Goal: Communication & Community: Answer question/provide support

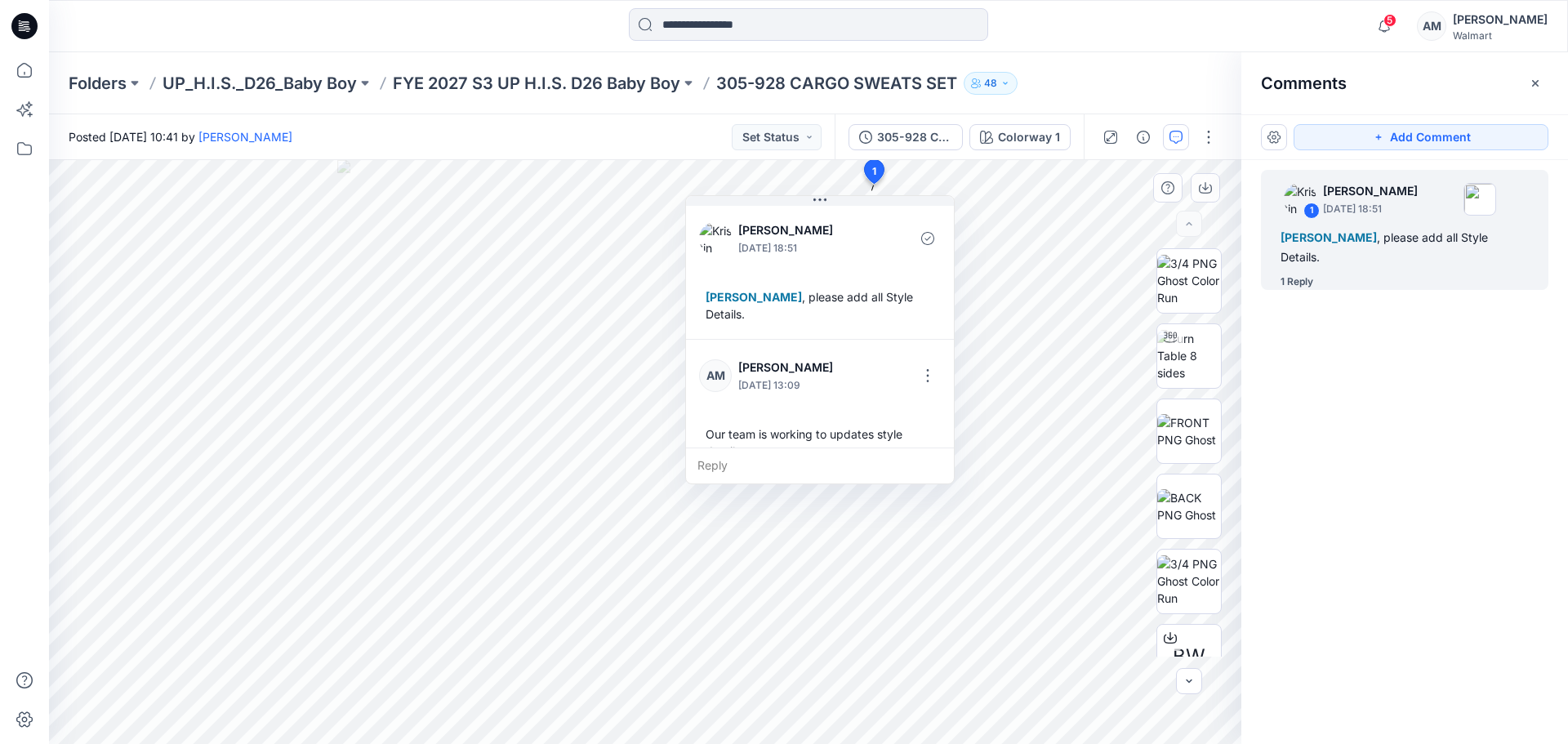
scroll to position [11, 0]
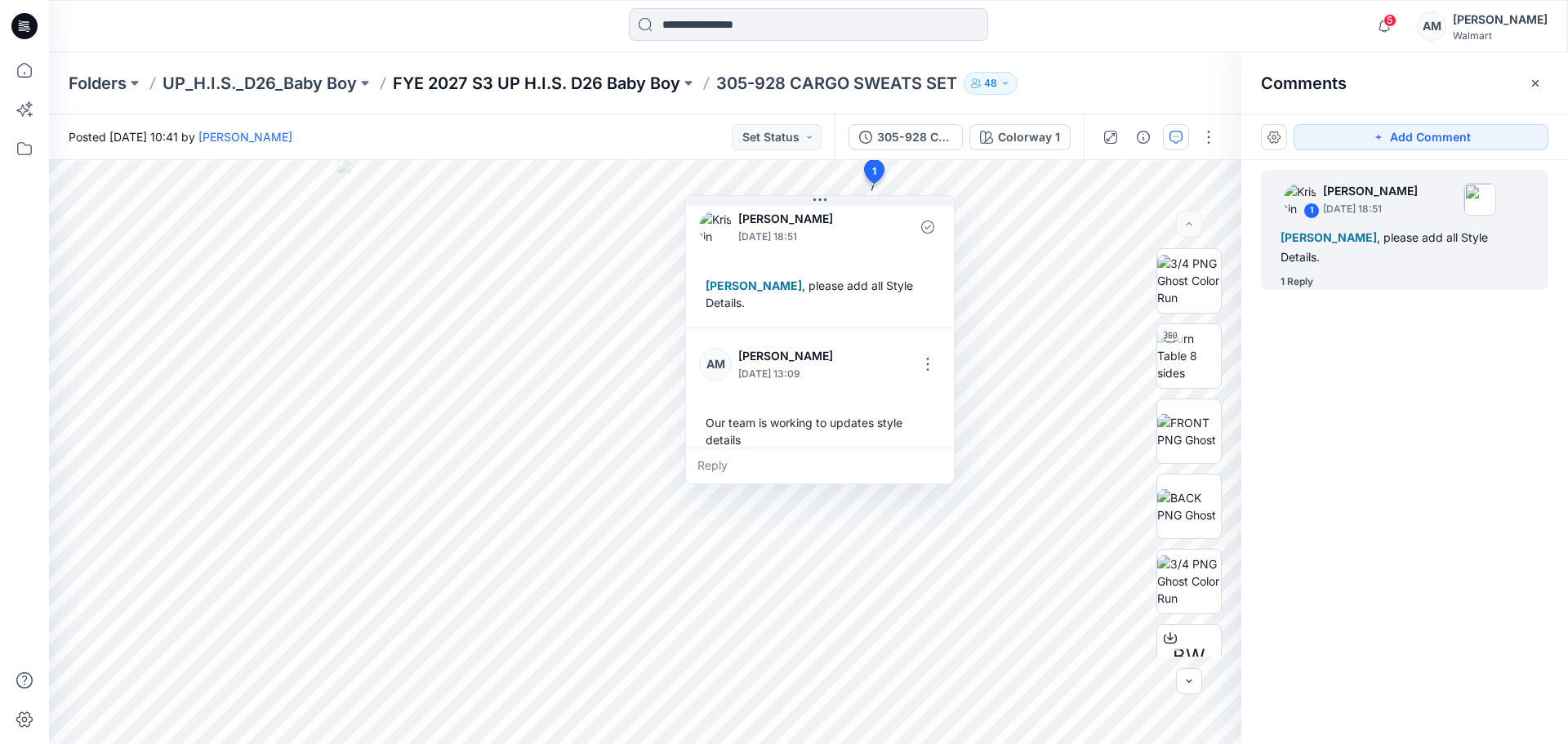
click at [490, 73] on p "FYE 2027 S3 UP H.I.S. D26 Baby Boy" at bounding box center [536, 84] width 287 height 23
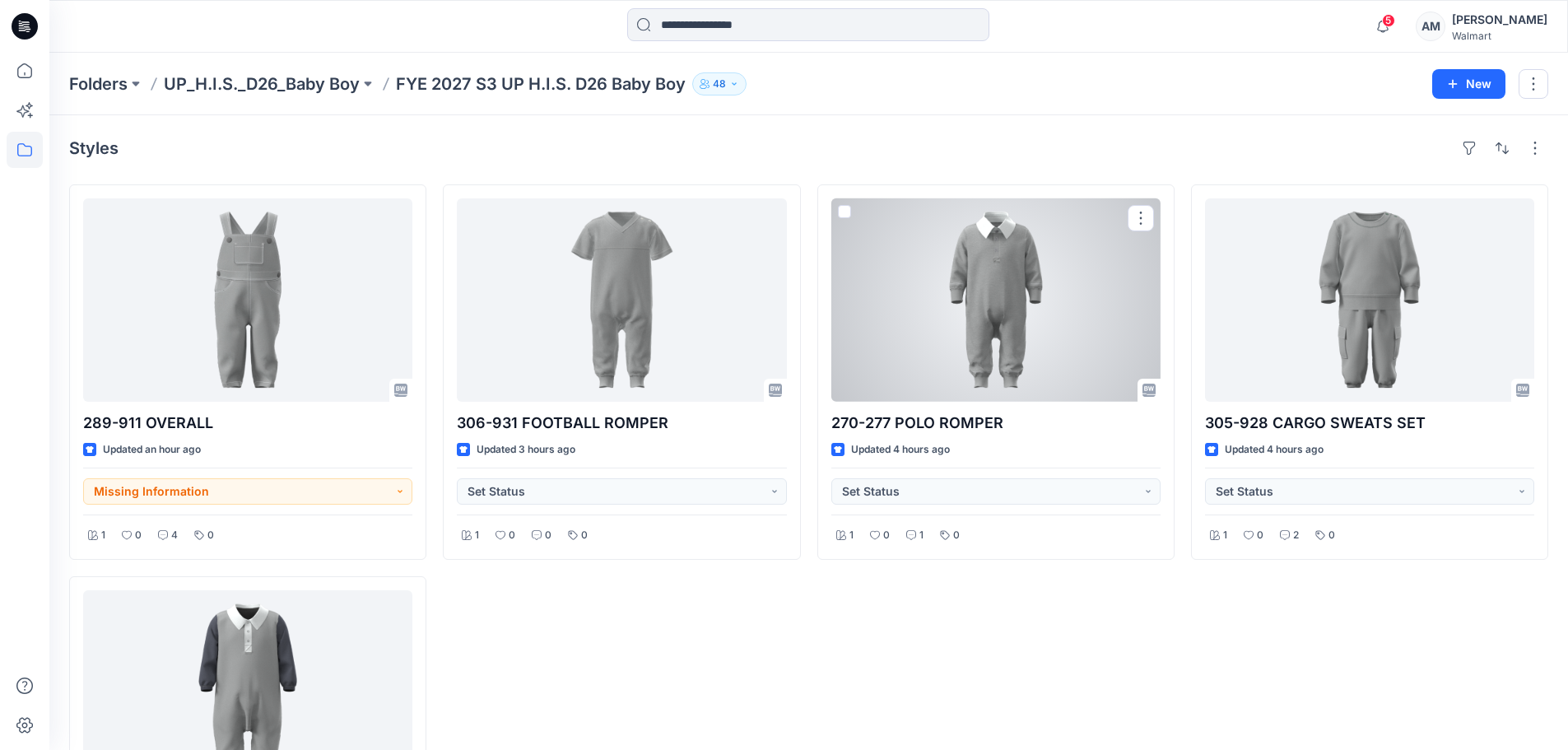
click at [1007, 272] on div at bounding box center [996, 299] width 329 height 204
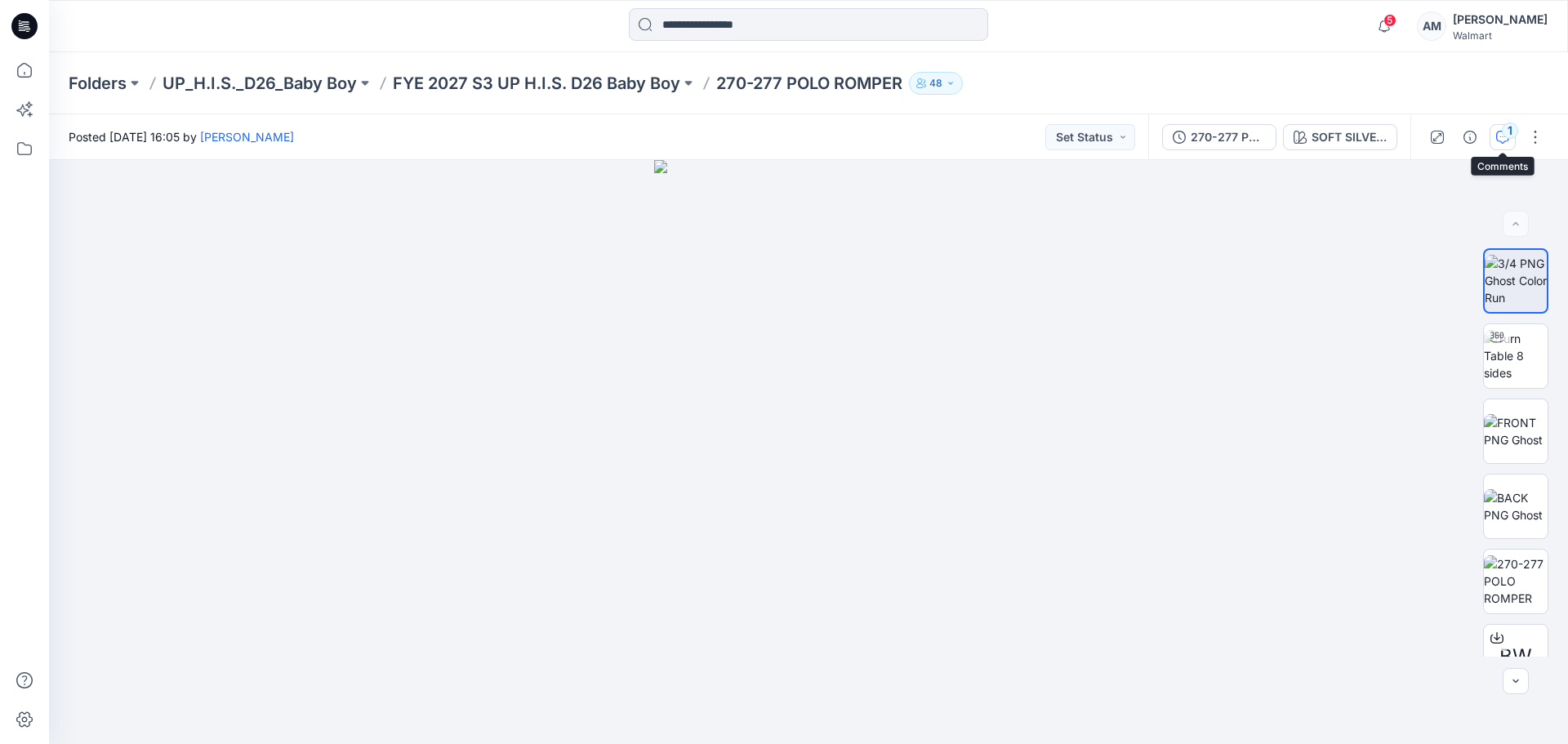
click at [1503, 144] on button "1" at bounding box center [1503, 138] width 27 height 27
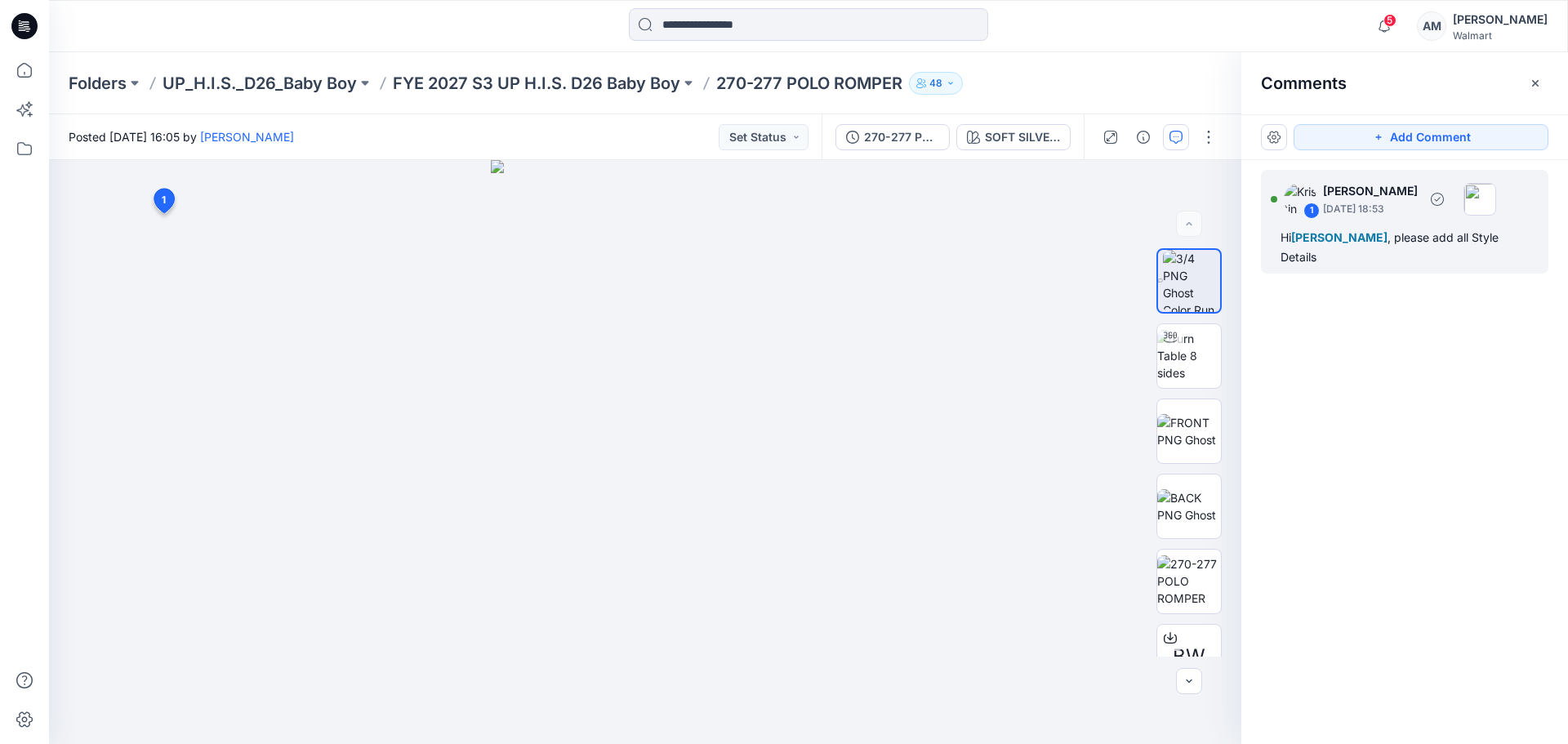
click at [1420, 221] on div "1 [PERSON_NAME] [DATE] 18:53 Hi [PERSON_NAME] , please add all Style Details" at bounding box center [1404, 221] width 287 height 103
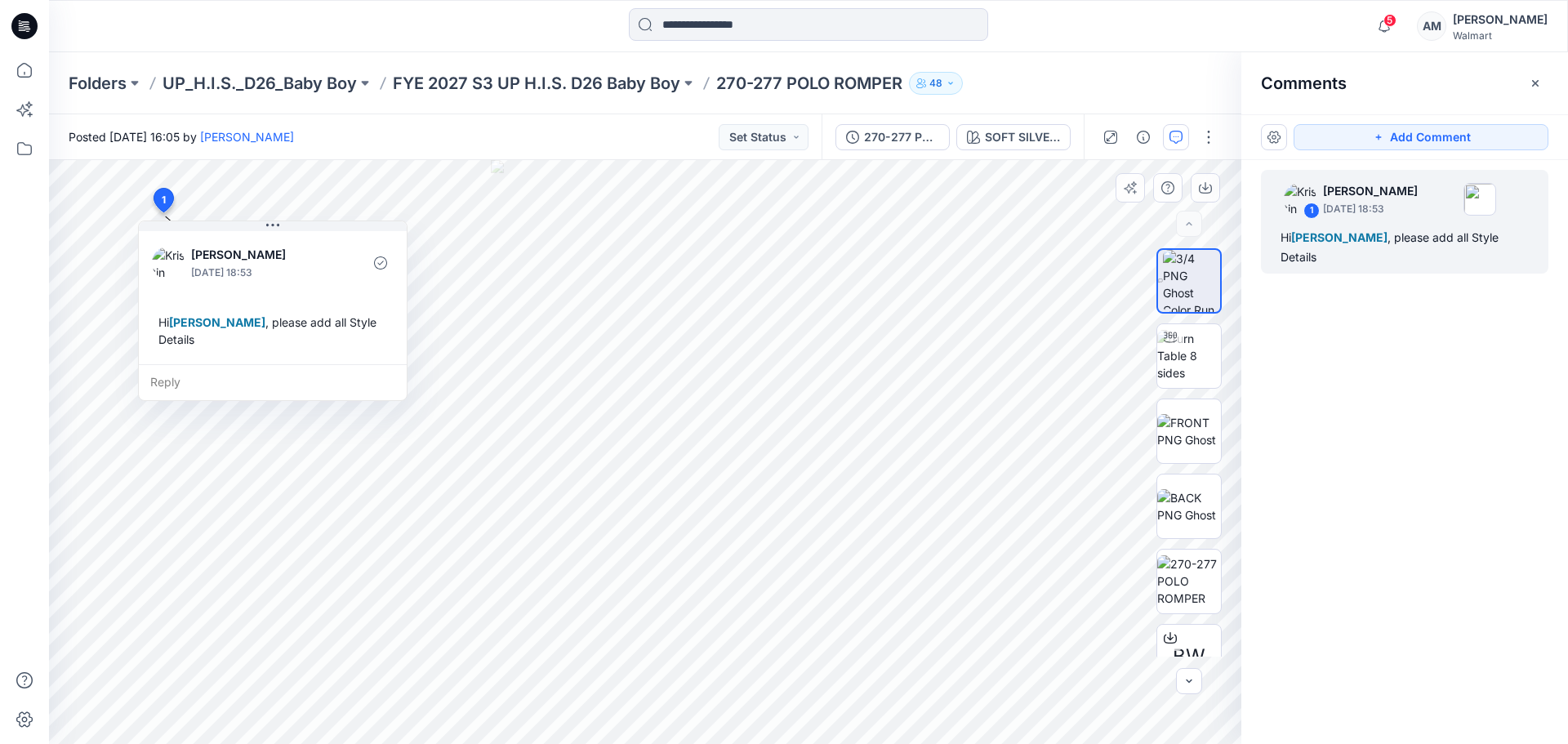
click at [185, 379] on div "Reply" at bounding box center [272, 382] width 267 height 36
type textarea "*"
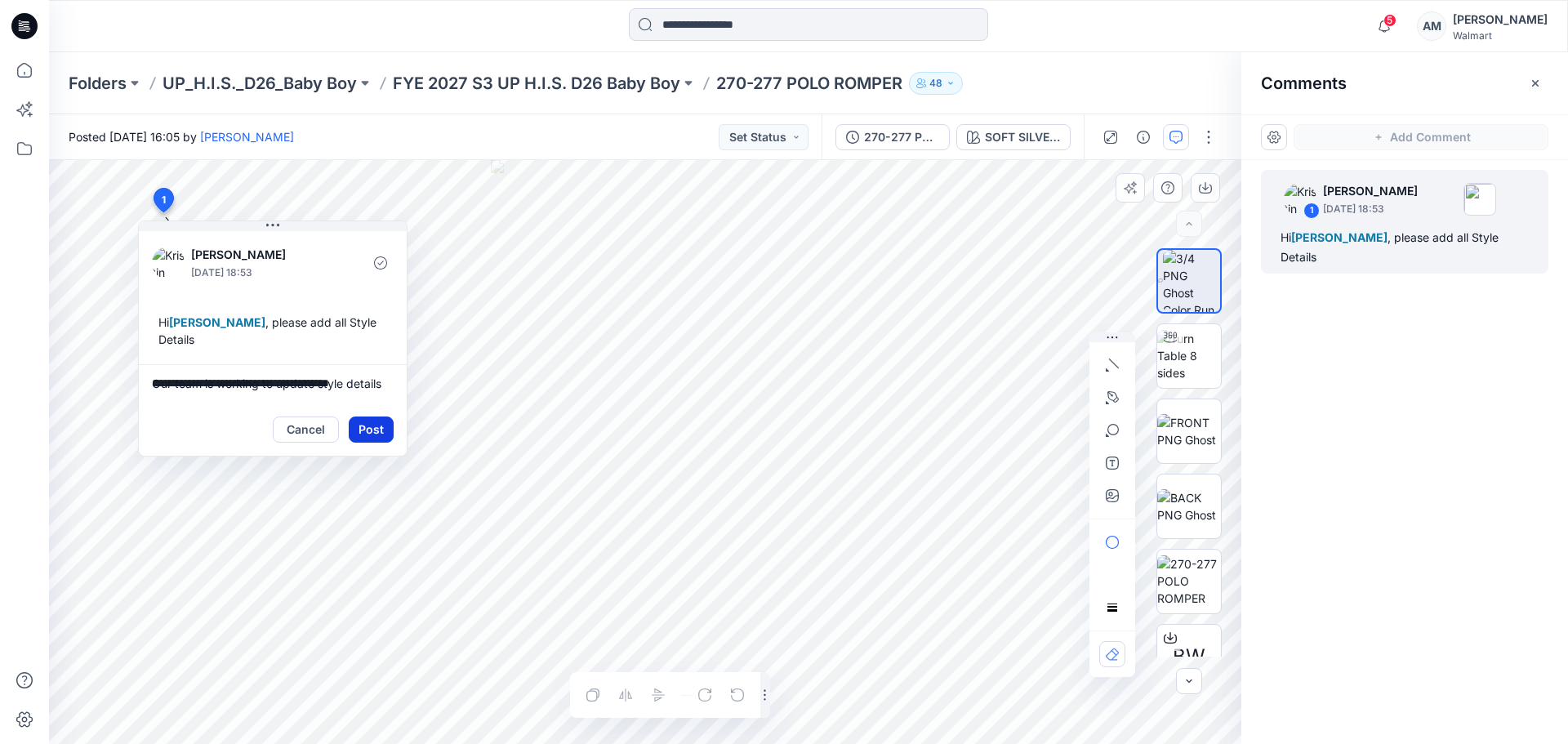
type textarea "**********"
click at [373, 431] on button "Post" at bounding box center [371, 430] width 45 height 27
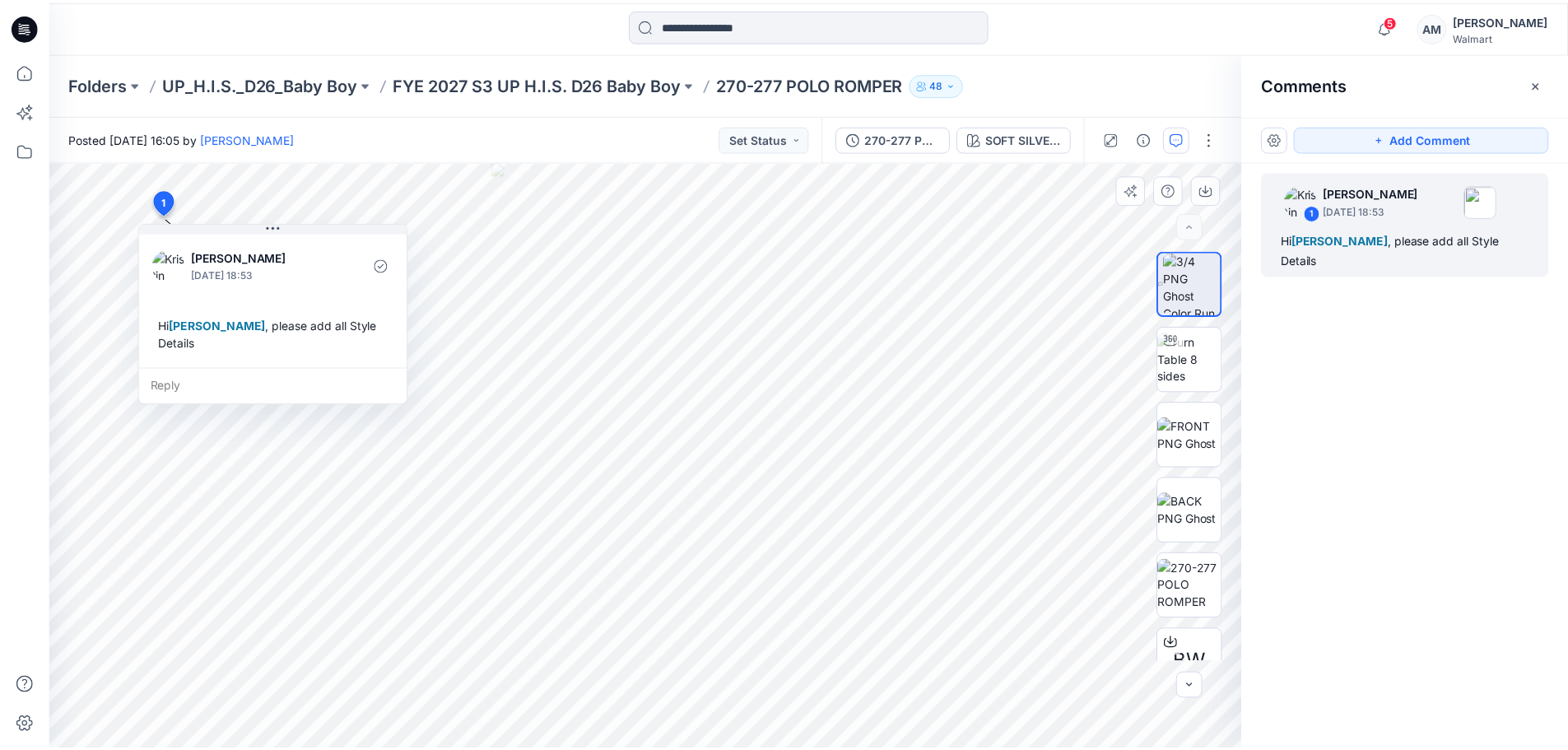
scroll to position [29, 0]
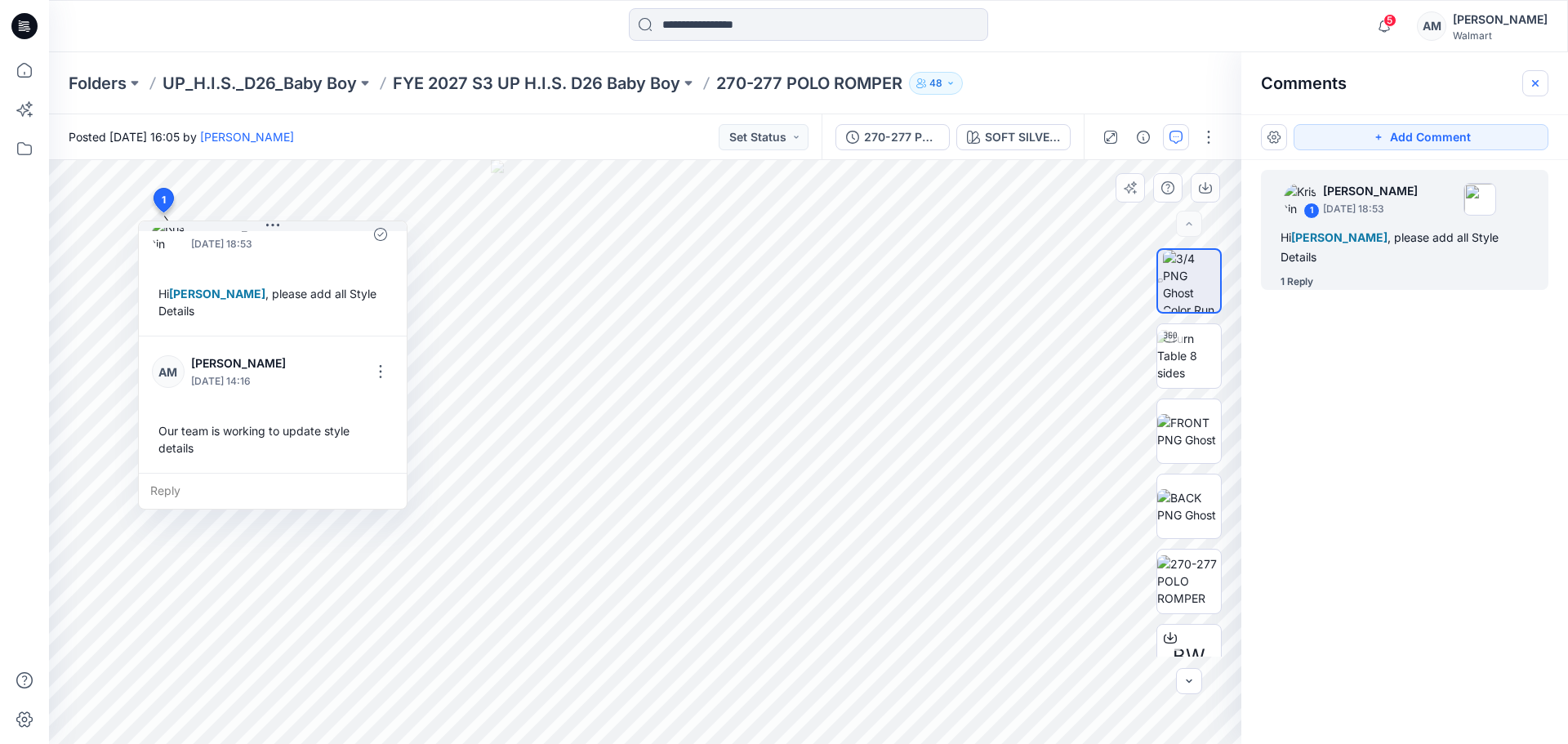
click at [1537, 81] on icon "button" at bounding box center [1536, 84] width 13 height 13
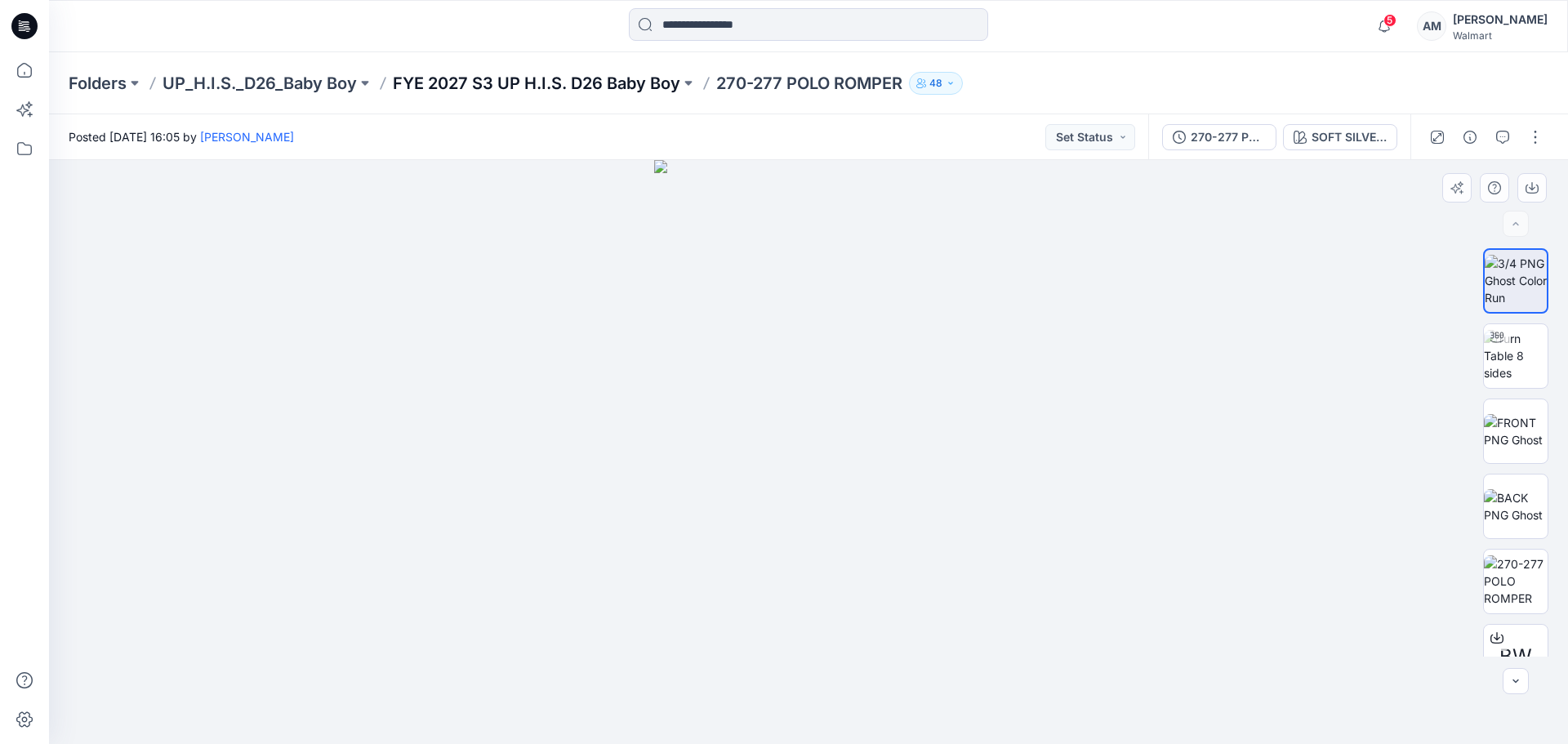
click at [562, 87] on p "FYE 2027 S3 UP H.I.S. D26 Baby Boy" at bounding box center [536, 84] width 287 height 23
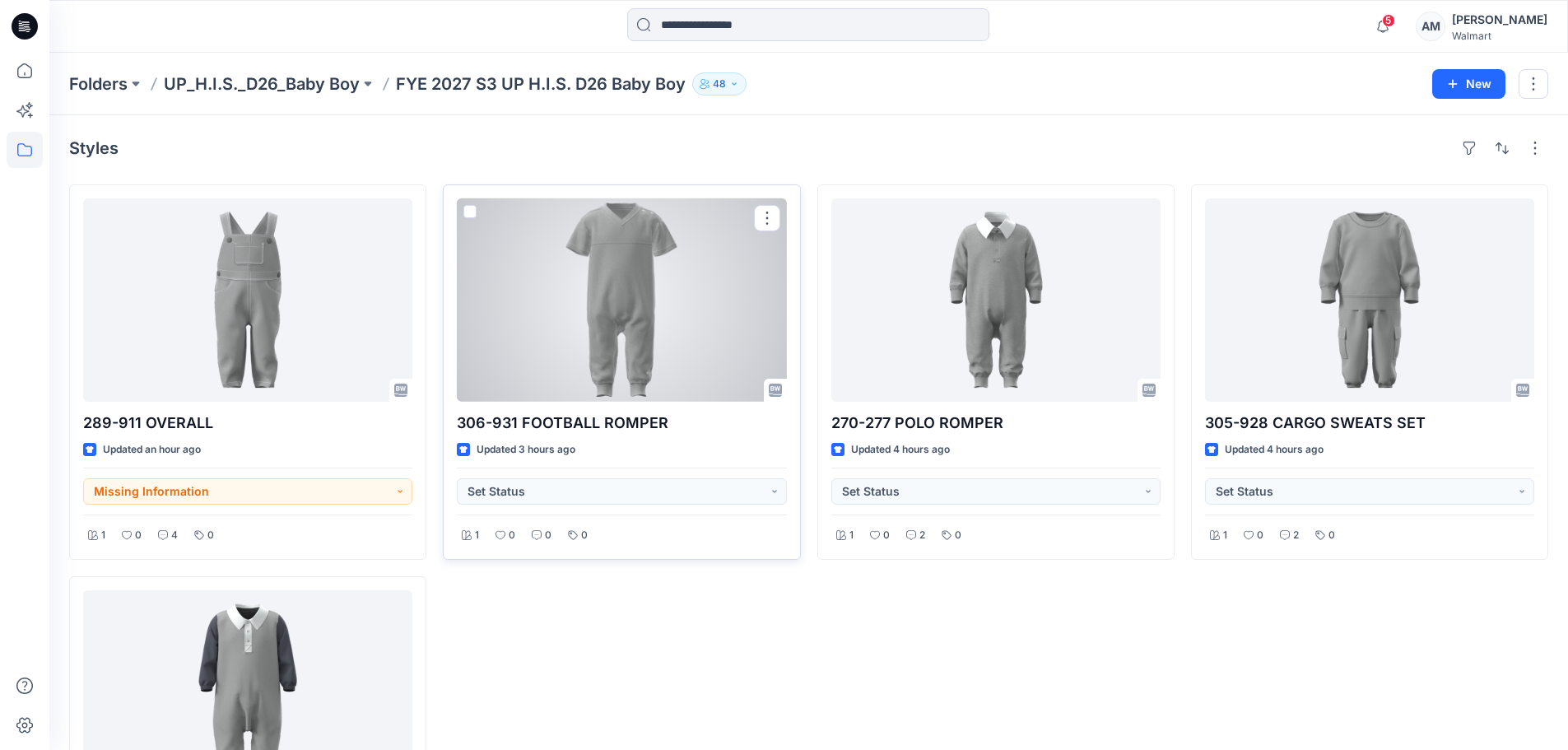
click at [628, 289] on div at bounding box center [621, 299] width 329 height 204
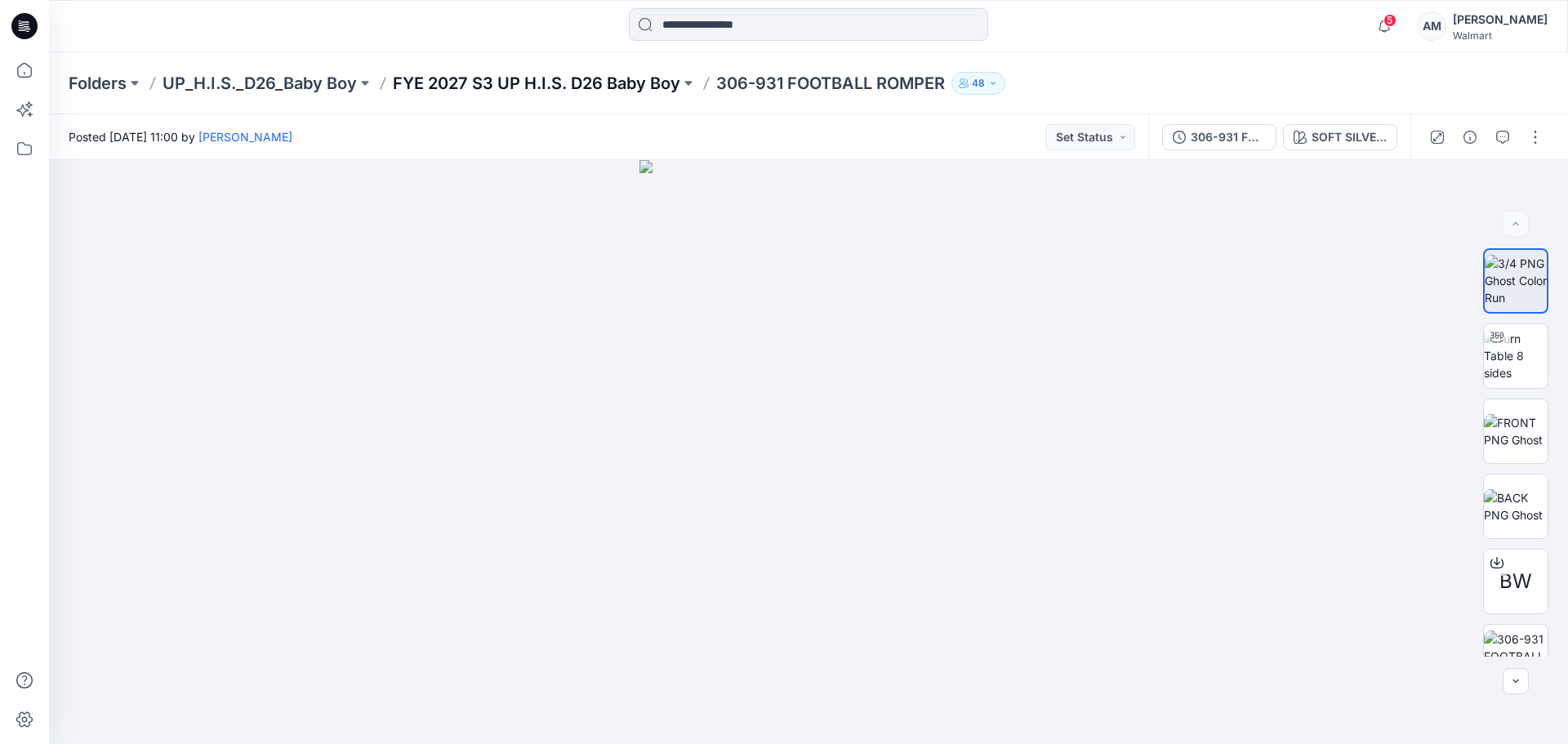
click at [573, 87] on p "FYE 2027 S3 UP H.I.S. D26 Baby Boy" at bounding box center [536, 84] width 287 height 23
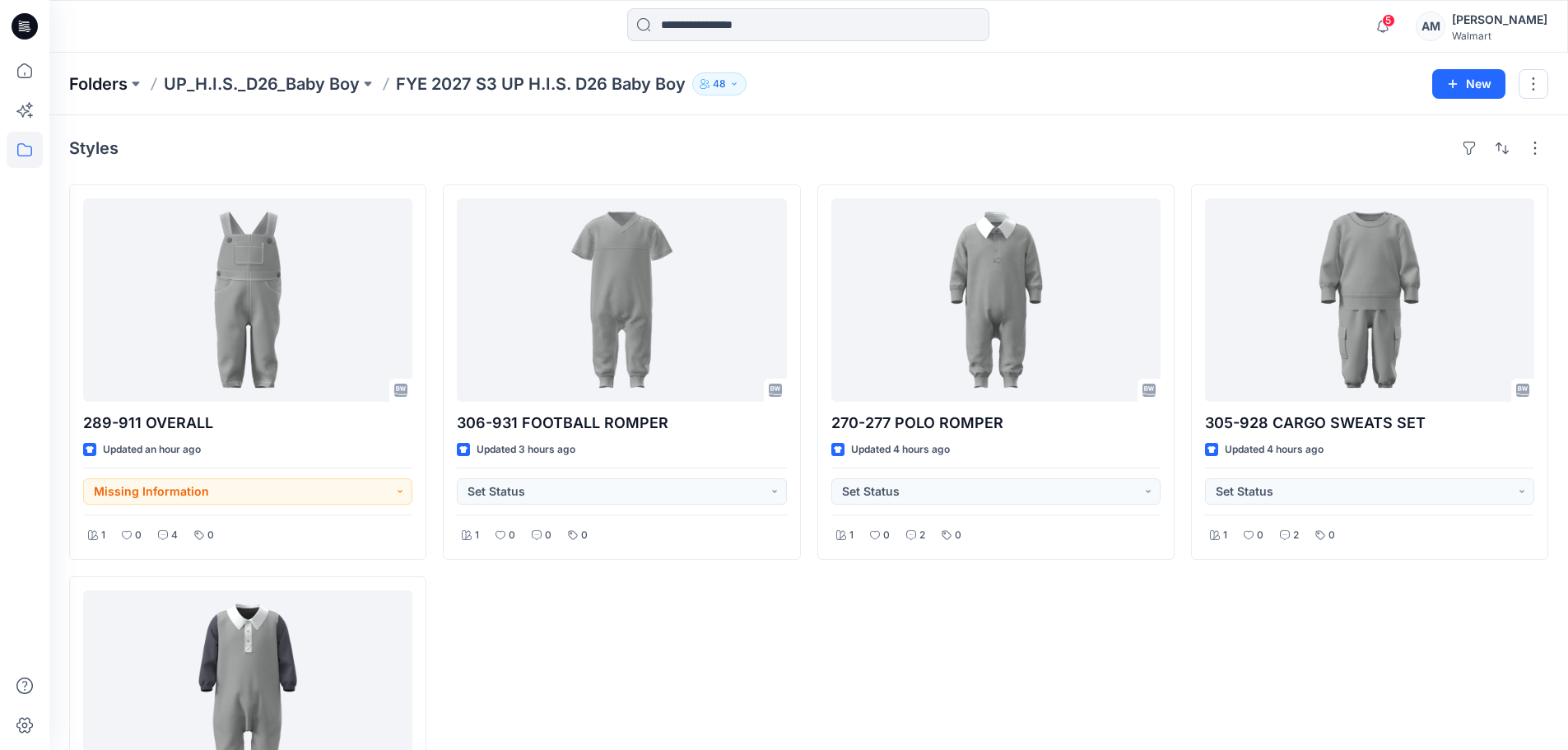
click at [80, 95] on p "Folders" at bounding box center [98, 84] width 58 height 23
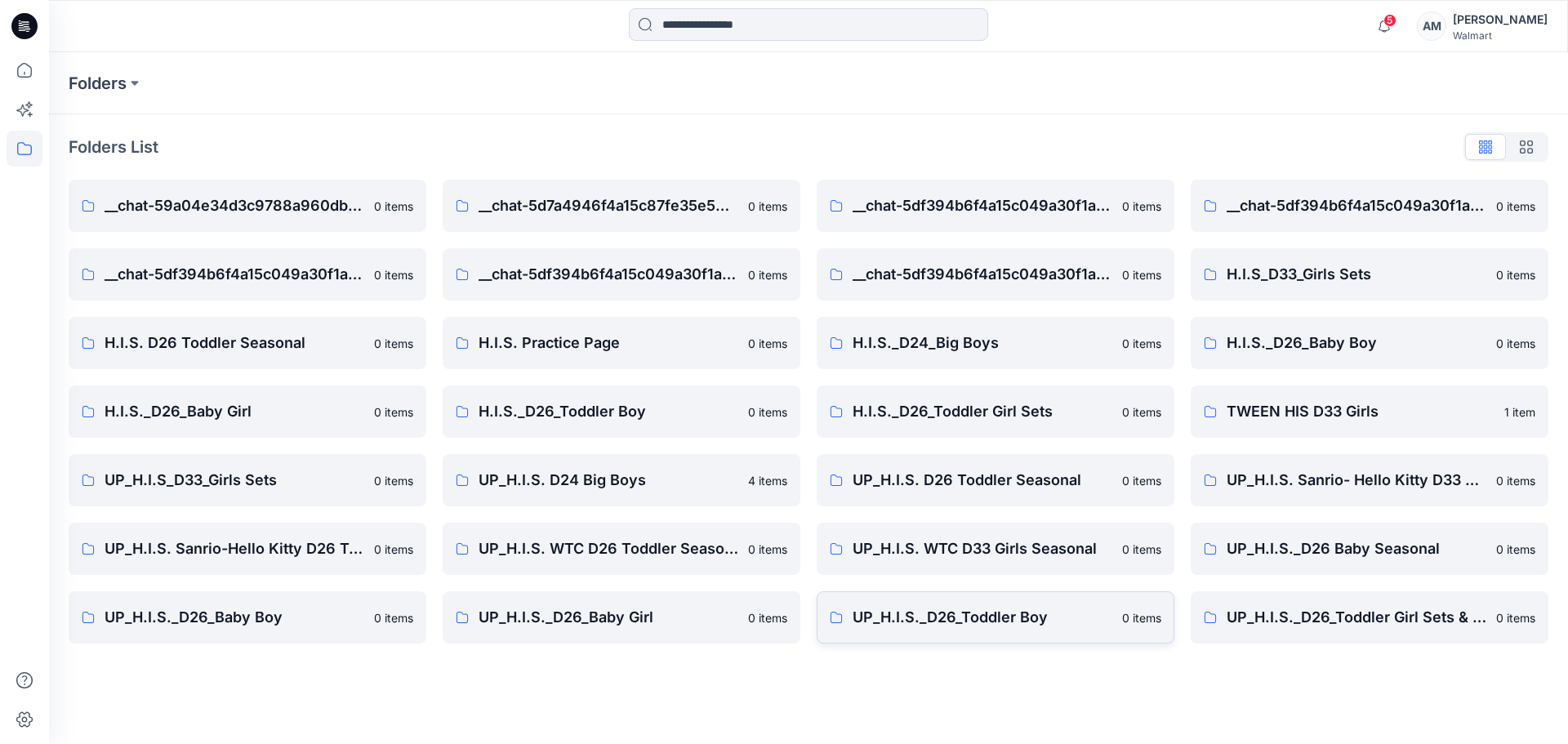
click at [1023, 621] on p "UP_H.I.S._D26_Toddler Boy" at bounding box center [983, 618] width 260 height 23
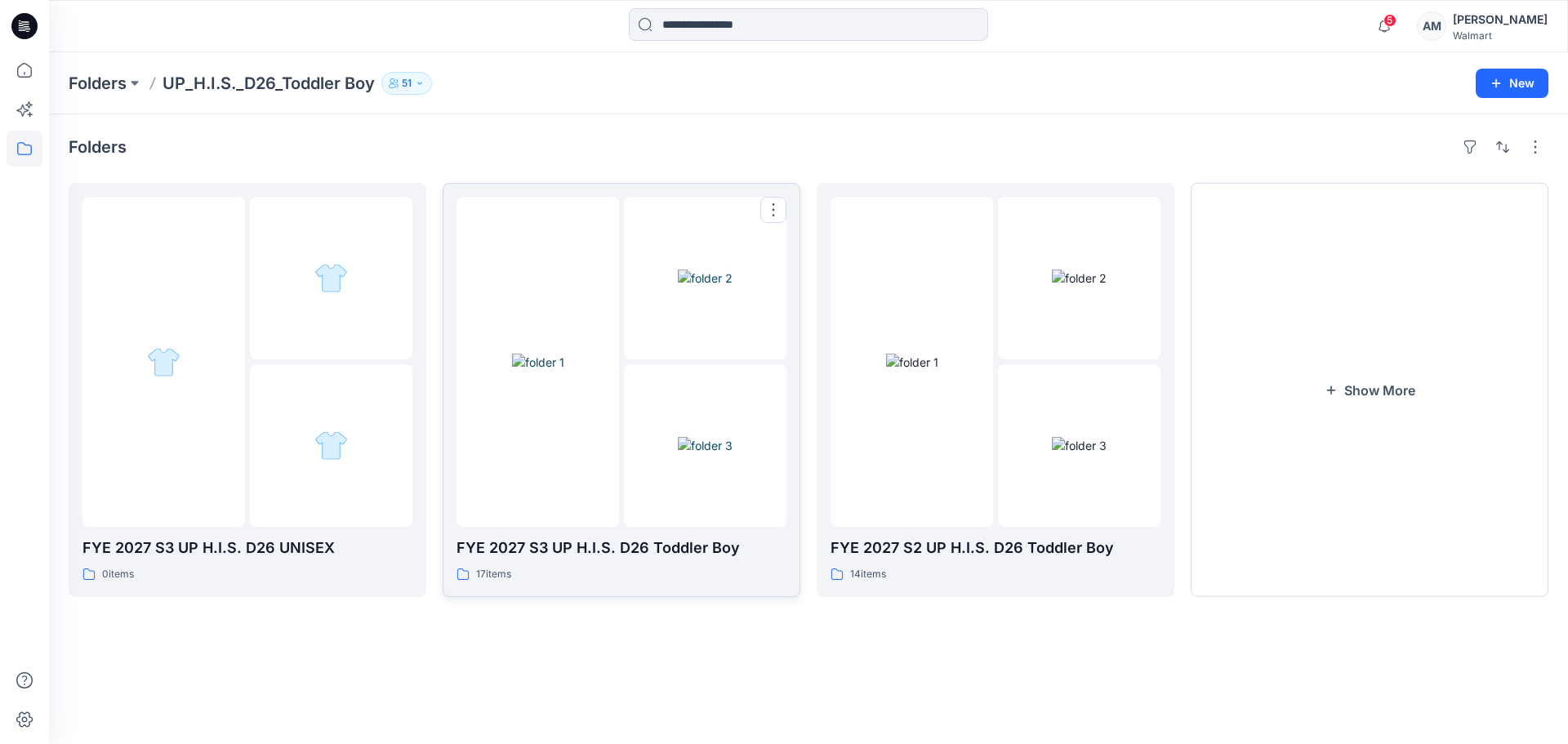
click at [678, 437] on img at bounding box center [706, 446] width 55 height 17
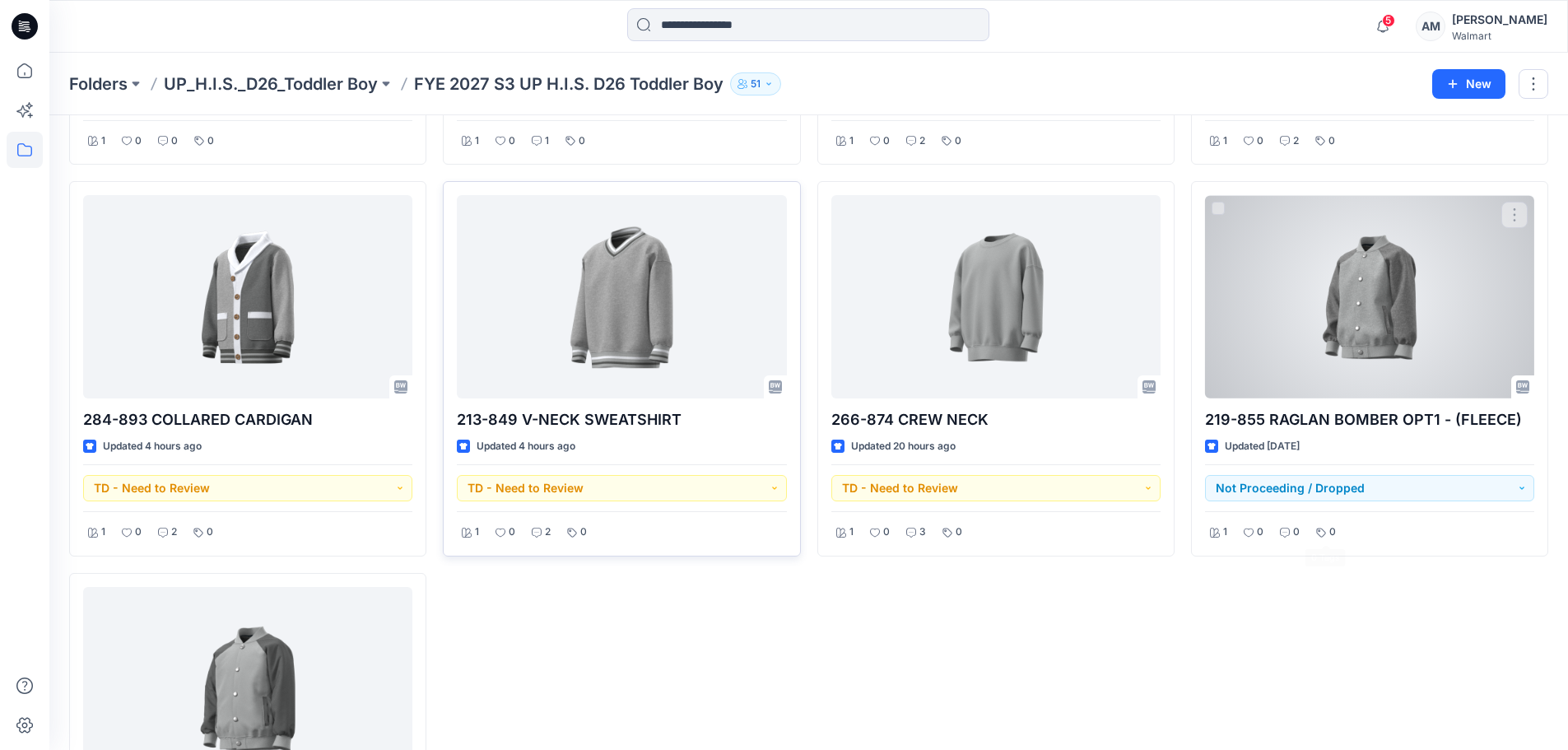
scroll to position [1150, 0]
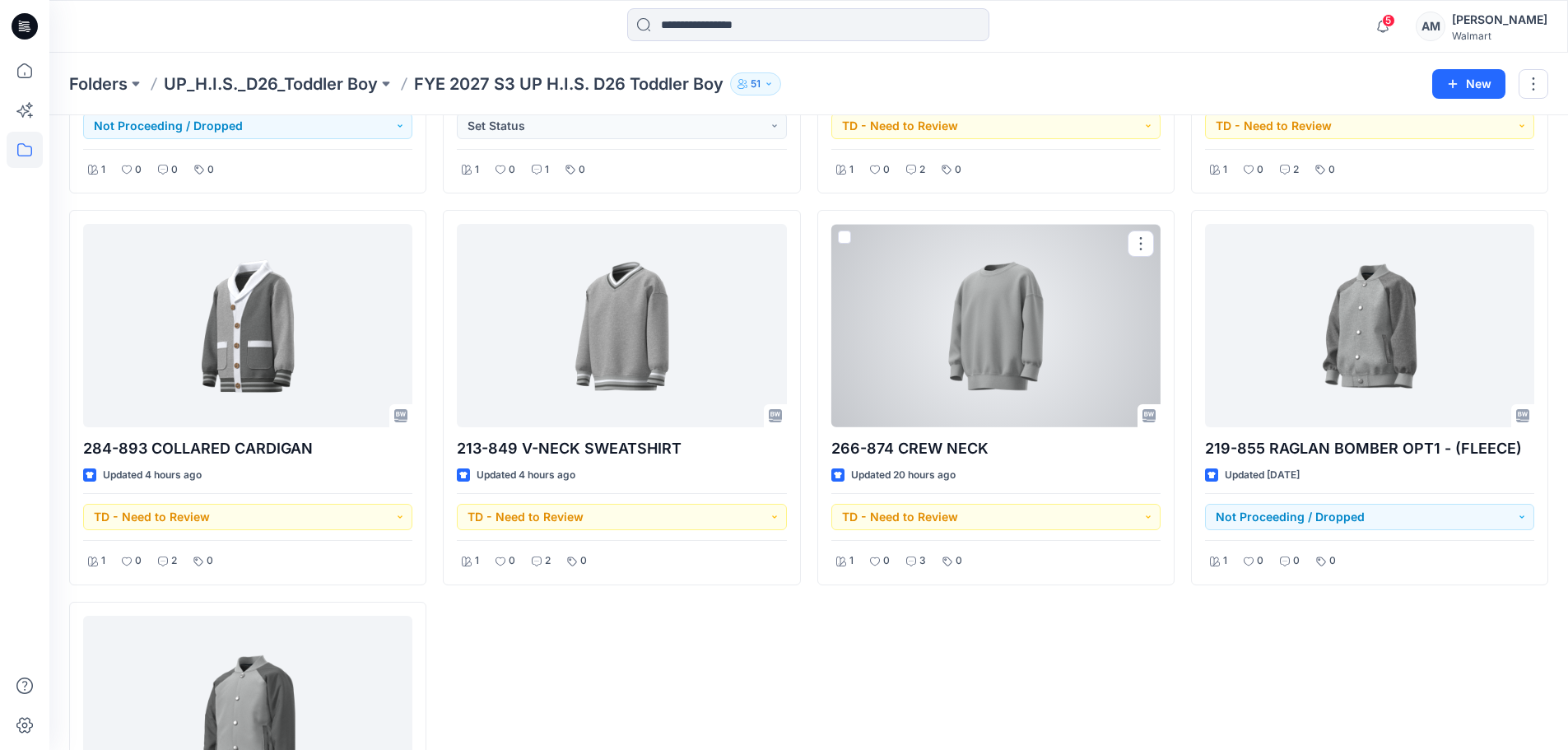
click at [1021, 328] on div at bounding box center [996, 325] width 329 height 204
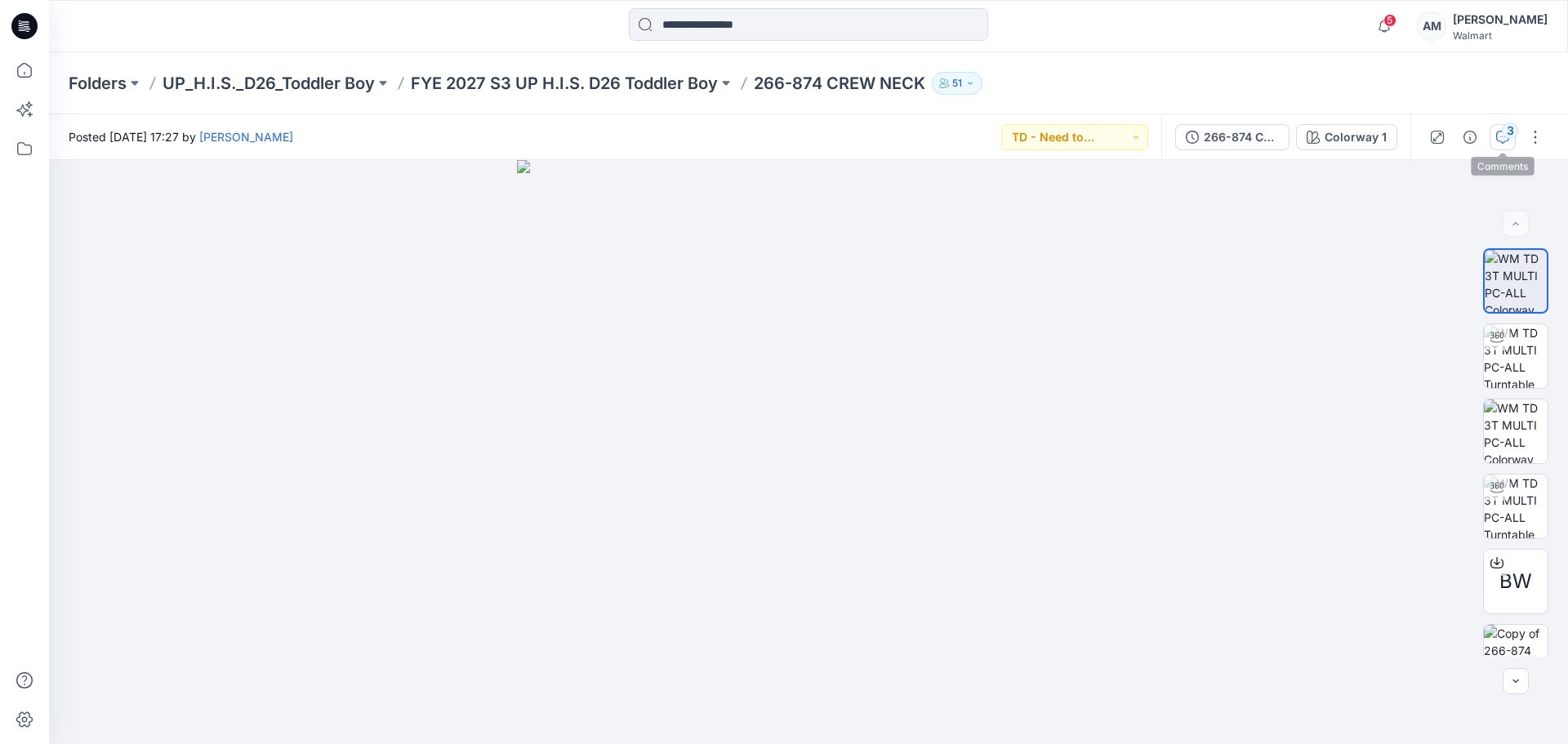
click at [1507, 134] on div "3" at bounding box center [1509, 130] width 16 height 16
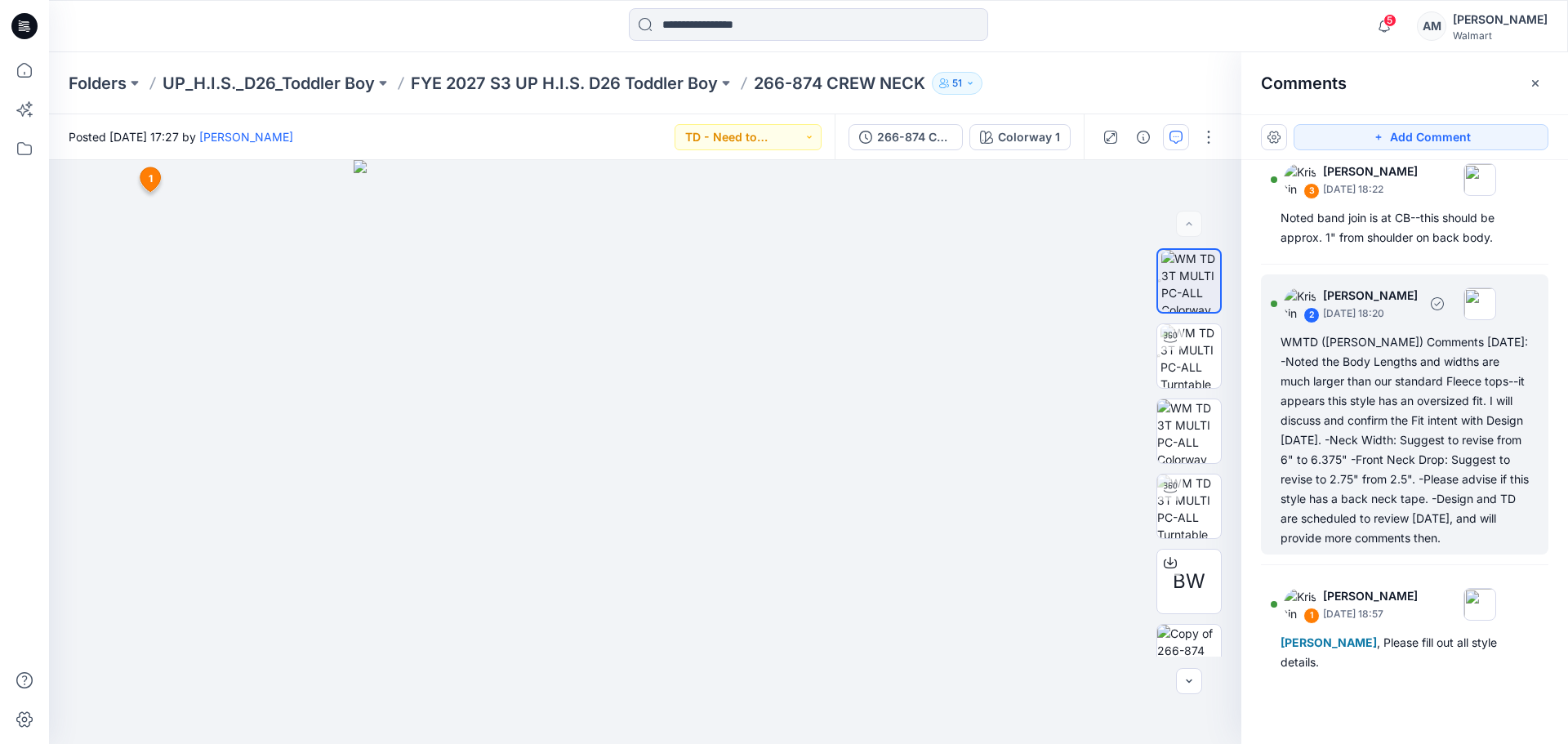
scroll to position [25, 0]
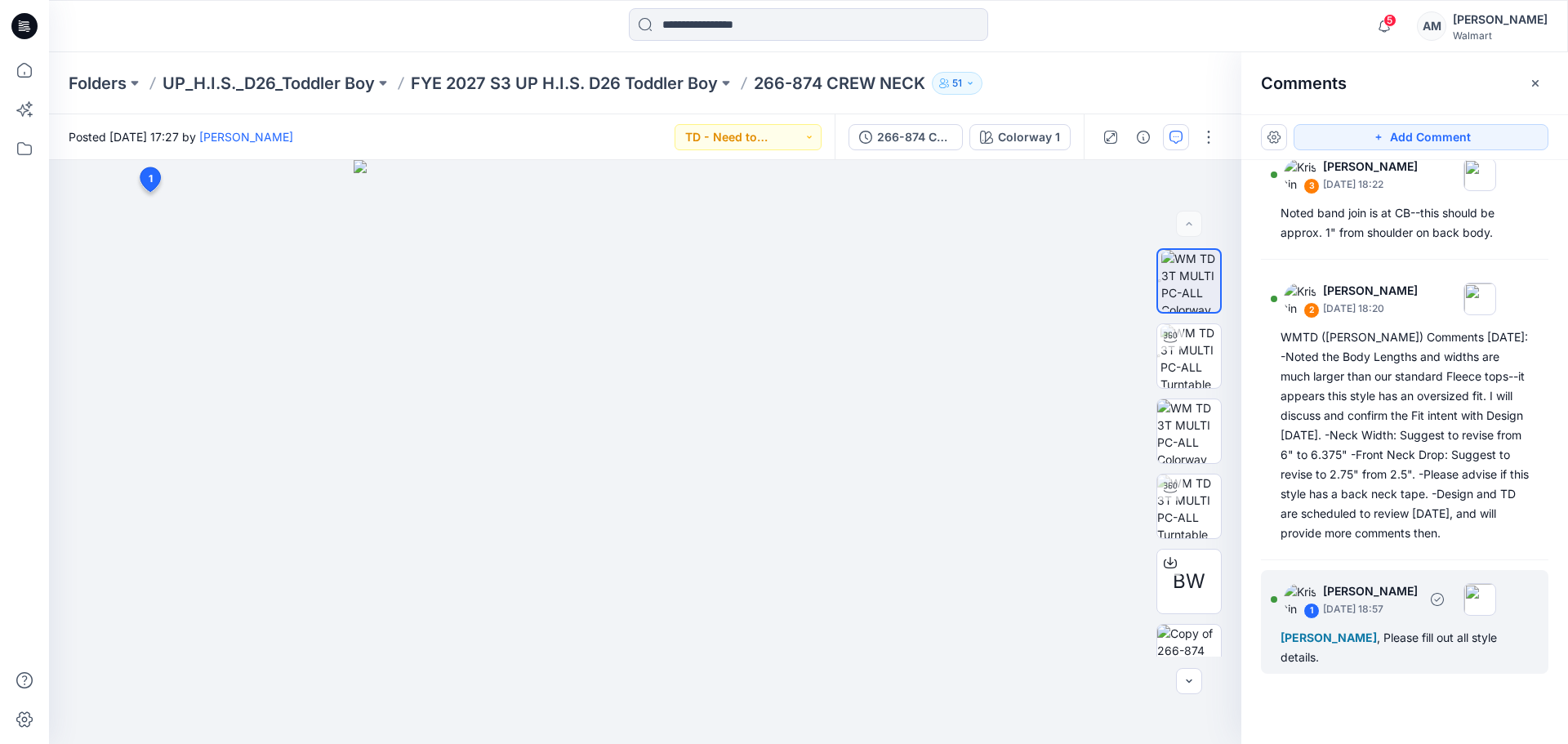
click at [1416, 663] on div "[PERSON_NAME] , Please fill out all style details." at bounding box center [1405, 647] width 249 height 39
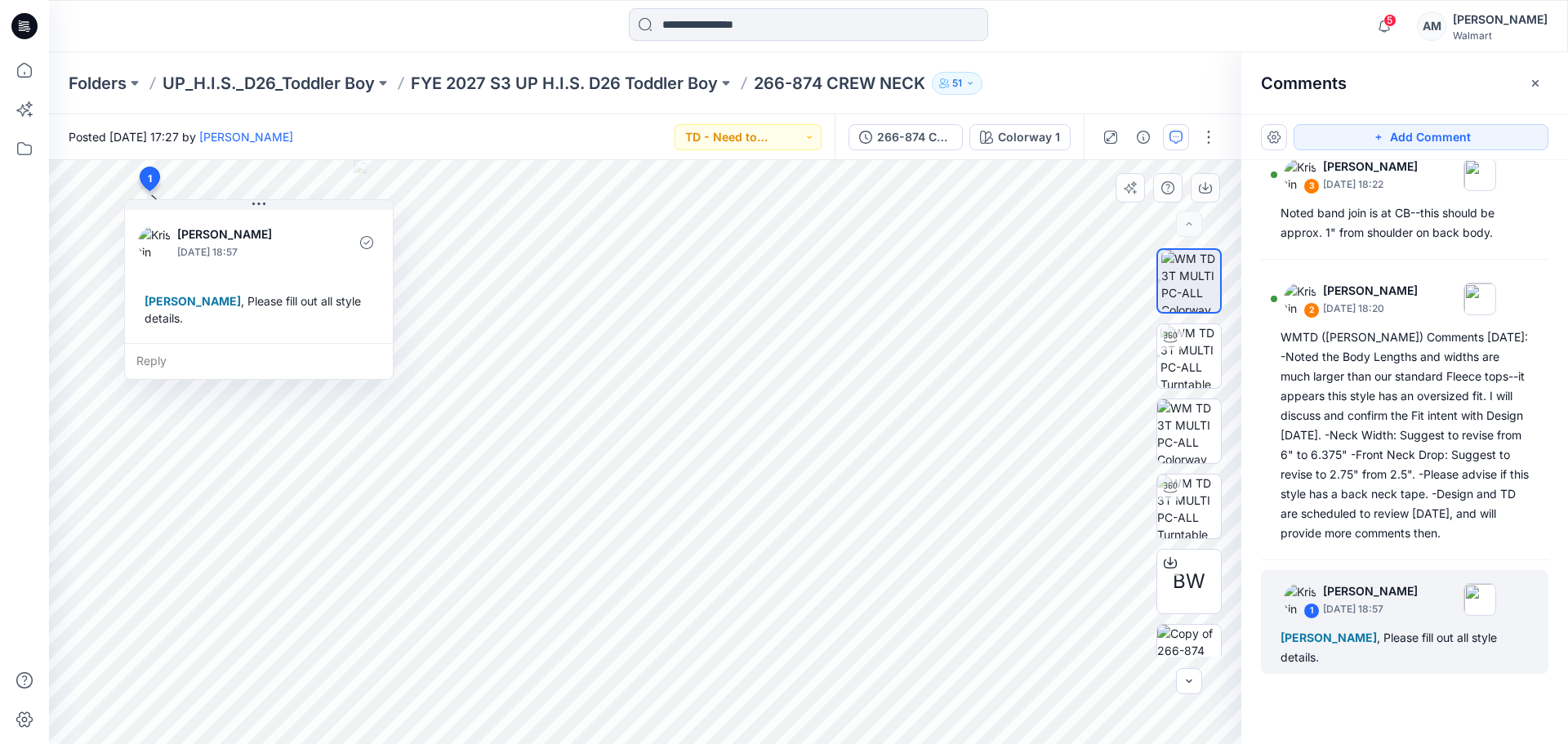
click at [308, 363] on div "Reply" at bounding box center [259, 362] width 267 height 36
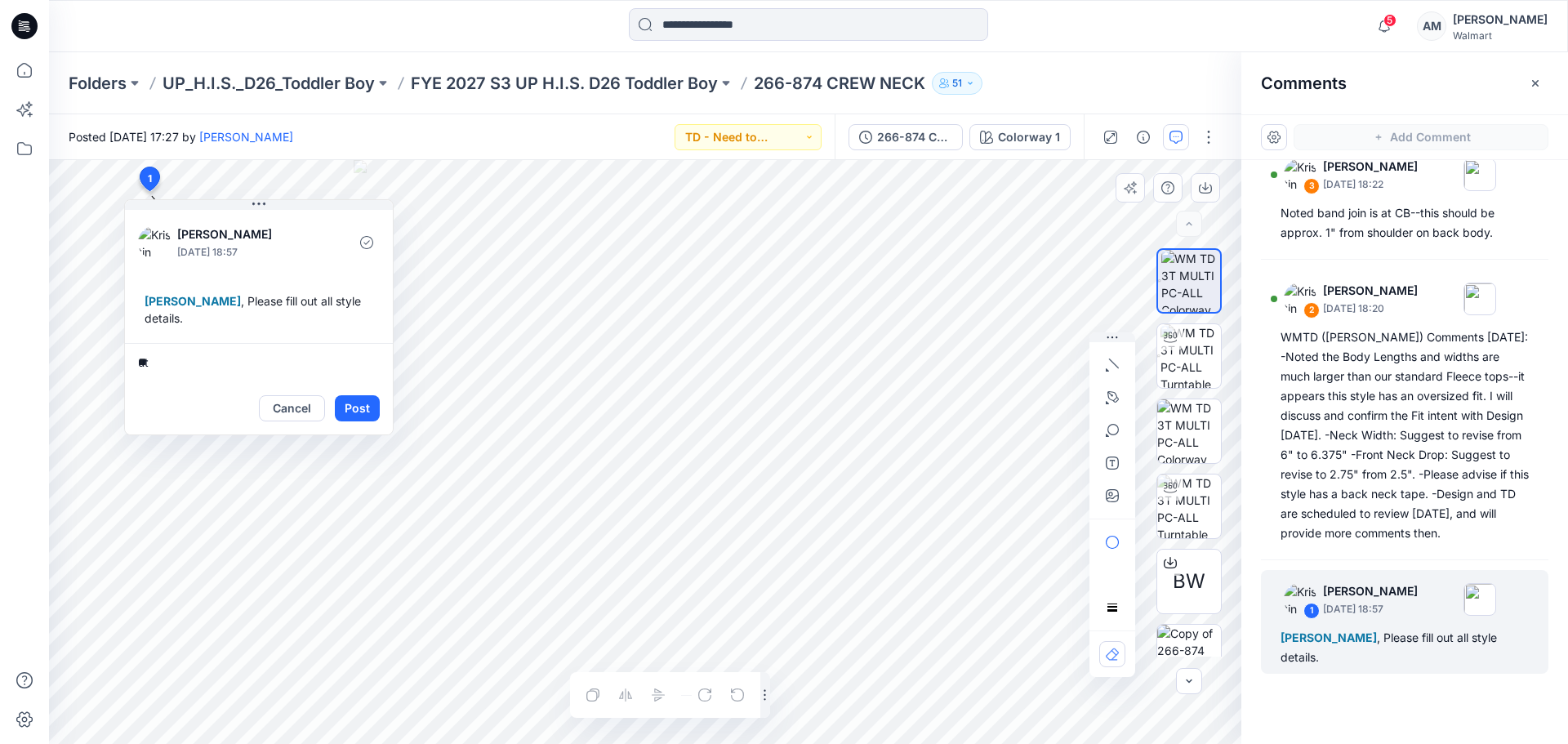
type textarea "*"
type textarea "**********"
click at [364, 408] on button "Post" at bounding box center [357, 409] width 45 height 27
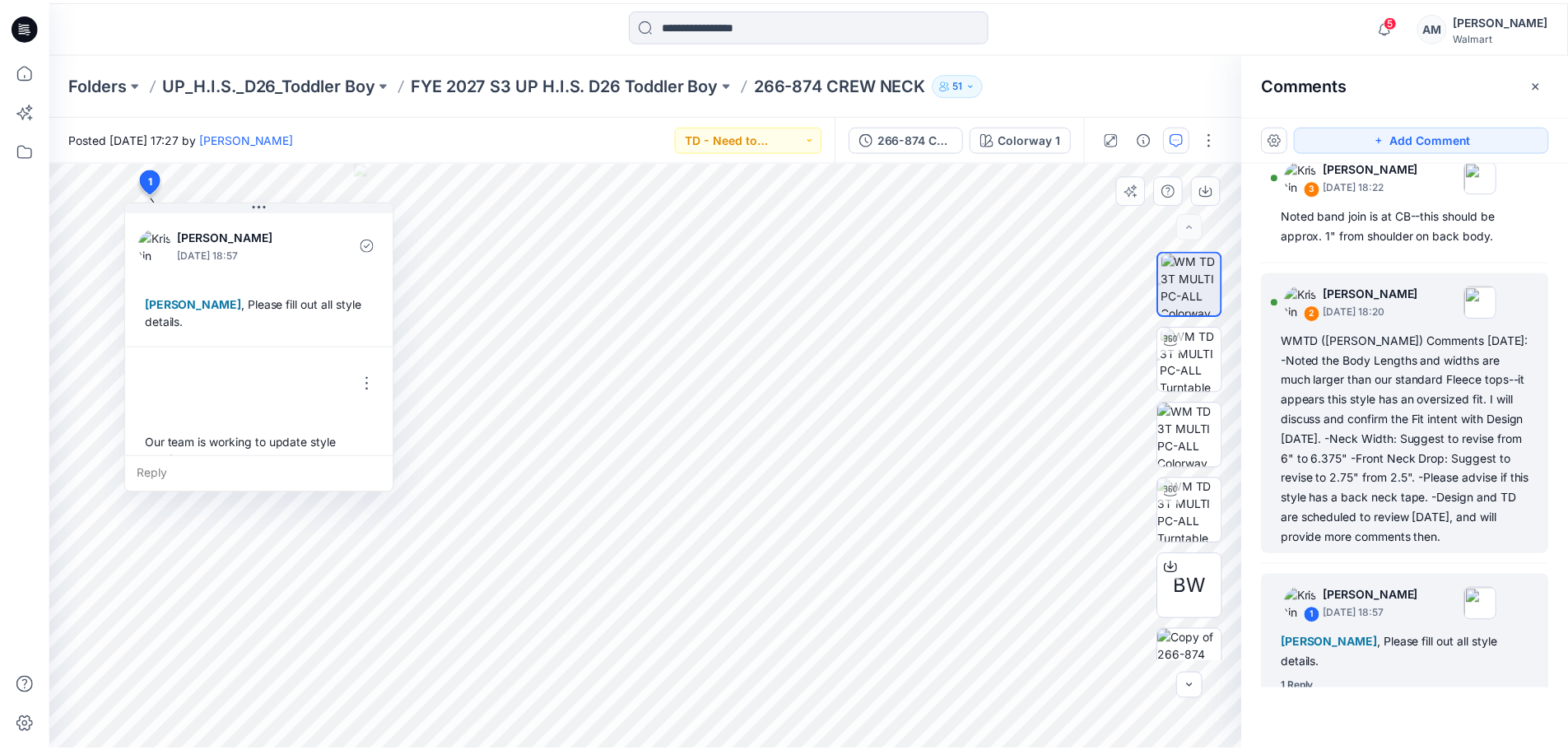
scroll to position [29, 0]
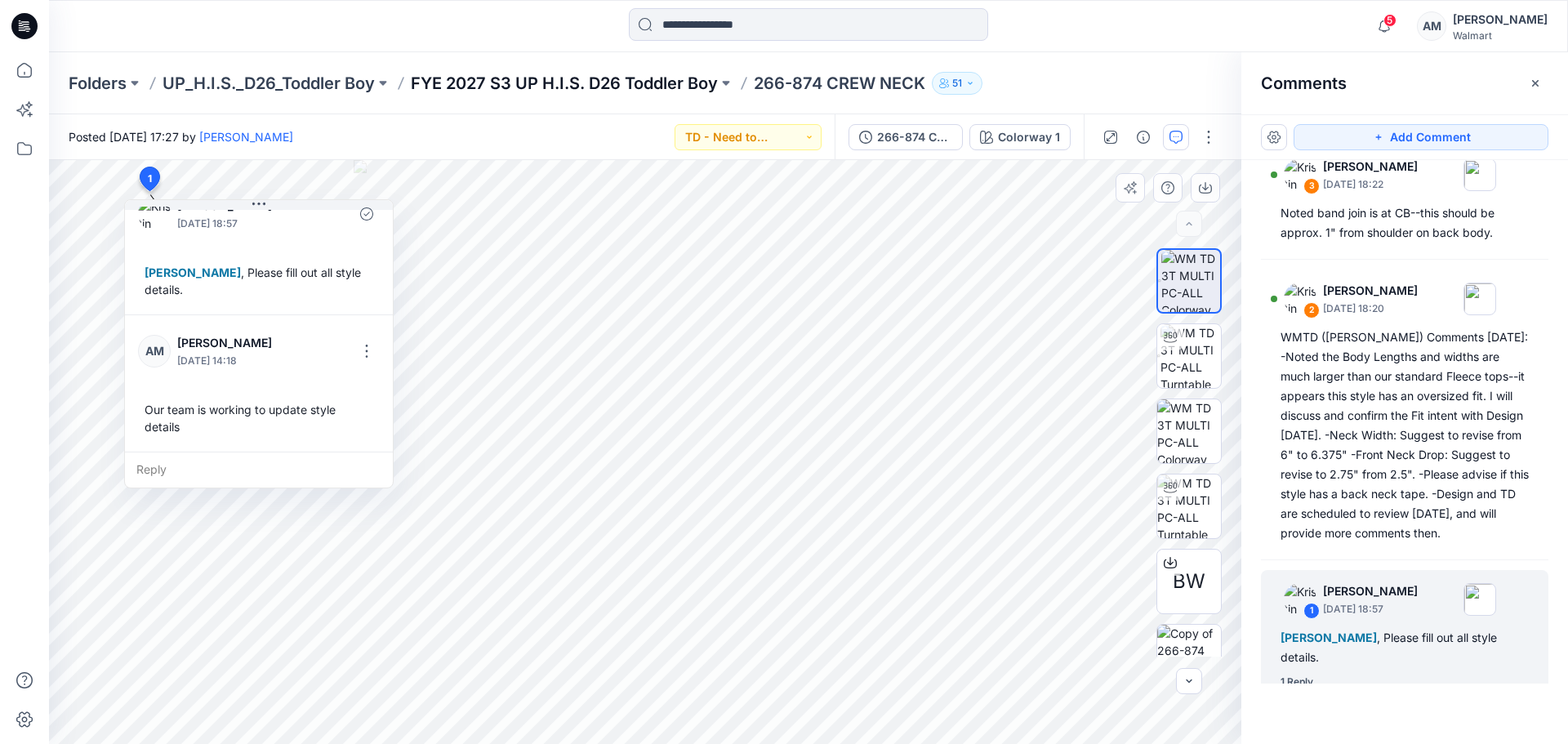
click at [652, 84] on p "FYE 2027 S3 UP H.I.S. D26 Toddler Boy" at bounding box center [564, 84] width 307 height 23
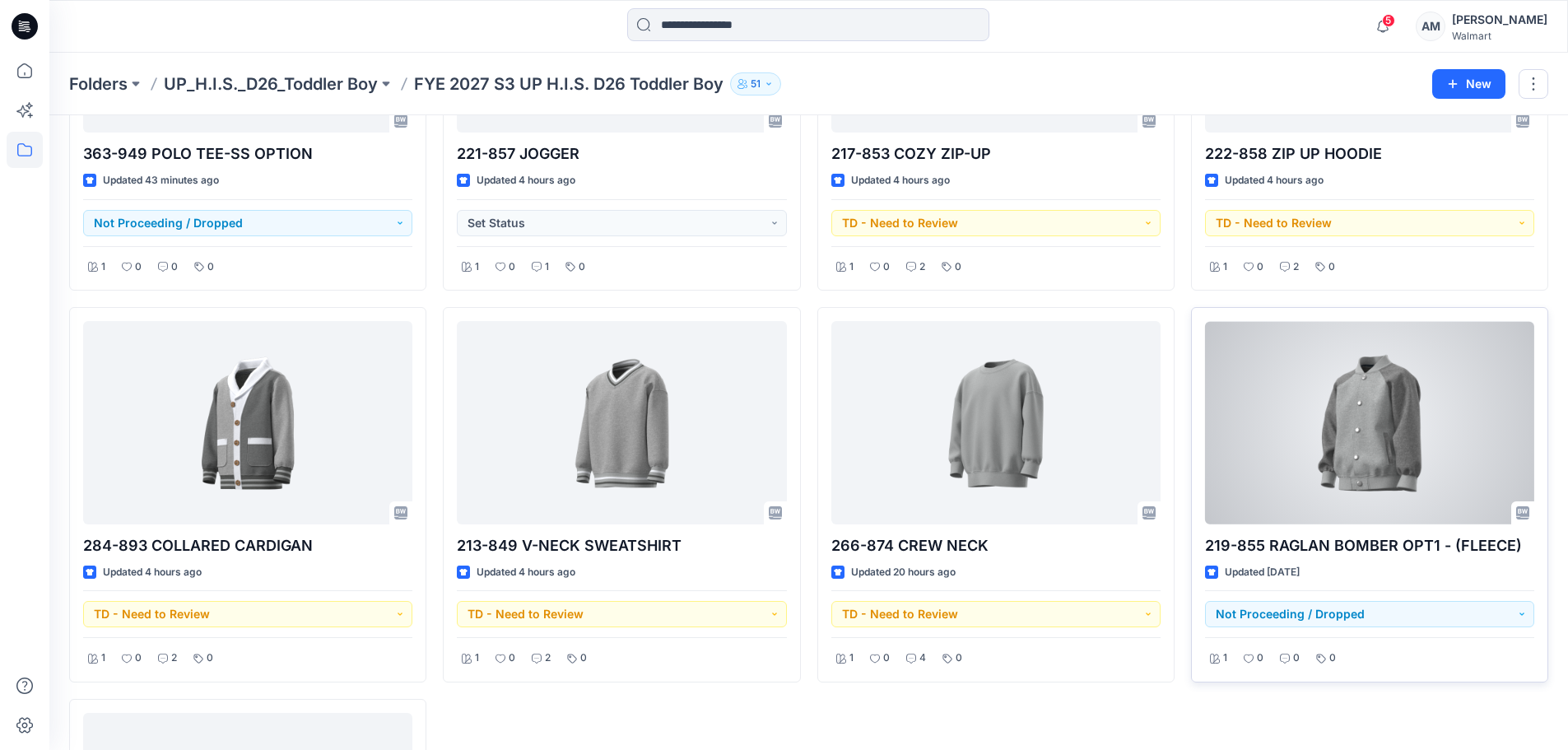
scroll to position [1235, 0]
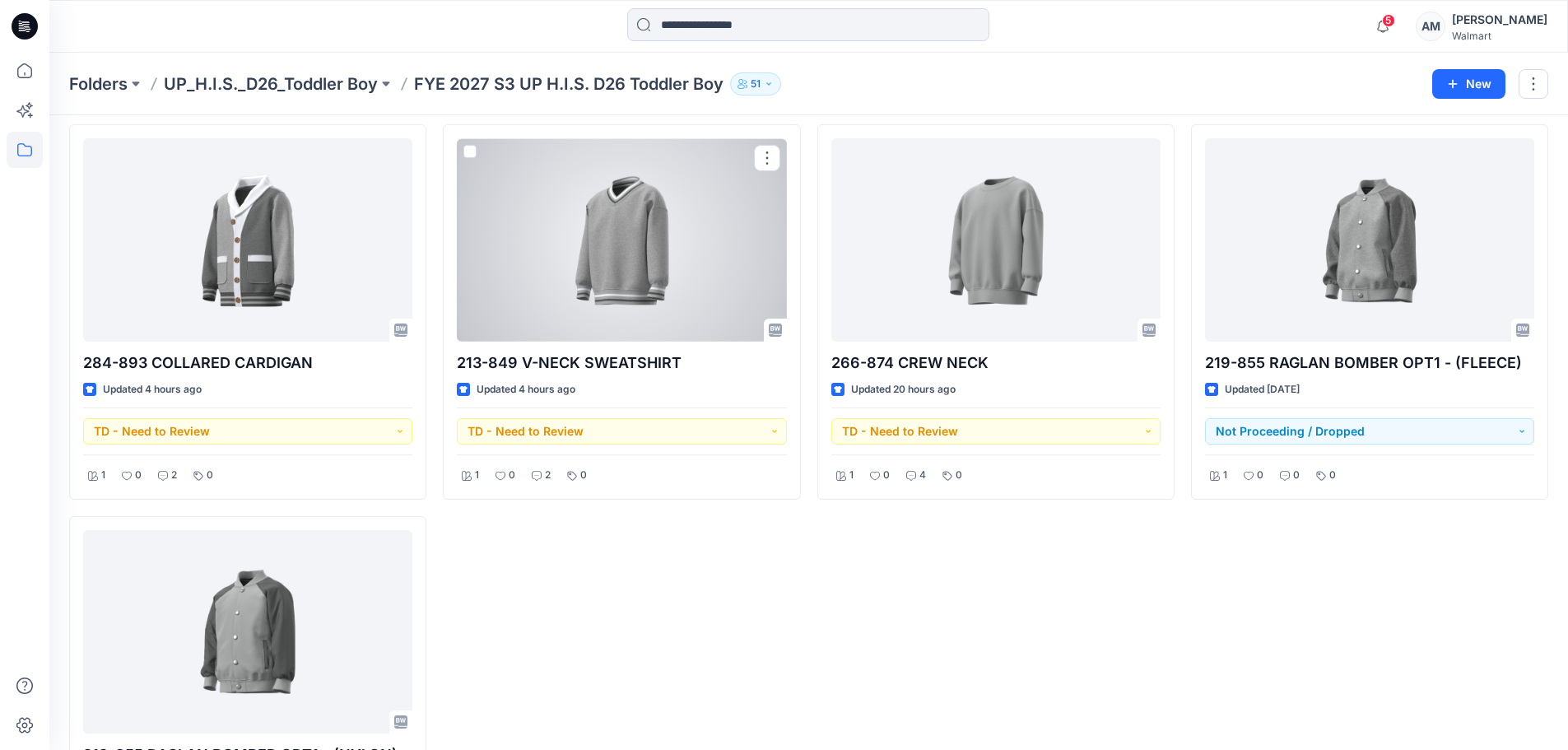
click at [644, 265] on div at bounding box center [621, 240] width 329 height 204
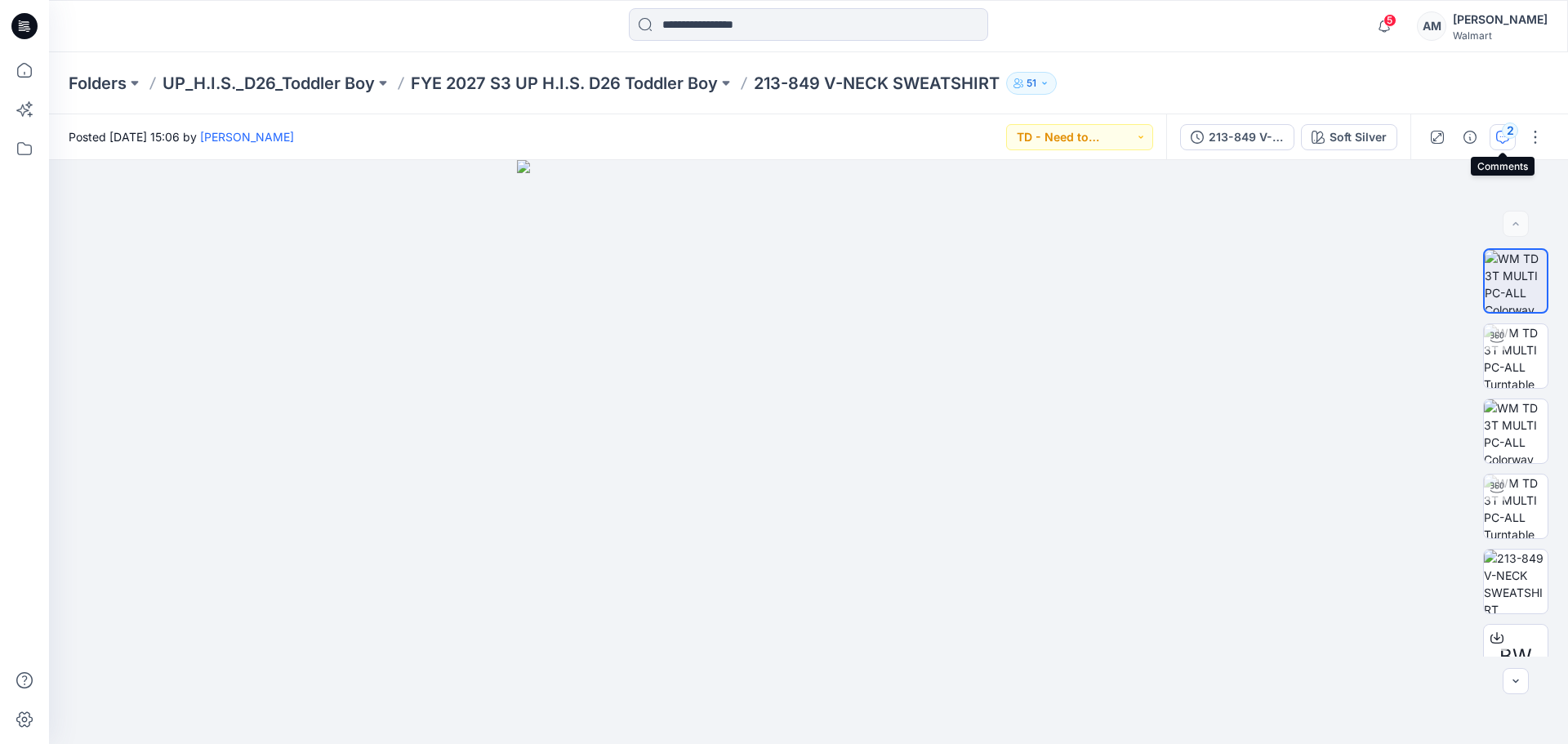
click at [1507, 132] on div "2" at bounding box center [1509, 130] width 16 height 16
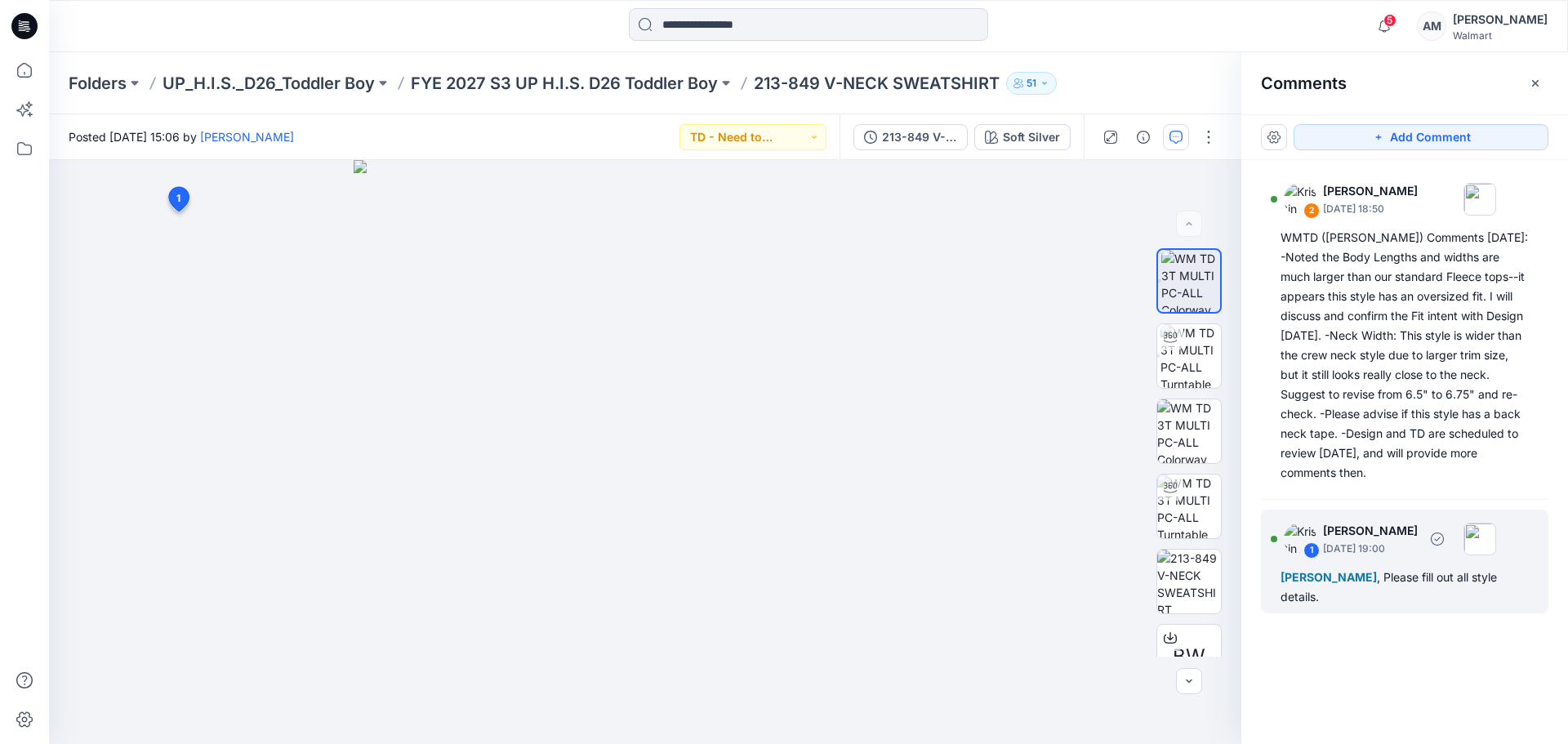
click at [1408, 591] on div "[PERSON_NAME] , Please fill out all style details." at bounding box center [1405, 586] width 249 height 39
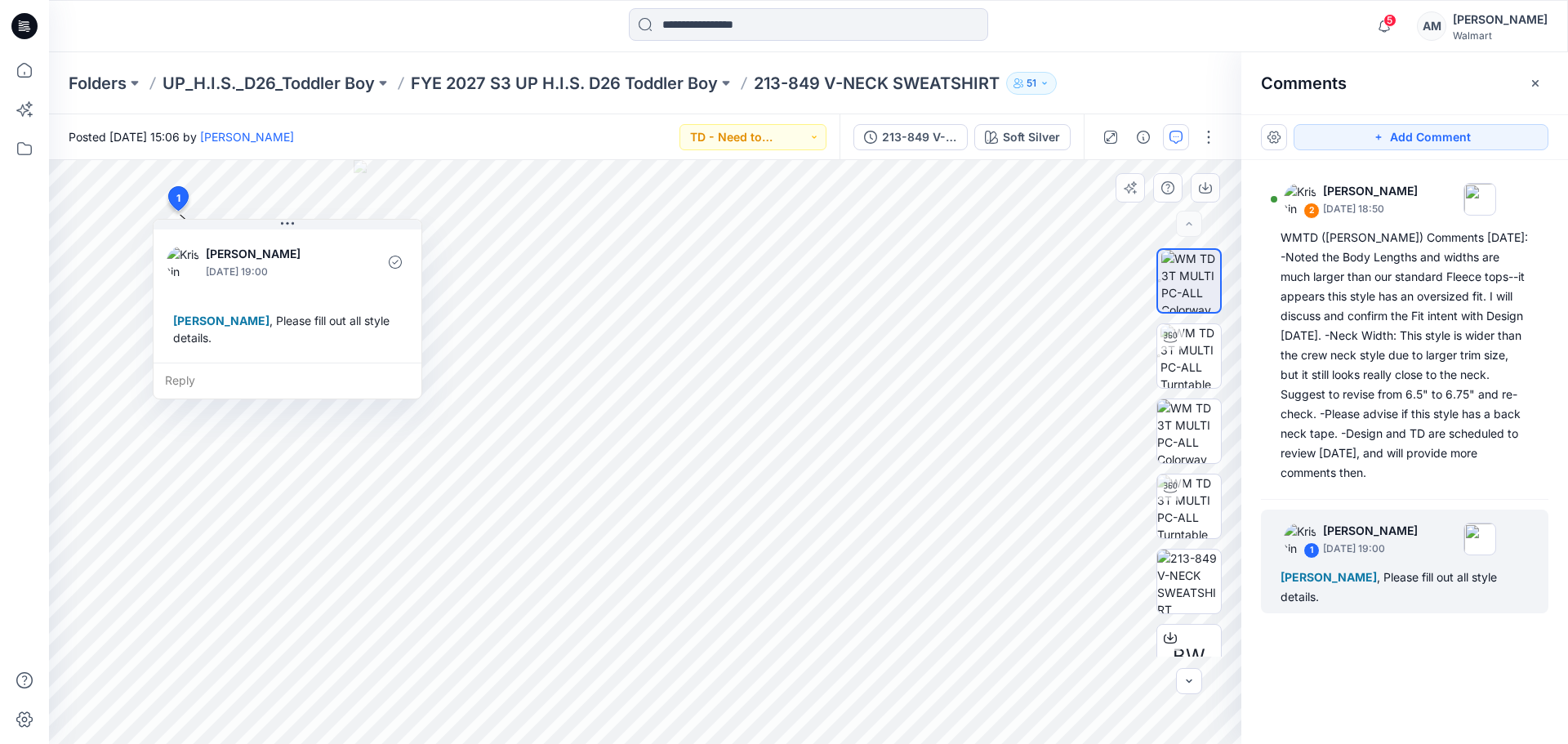
click at [236, 379] on div "Reply" at bounding box center [287, 381] width 267 height 36
click at [1140, 72] on div "Folders UP_H.I.S._D26_Toddler Boy FYE 2027 S3 UP H.I.S. D26 Toddler Boy 213-849…" at bounding box center [745, 84] width 1353 height 23
click at [1140, 135] on icon "button" at bounding box center [1143, 138] width 13 height 13
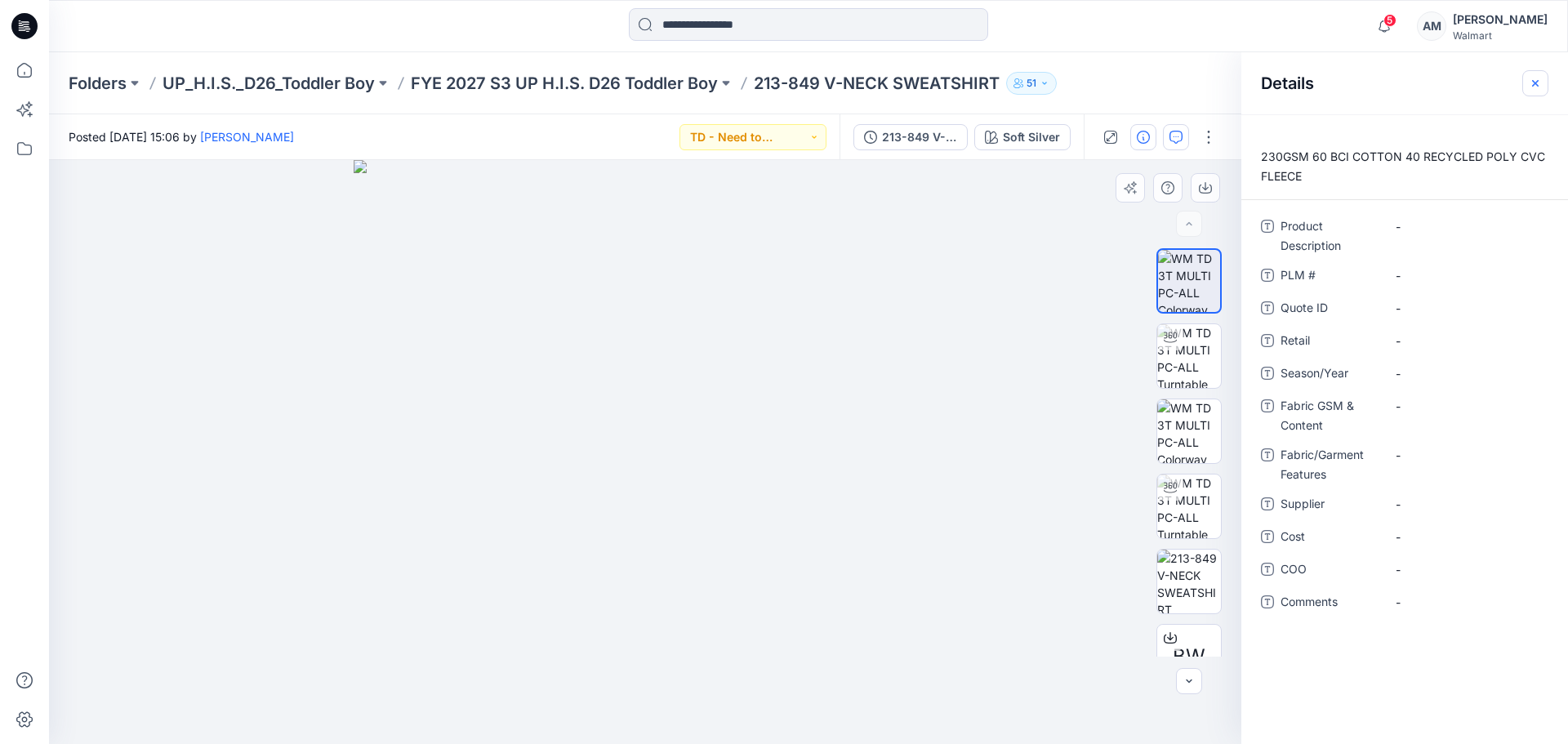
click at [1537, 84] on icon "button" at bounding box center [1535, 83] width 7 height 7
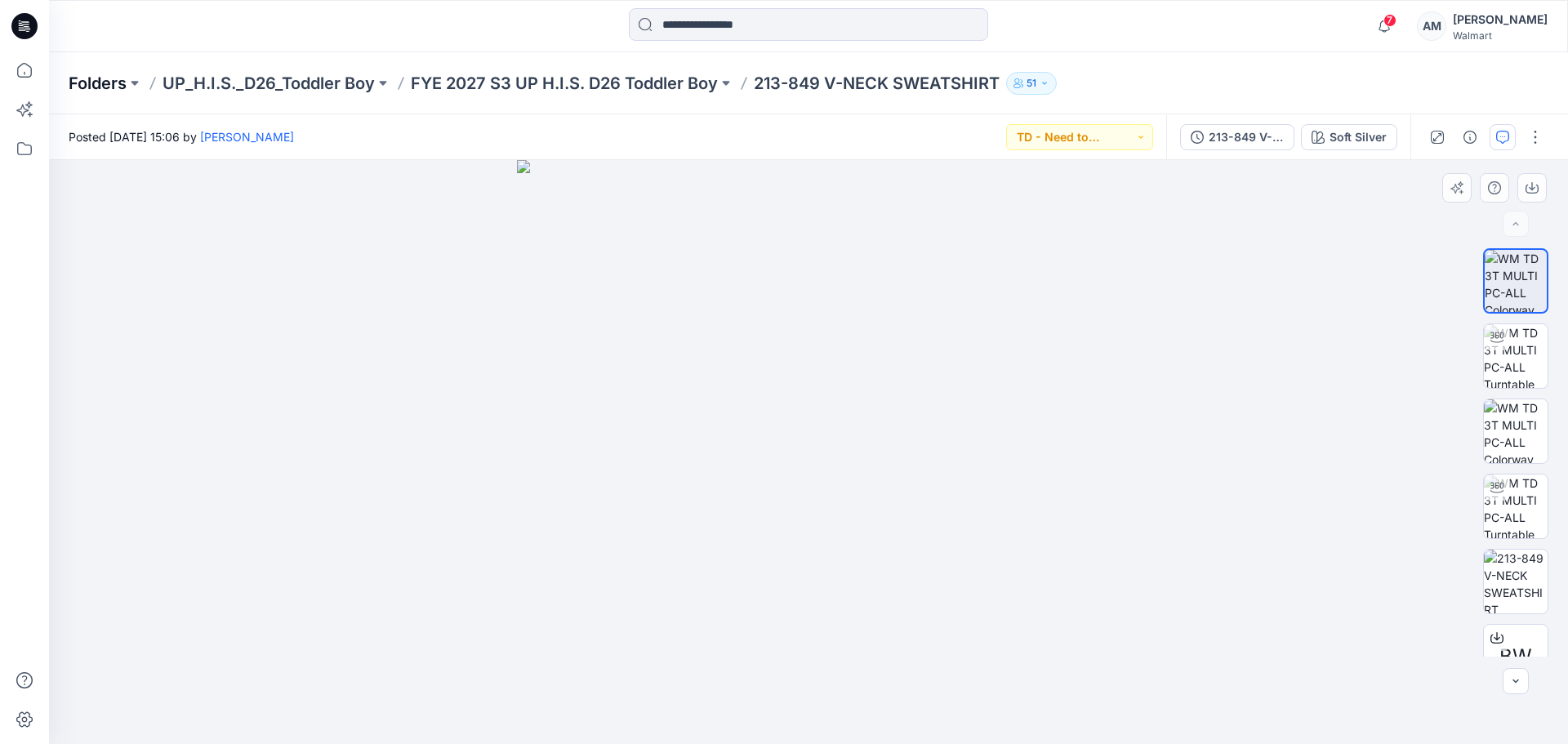
click at [94, 84] on p "Folders" at bounding box center [97, 84] width 58 height 23
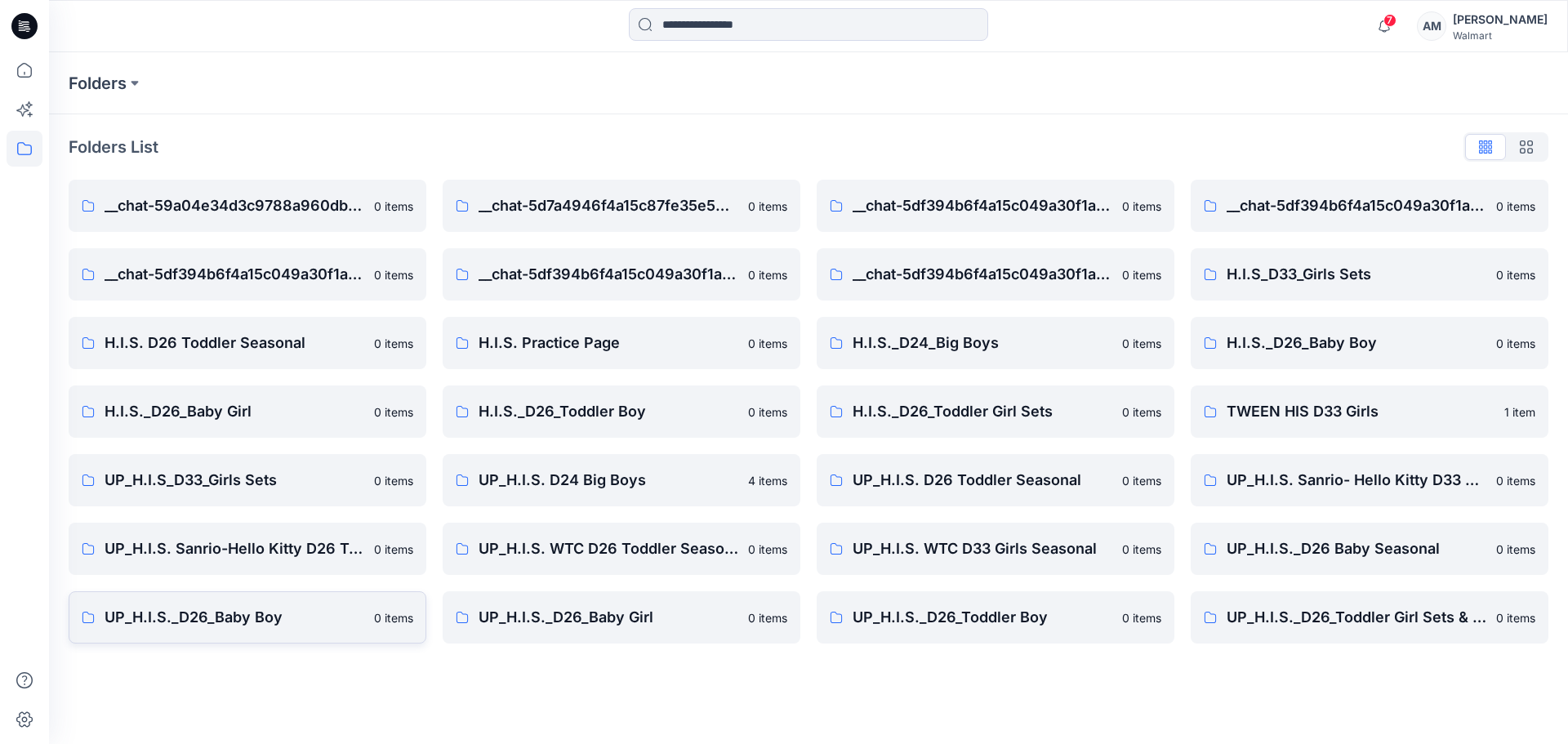
click at [267, 625] on p "UP_H.I.S._D26_Baby Boy" at bounding box center [234, 618] width 260 height 23
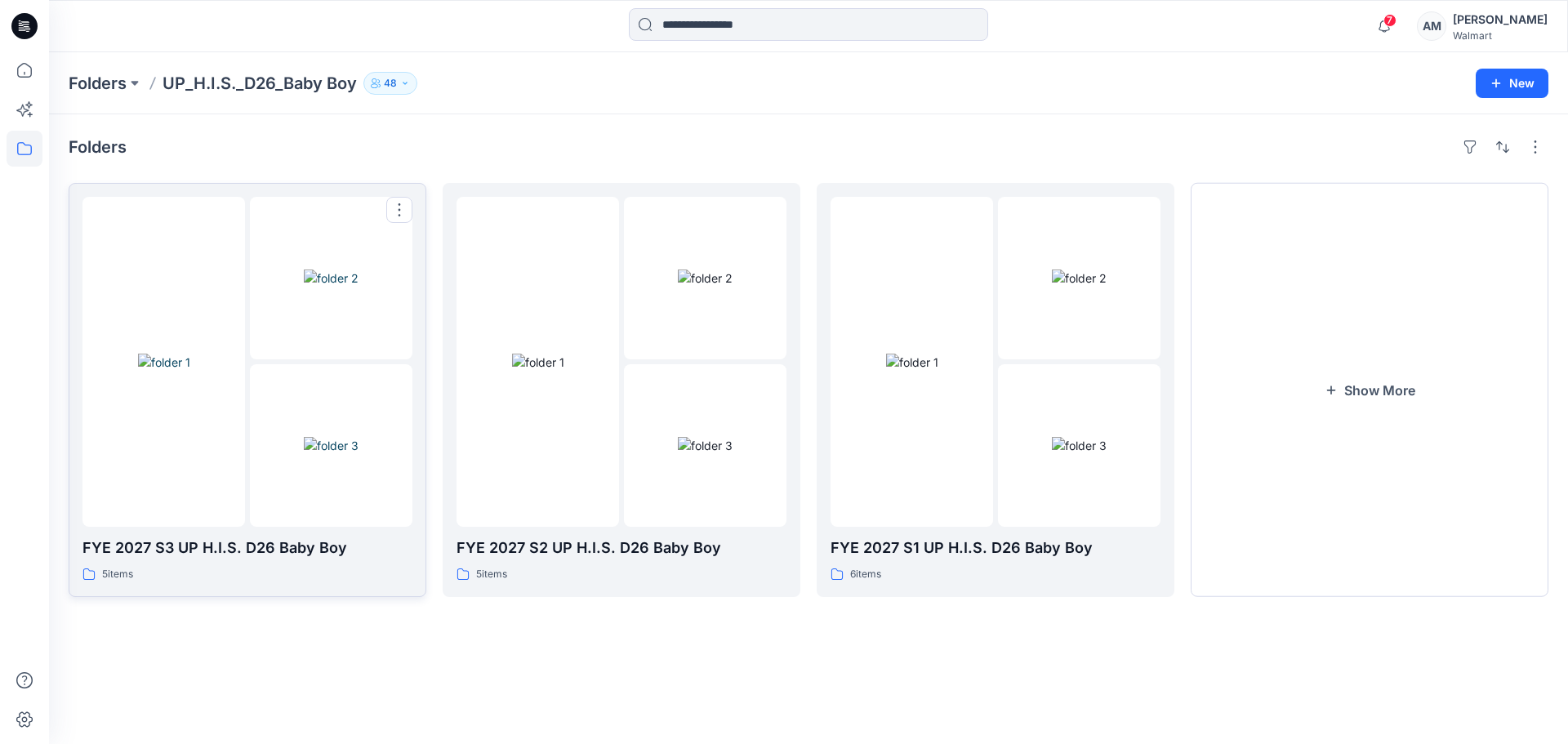
click at [304, 437] on img at bounding box center [331, 446] width 55 height 17
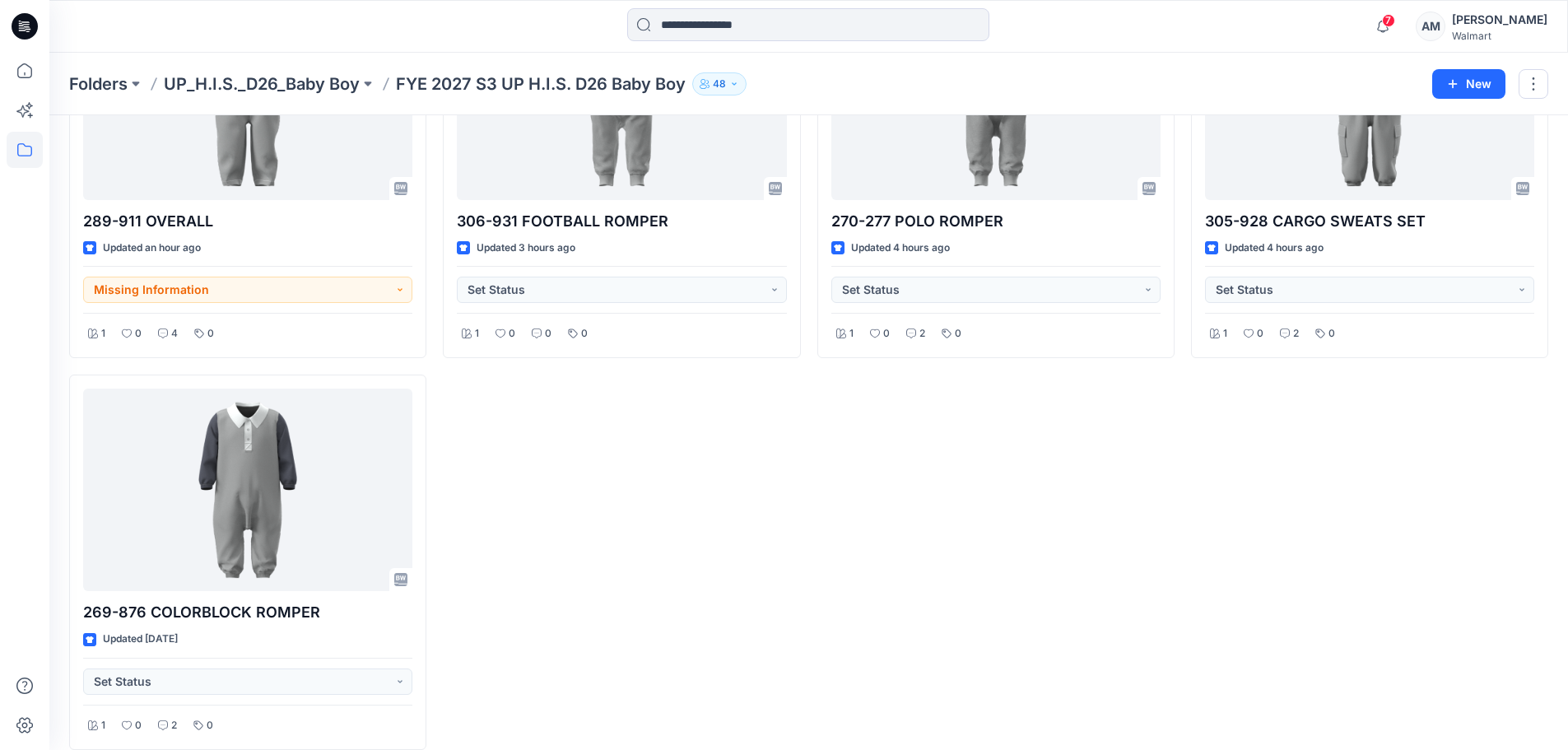
scroll to position [222, 0]
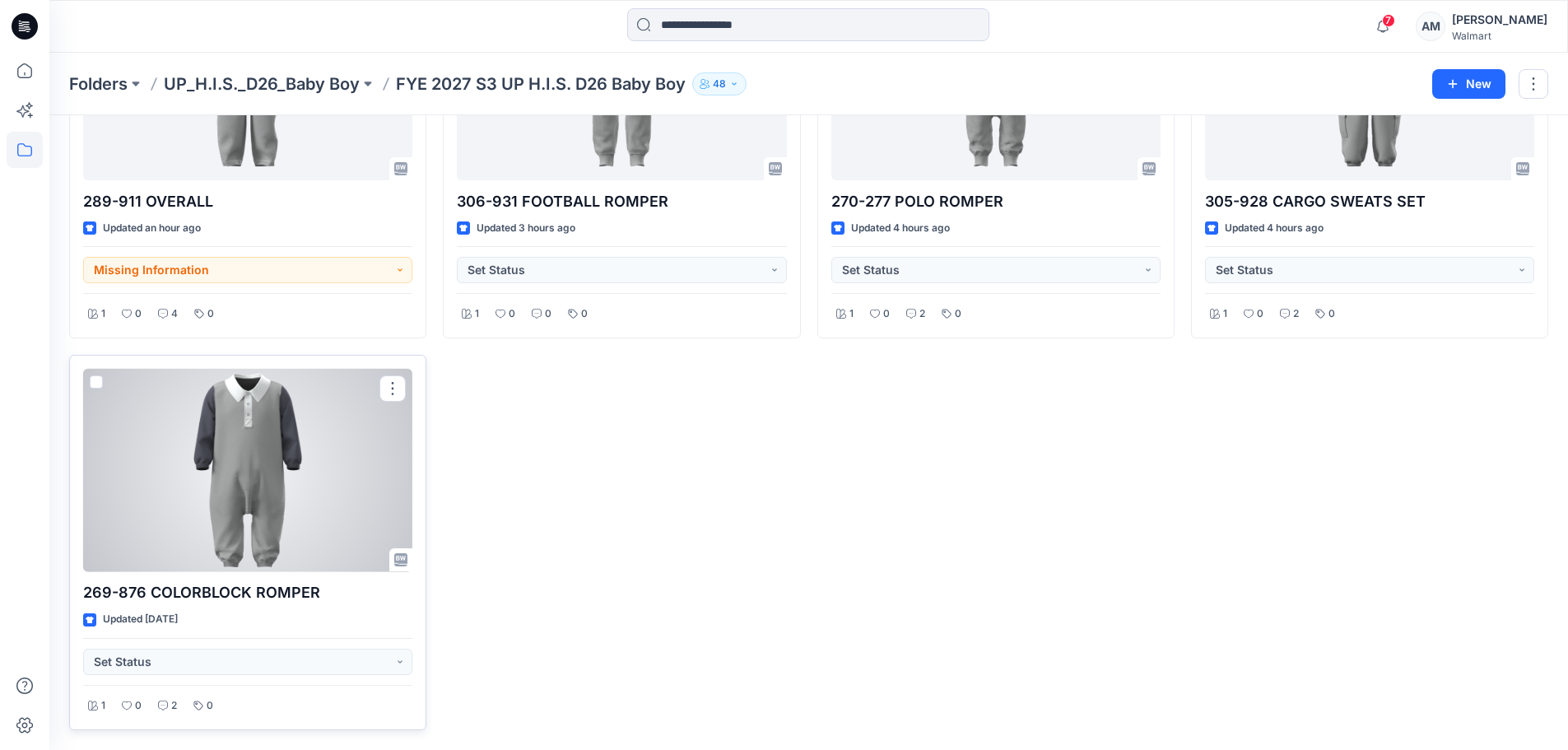
click at [289, 452] on div at bounding box center [248, 471] width 329 height 204
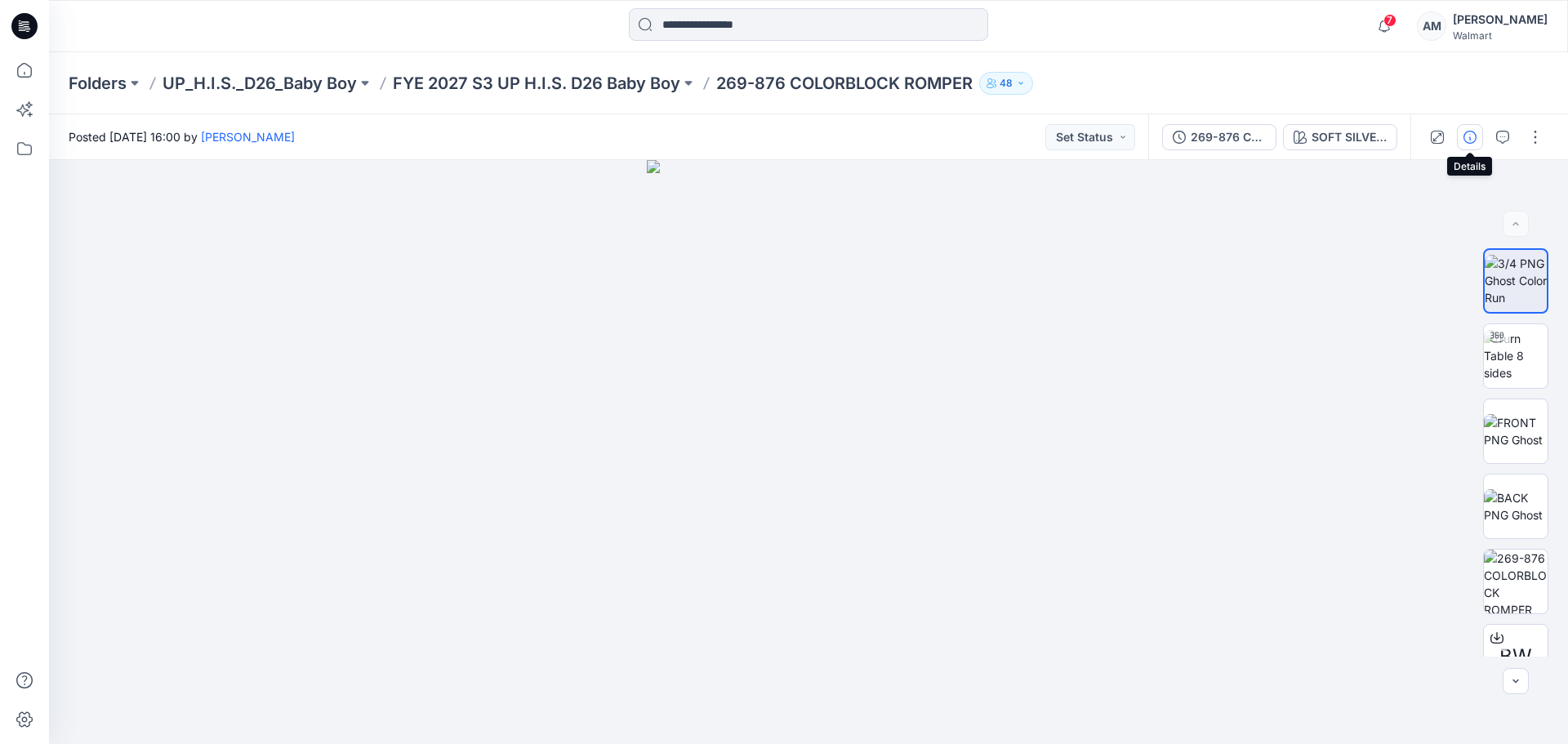
click at [1468, 139] on icon "button" at bounding box center [1470, 138] width 13 height 13
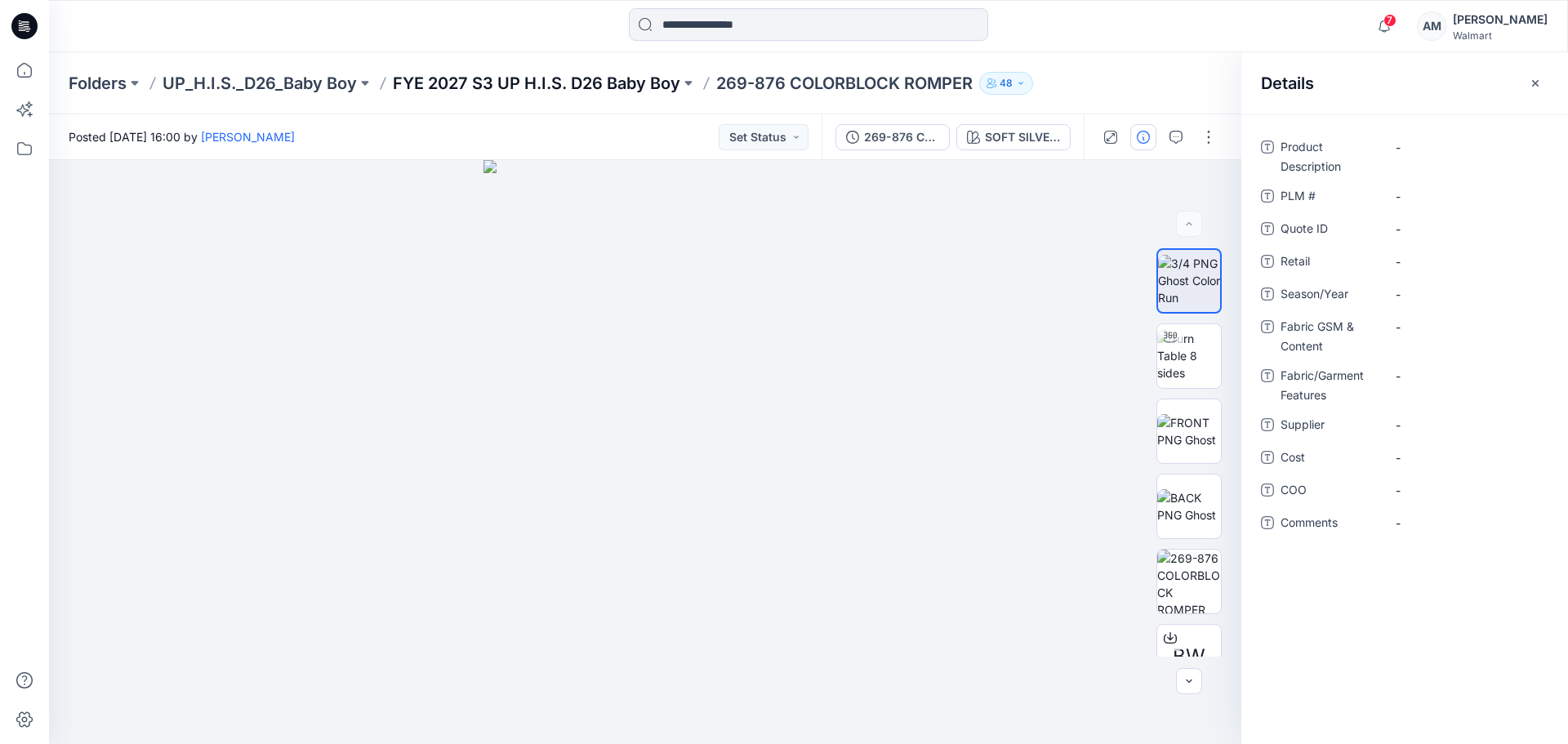
click at [600, 81] on p "FYE 2027 S3 UP H.I.S. D26 Baby Boy" at bounding box center [536, 84] width 287 height 23
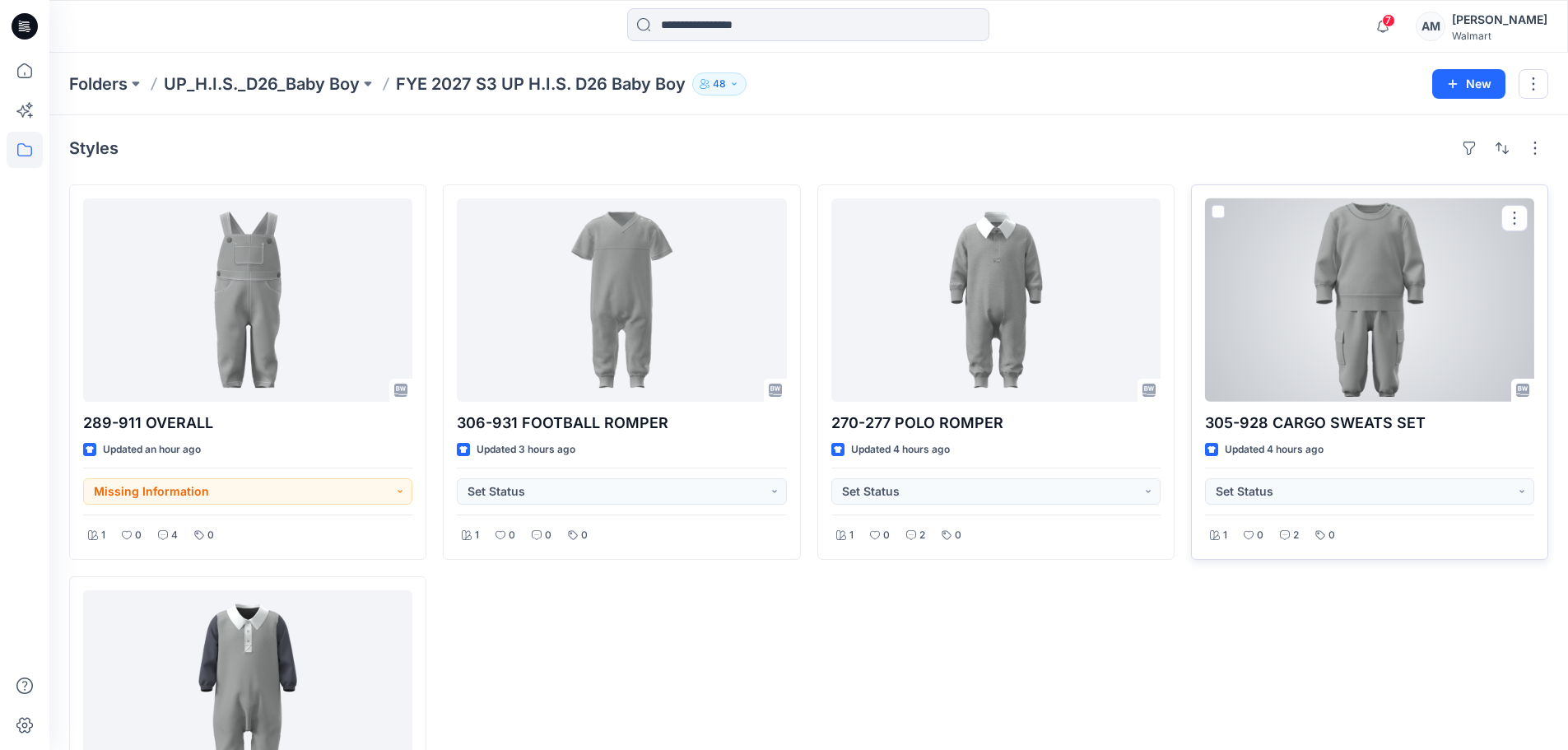
click at [1419, 319] on div at bounding box center [1369, 299] width 329 height 204
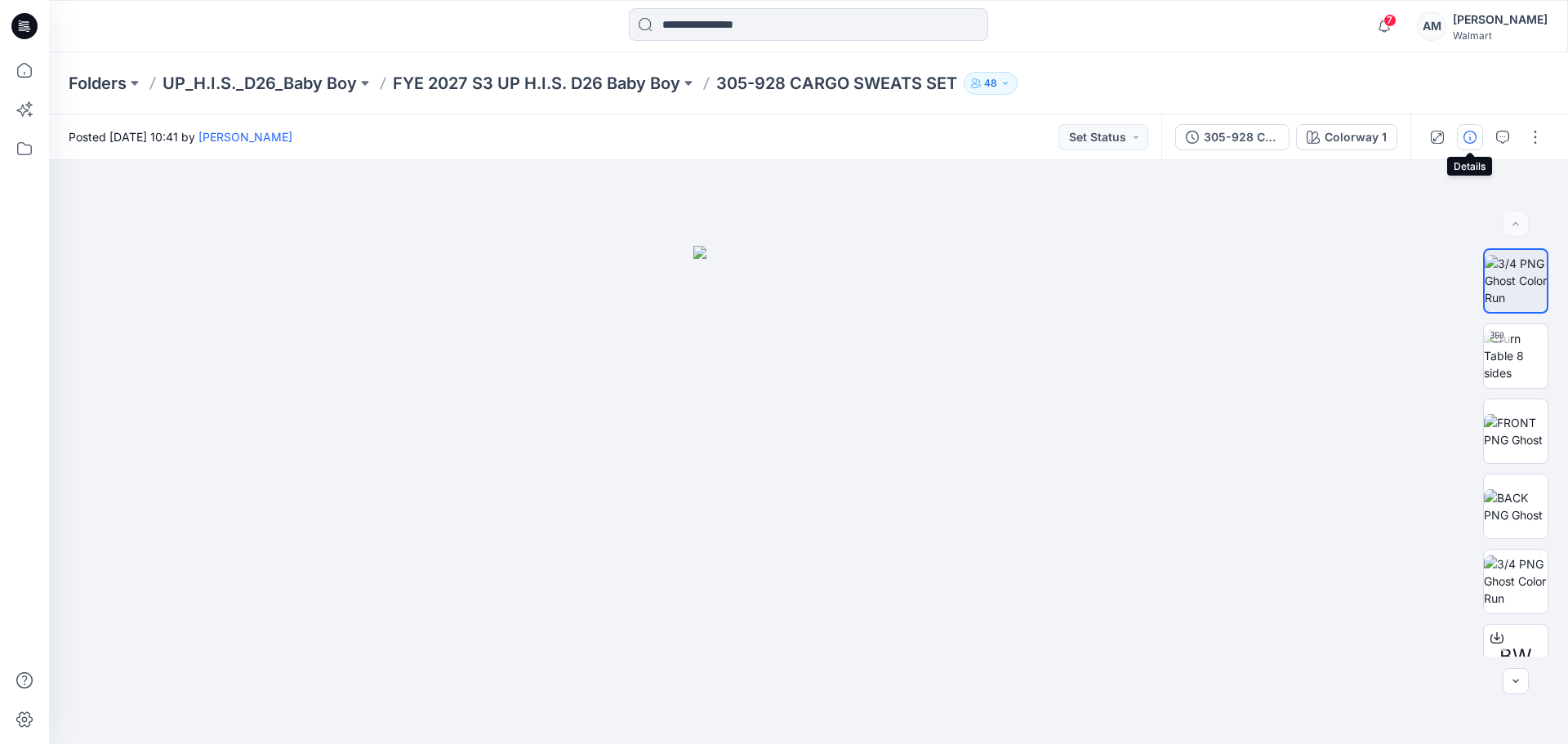
click at [1467, 135] on icon "button" at bounding box center [1470, 138] width 13 height 13
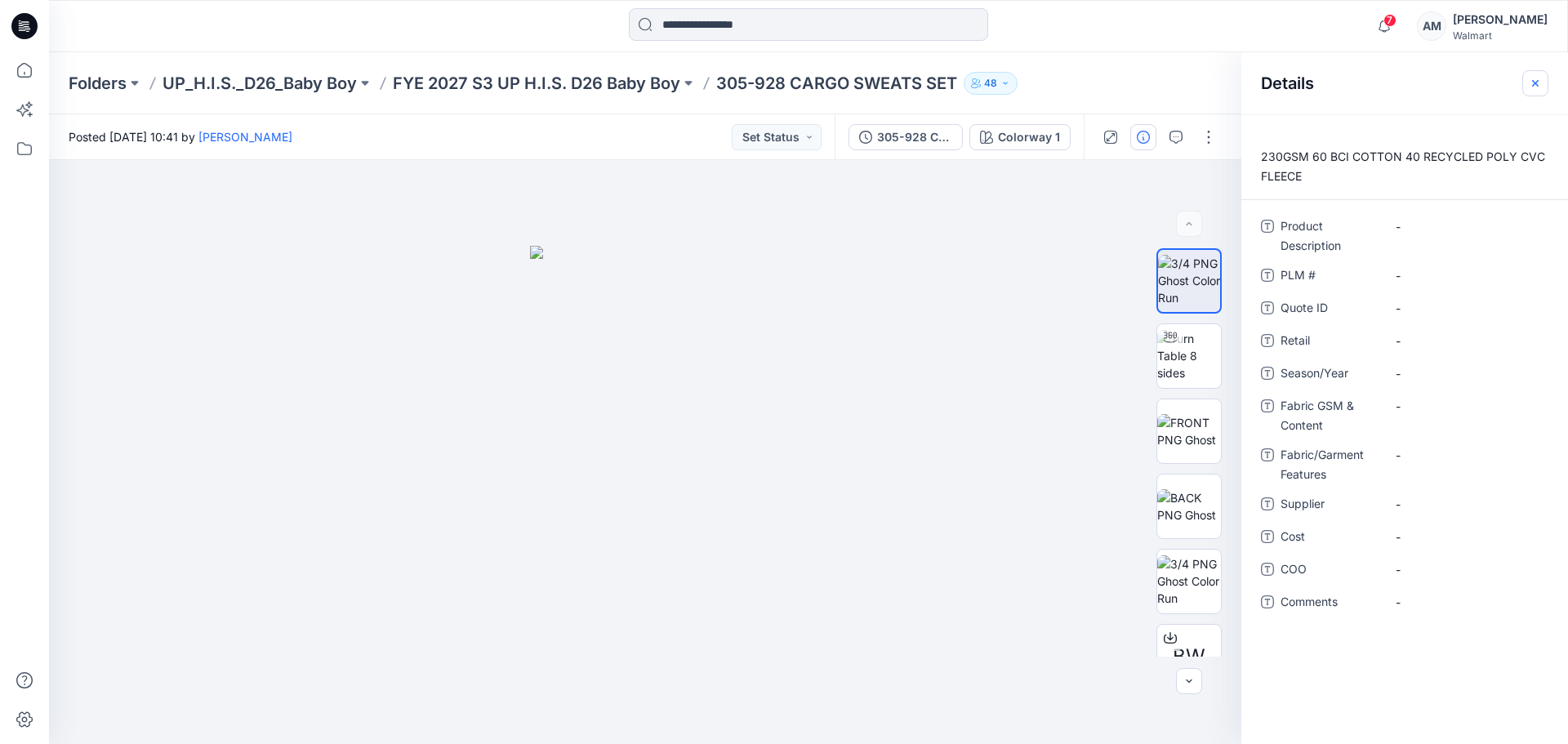
click at [1538, 80] on icon "button" at bounding box center [1536, 84] width 13 height 13
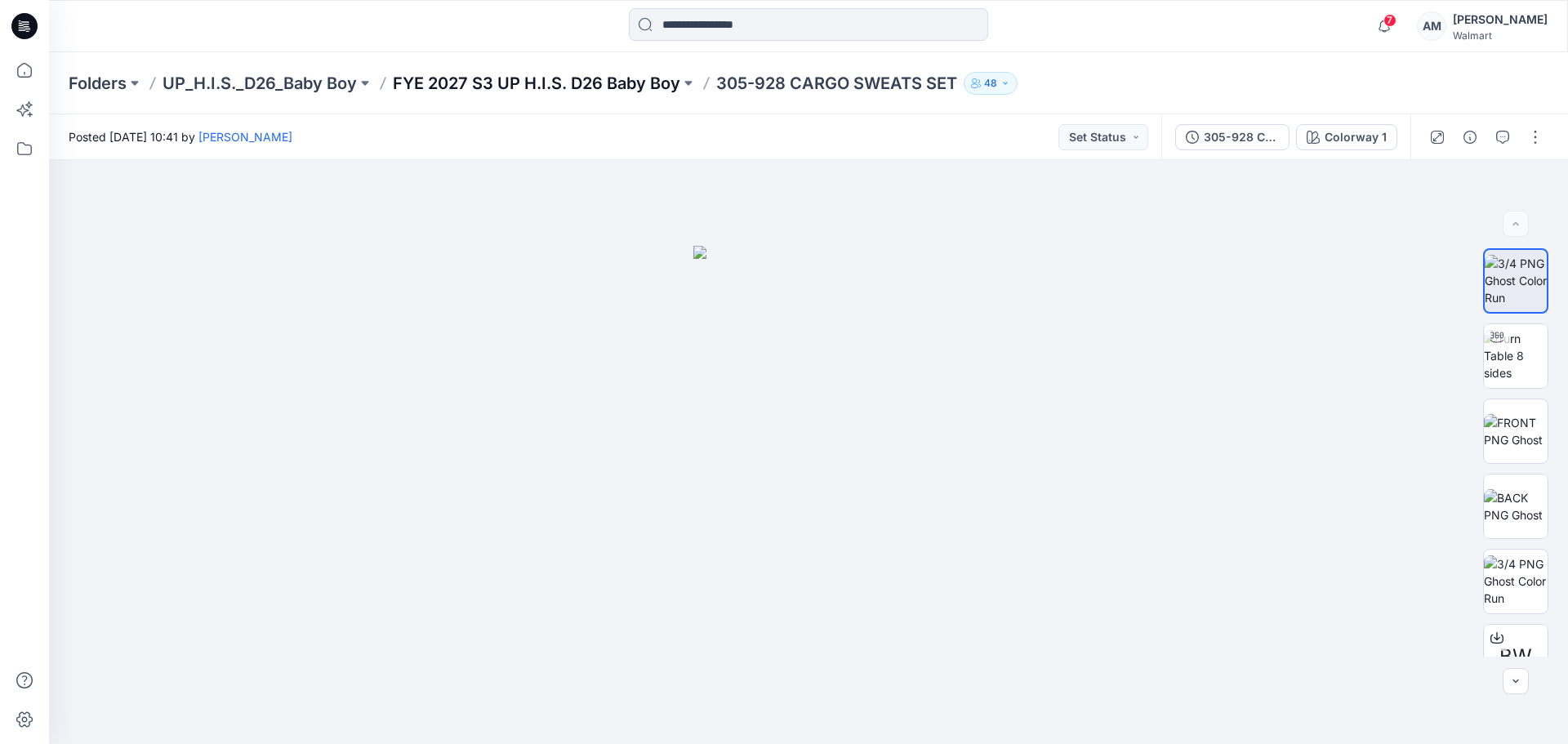
click at [555, 79] on p "FYE 2027 S3 UP H.I.S. D26 Baby Boy" at bounding box center [536, 84] width 287 height 23
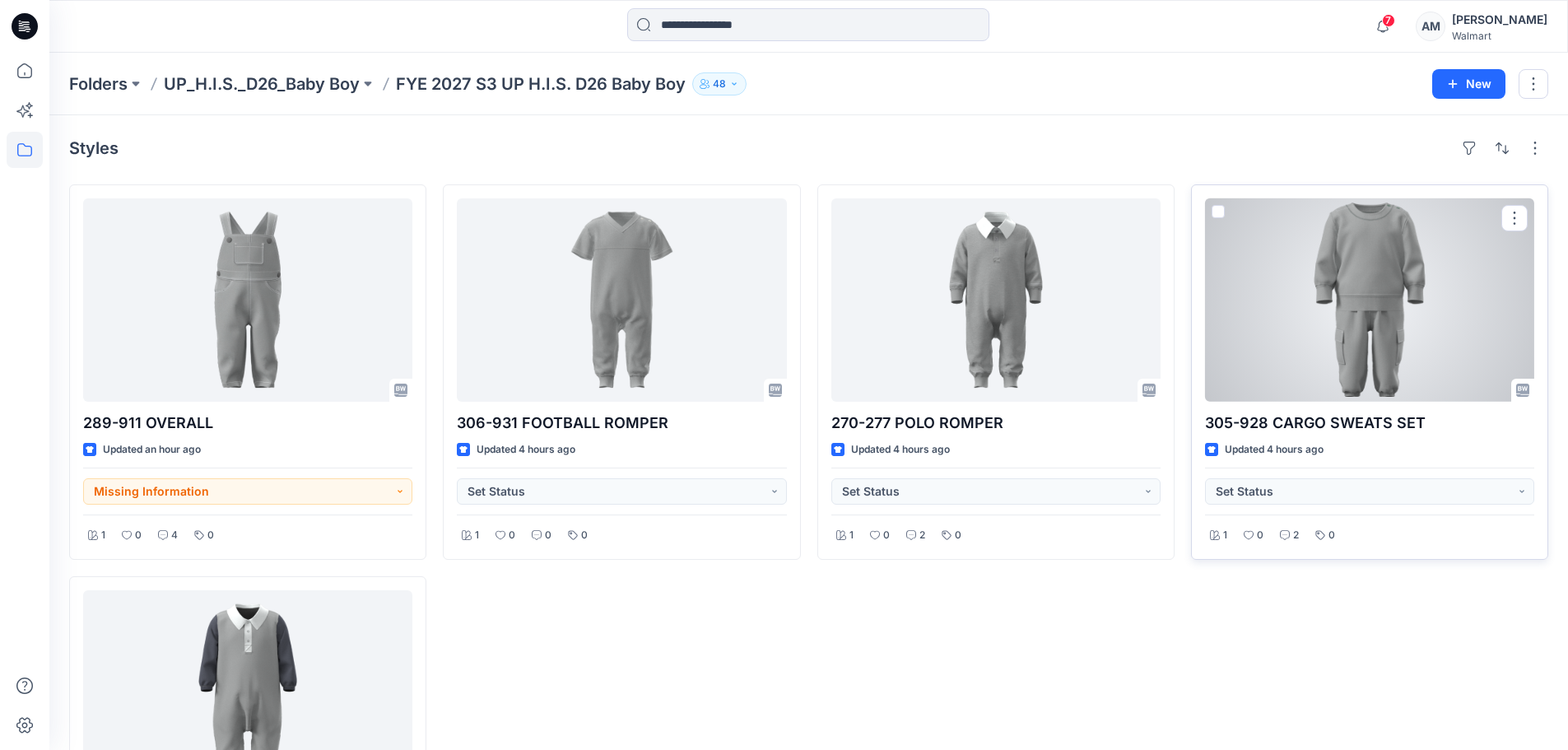
click at [1388, 284] on div at bounding box center [1369, 299] width 329 height 204
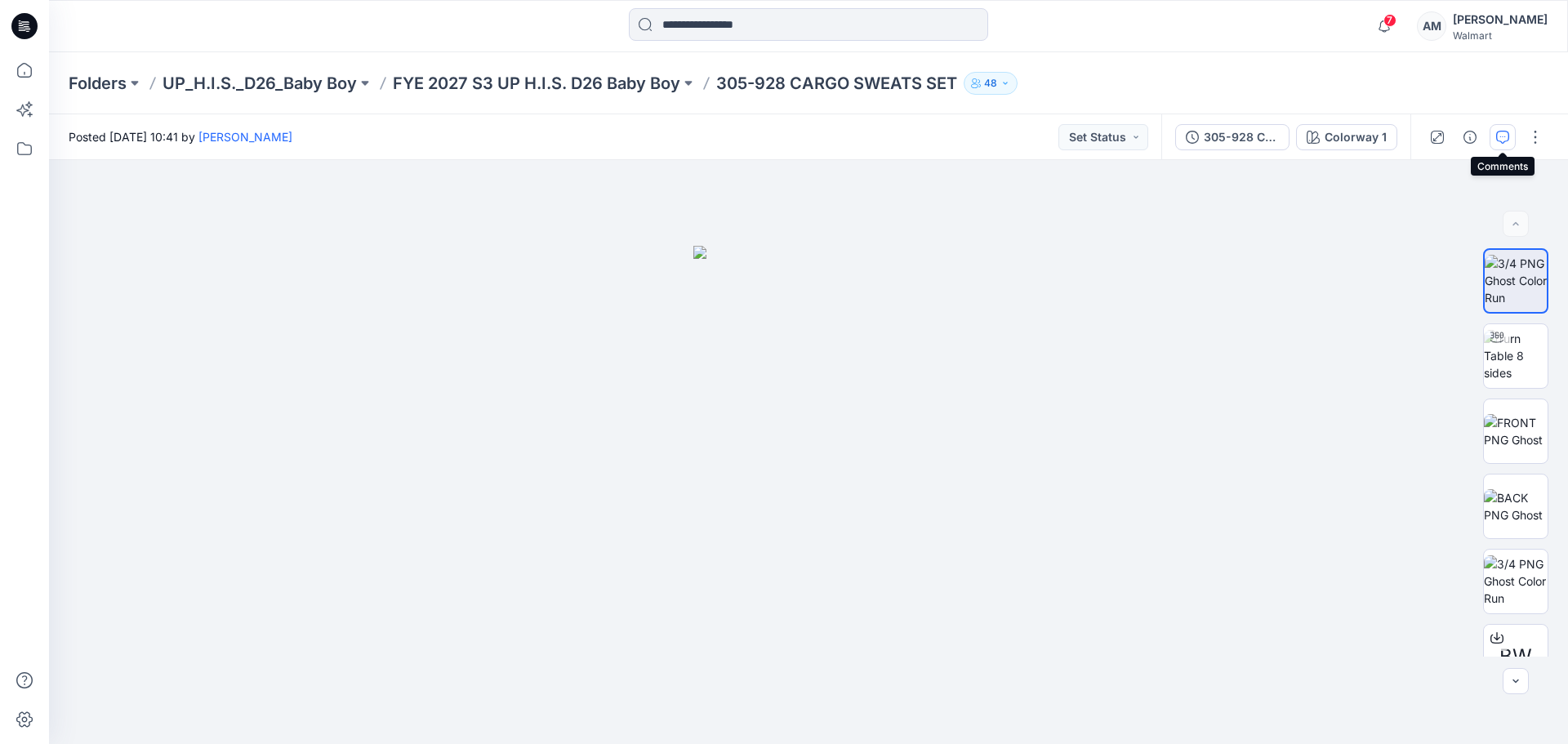
click at [1506, 135] on icon "button" at bounding box center [1503, 138] width 13 height 13
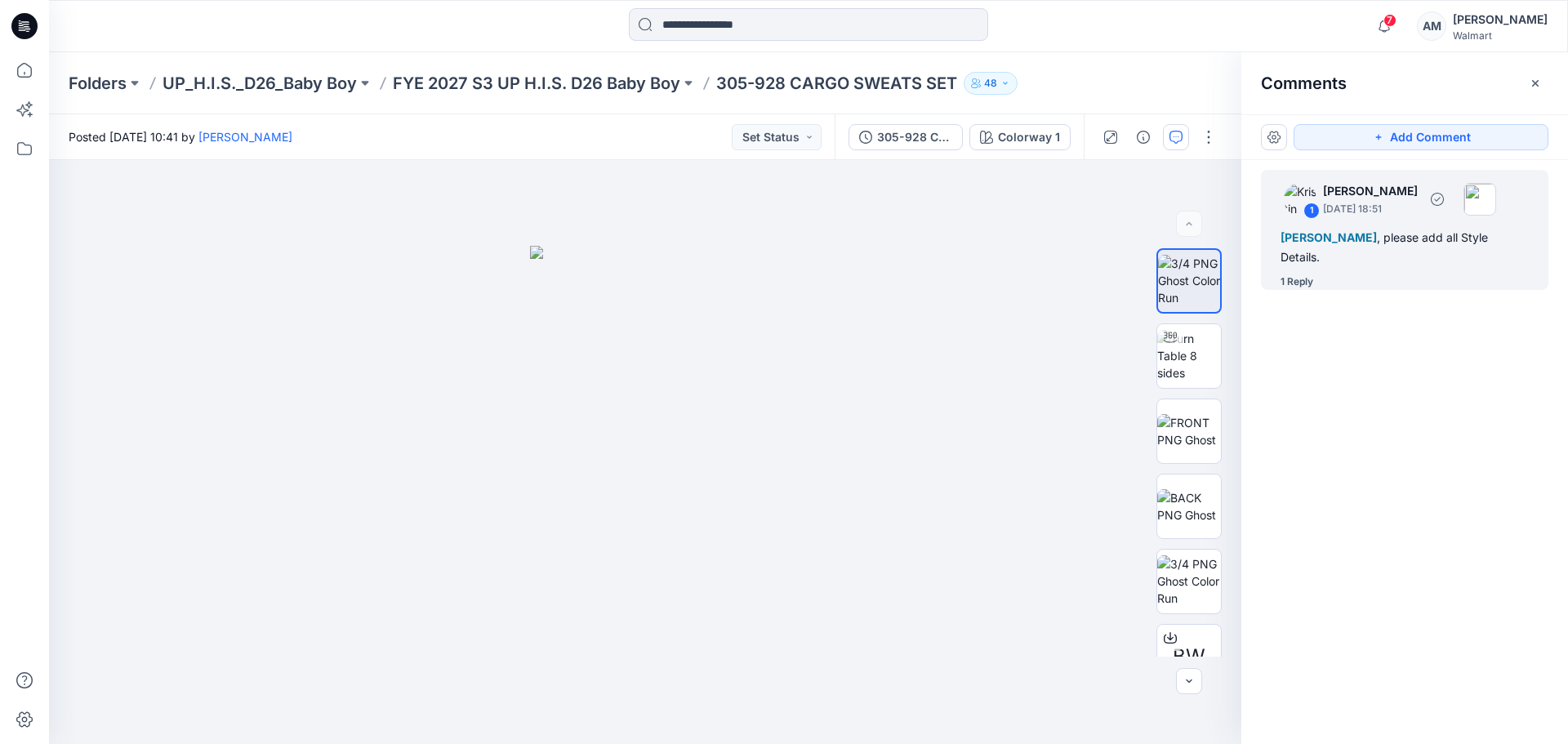
click at [1367, 273] on div "1 Reply" at bounding box center [1414, 281] width 267 height 16
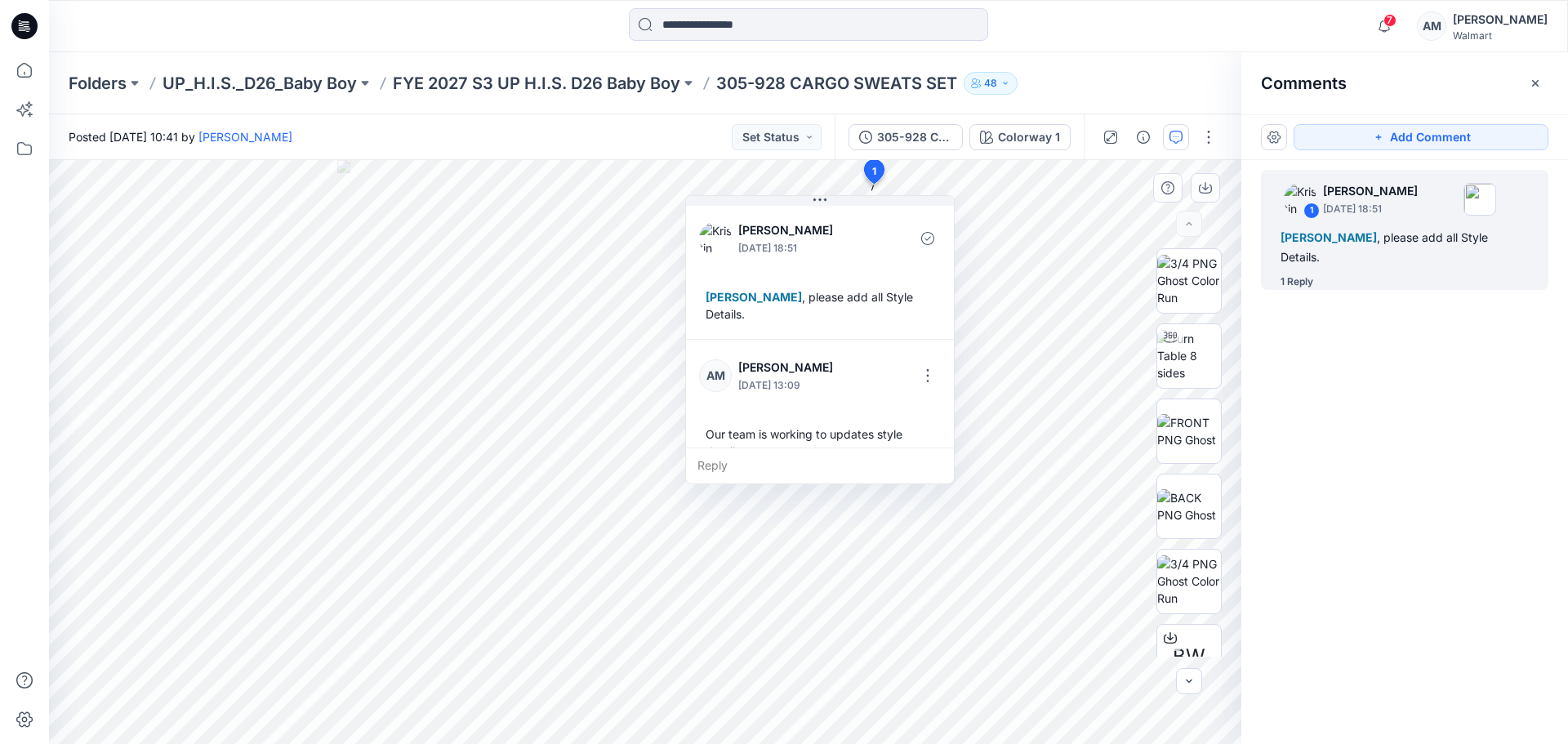
scroll to position [11, 0]
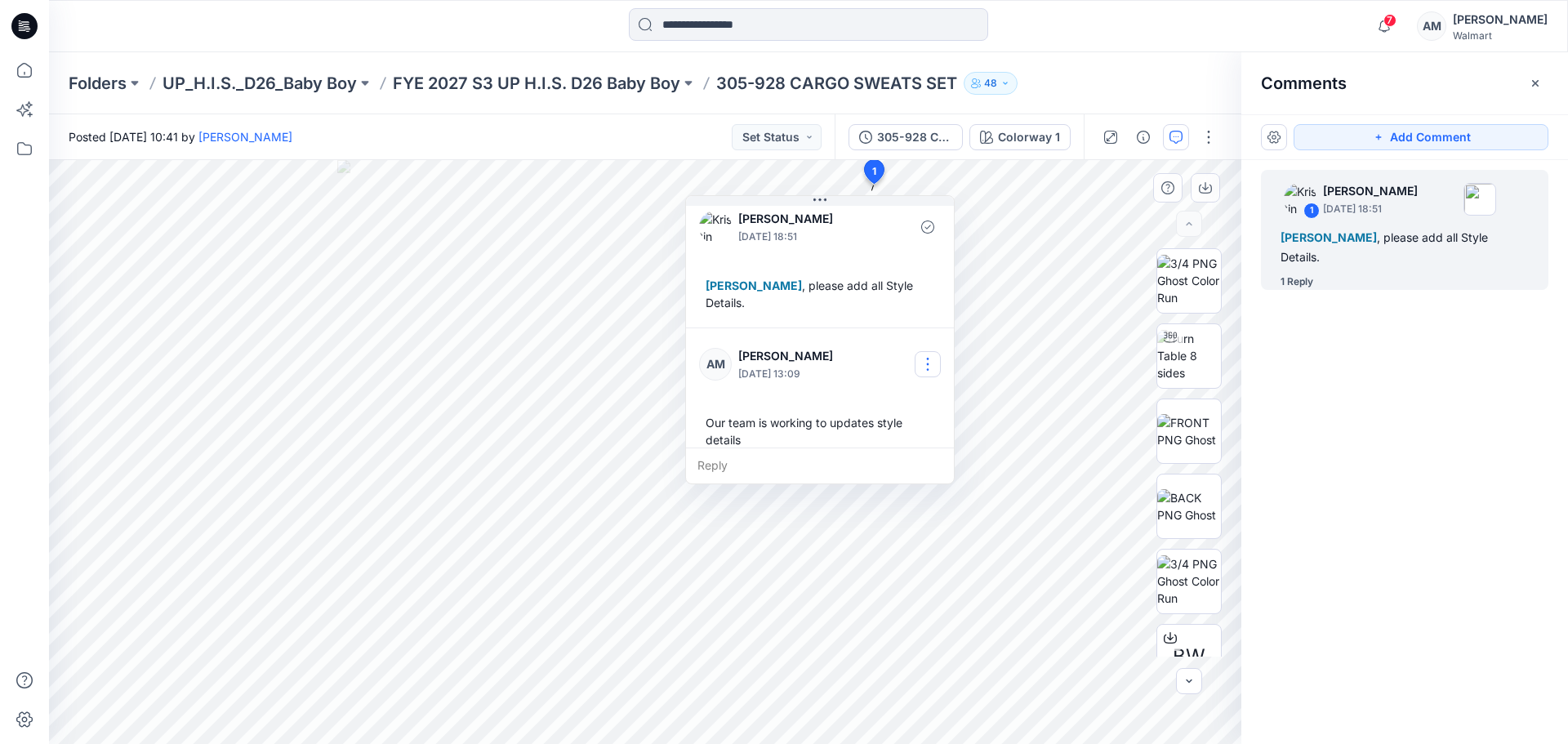
click at [932, 351] on button "button" at bounding box center [928, 364] width 27 height 27
click at [941, 382] on p "Edit comment" at bounding box center [932, 385] width 73 height 17
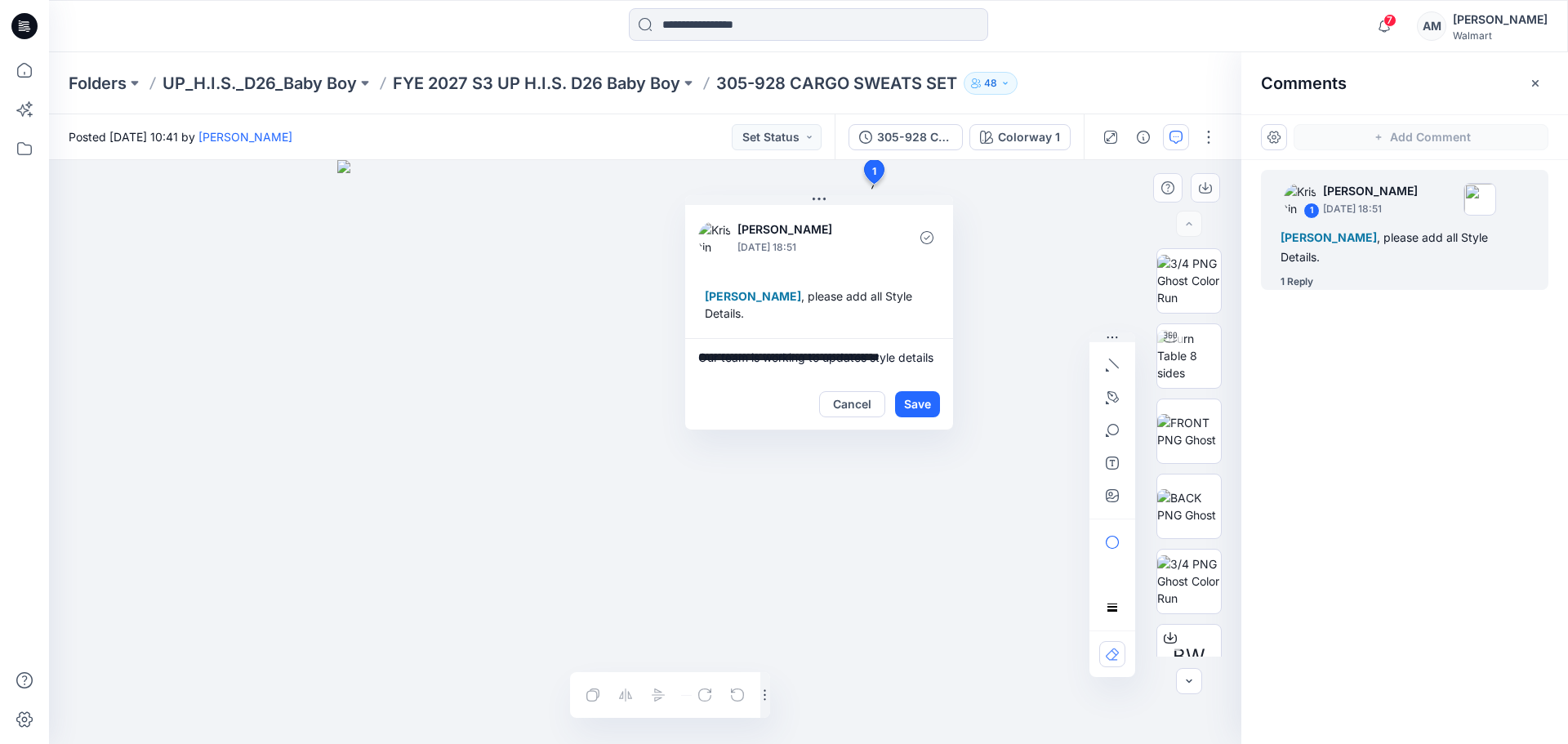
scroll to position [0, 0]
click at [673, 340] on div "**********" at bounding box center [645, 453] width 1192 height 585
type textarea "**********"
click at [923, 391] on button "Save" at bounding box center [917, 404] width 45 height 27
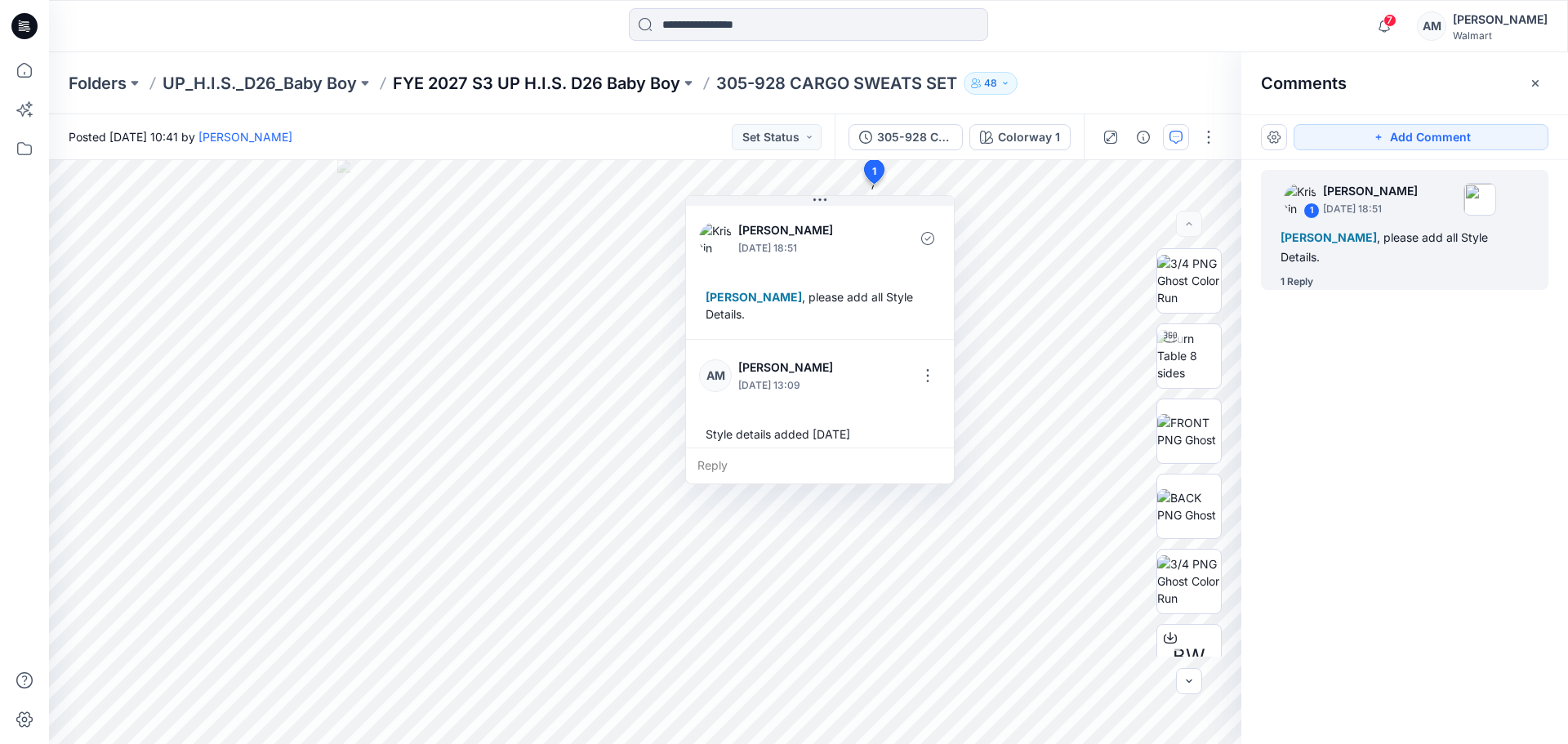
click at [544, 82] on p "FYE 2027 S3 UP H.I.S. D26 Baby Boy" at bounding box center [536, 84] width 287 height 23
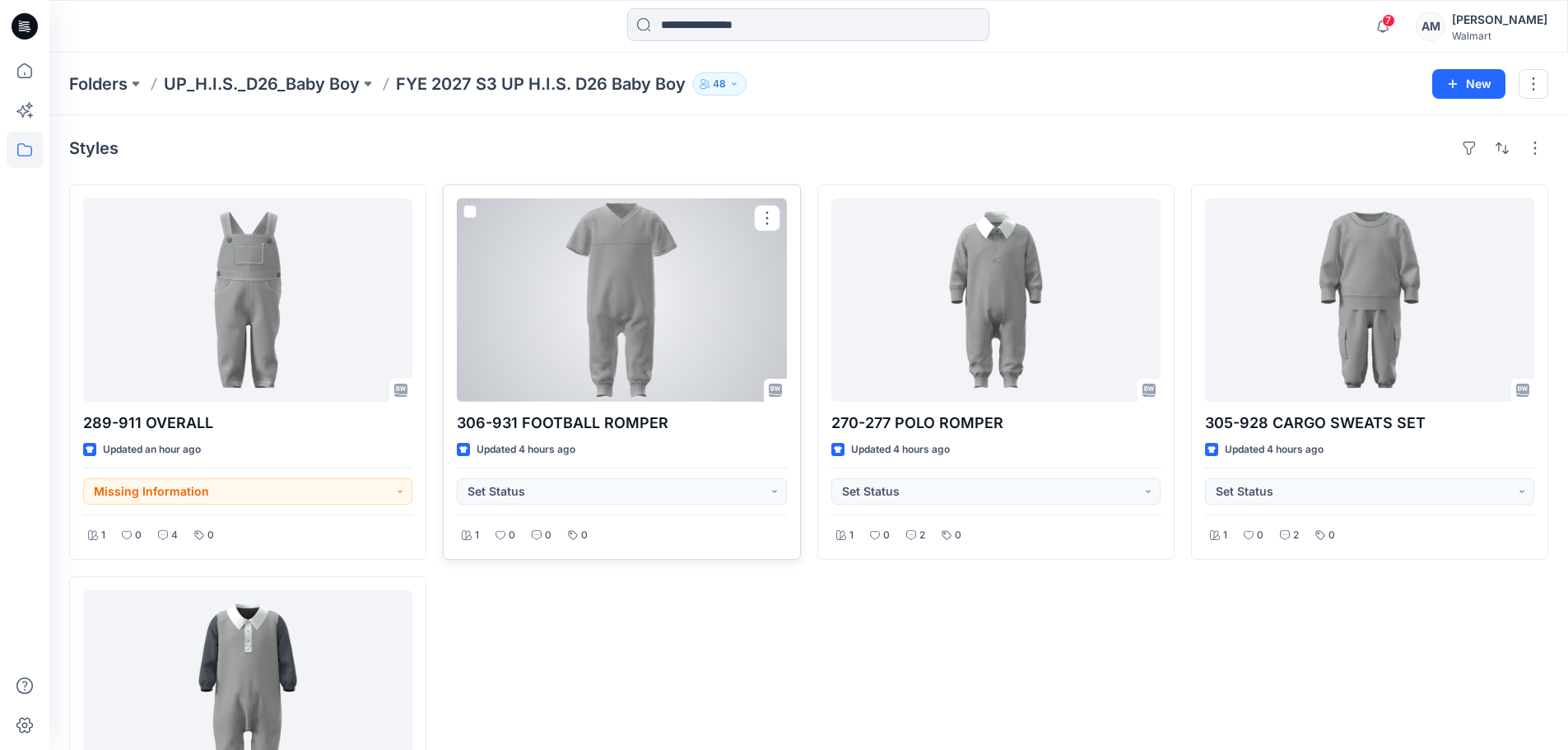
click at [683, 307] on div at bounding box center [621, 299] width 329 height 204
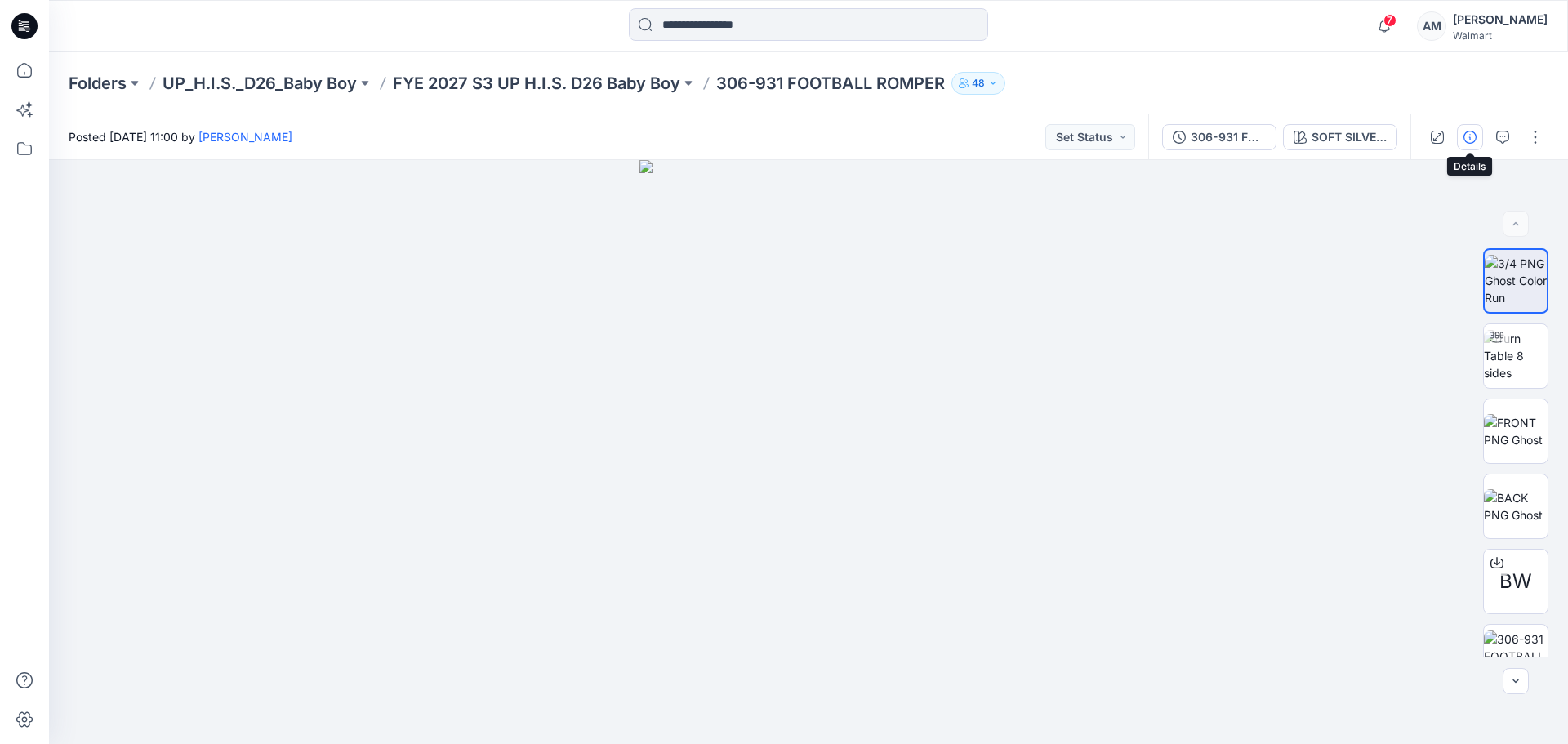
click at [1473, 137] on icon "button" at bounding box center [1470, 138] width 13 height 13
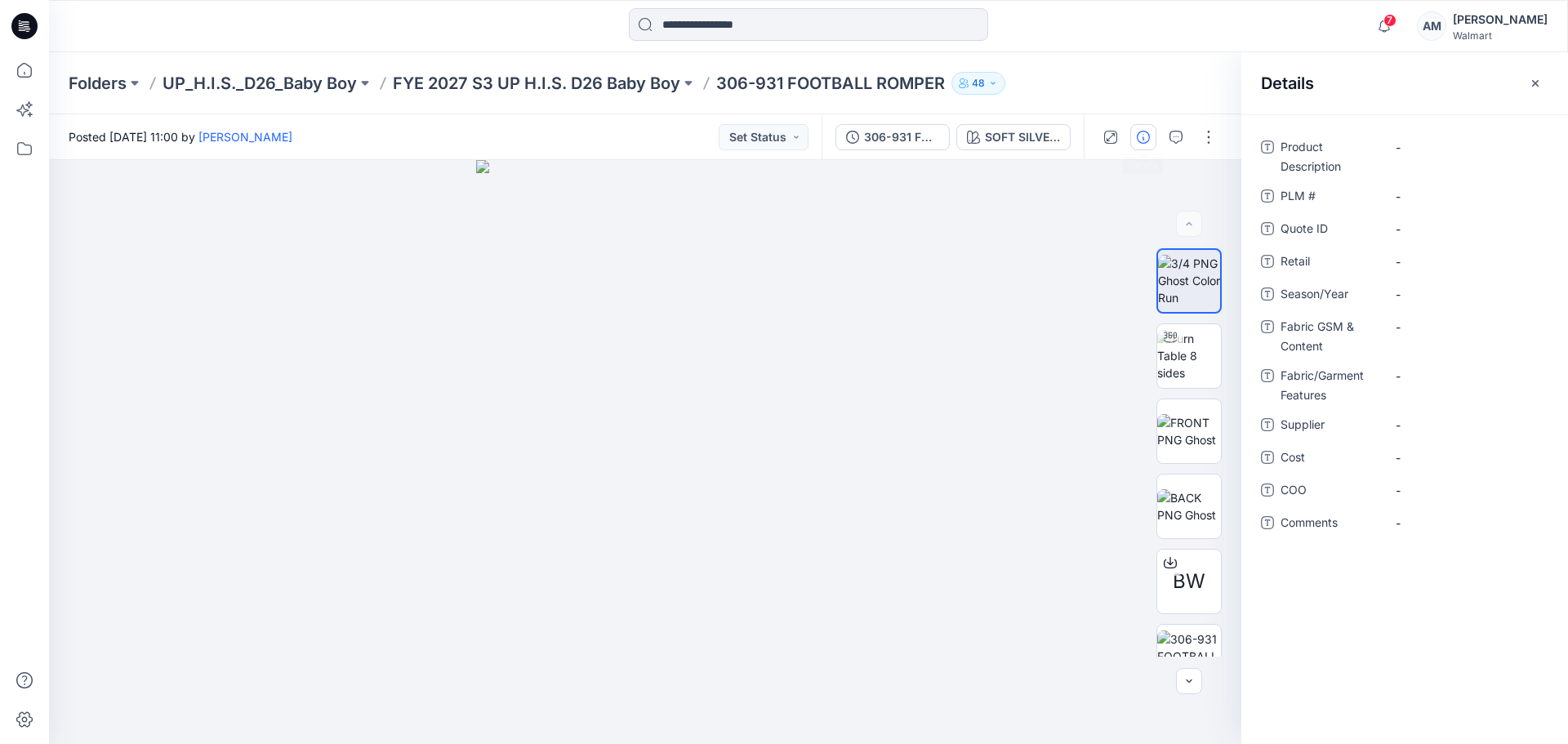
click at [502, 132] on div "Posted [DATE] 11:00 by [PERSON_NAME] Set Status" at bounding box center [435, 137] width 772 height 45
drag, startPoint x: 1534, startPoint y: 91, endPoint x: 1542, endPoint y: 89, distance: 8.2
click at [1534, 91] on button "button" at bounding box center [1536, 84] width 27 height 27
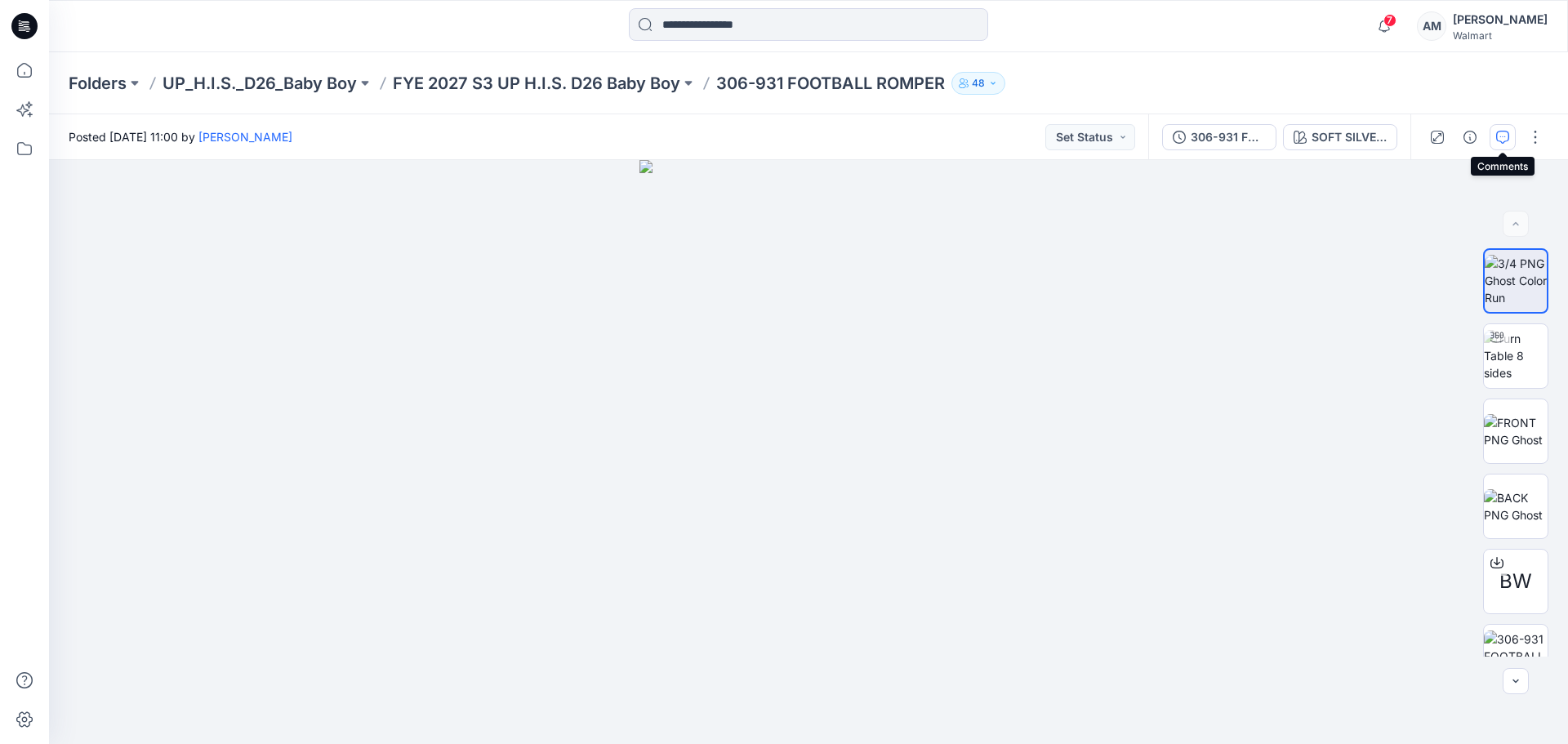
click at [1502, 139] on icon "button" at bounding box center [1503, 138] width 13 height 13
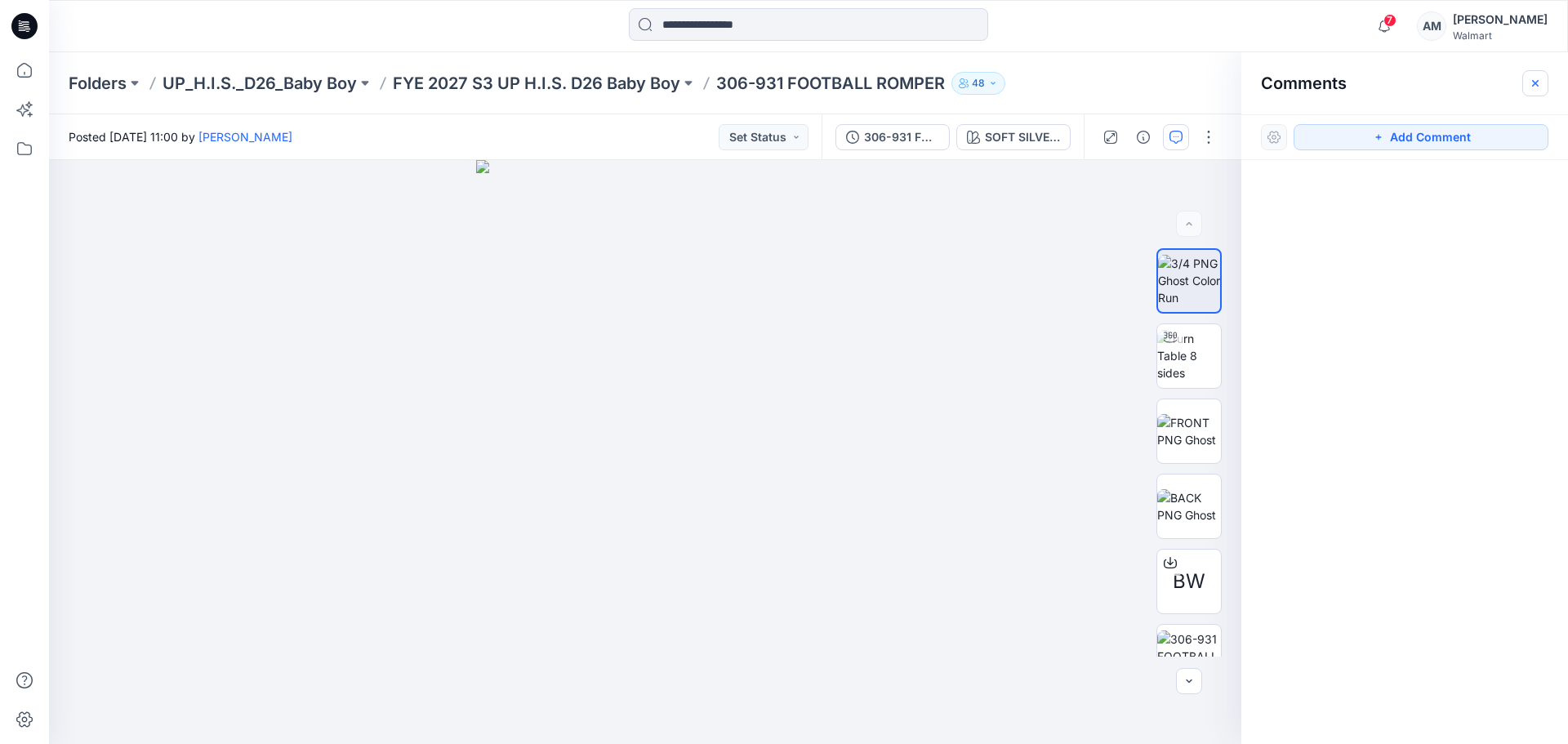
click at [1531, 78] on icon "button" at bounding box center [1536, 84] width 13 height 13
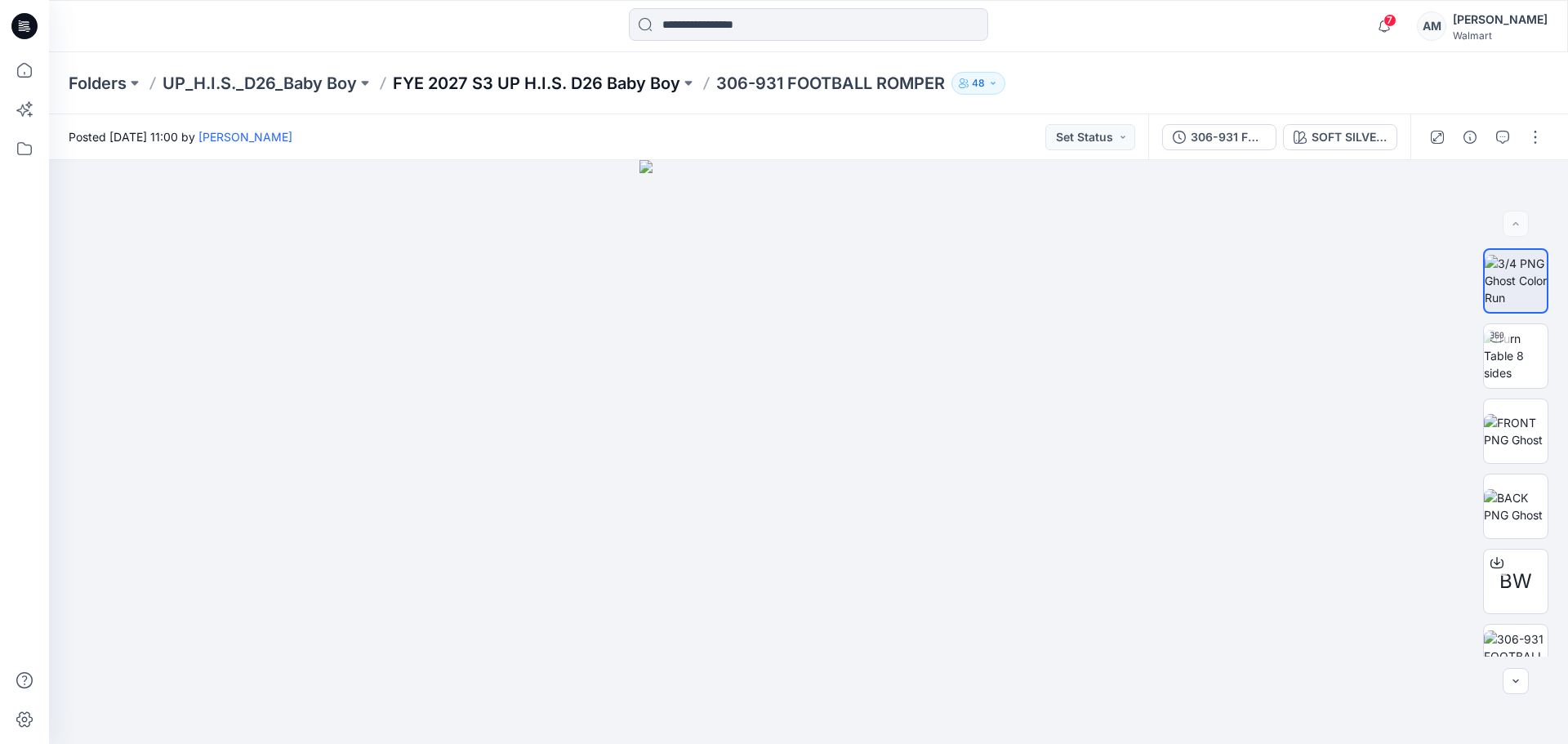
click at [469, 74] on p "FYE 2027 S3 UP H.I.S. D26 Baby Boy" at bounding box center [536, 84] width 287 height 23
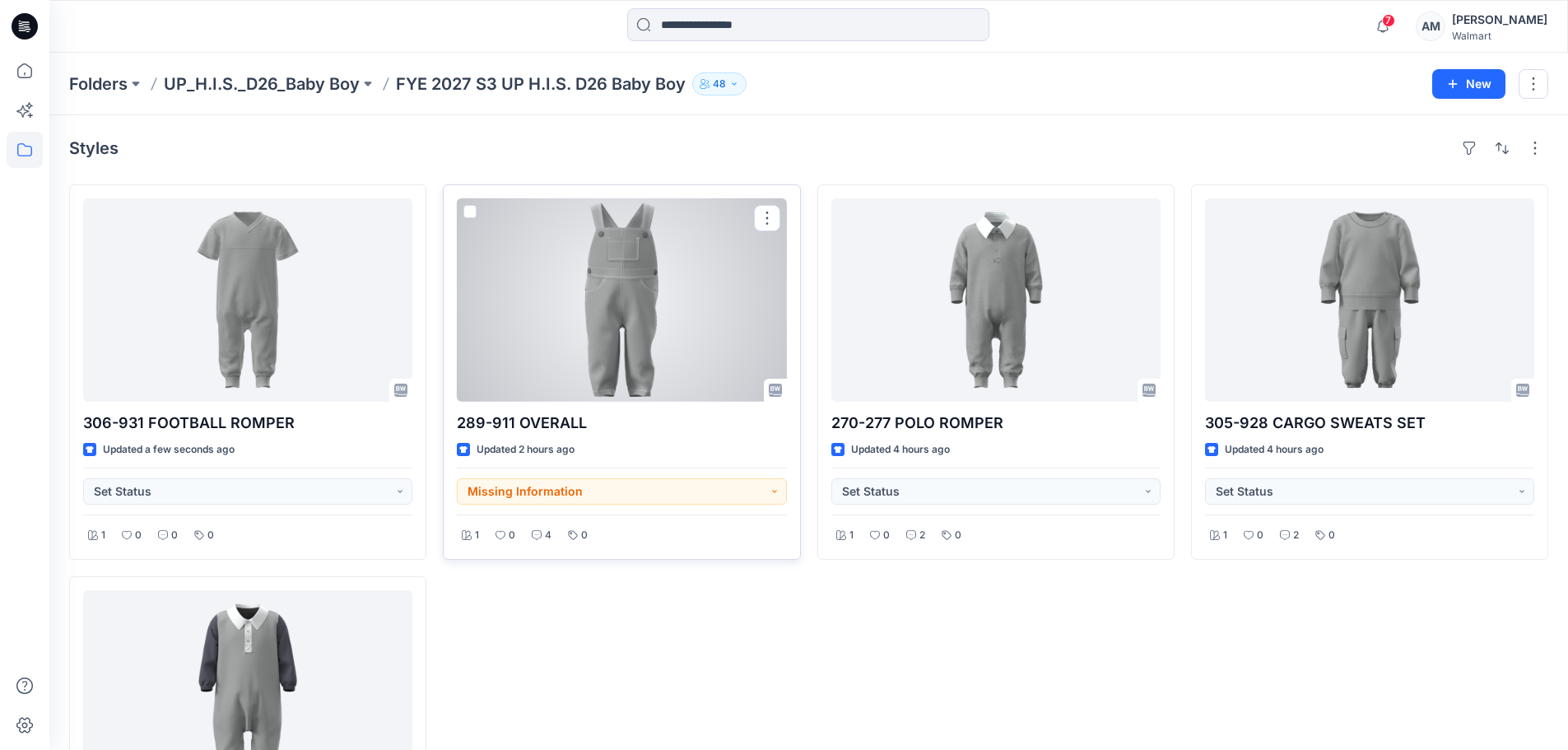
click at [666, 340] on div at bounding box center [621, 299] width 329 height 204
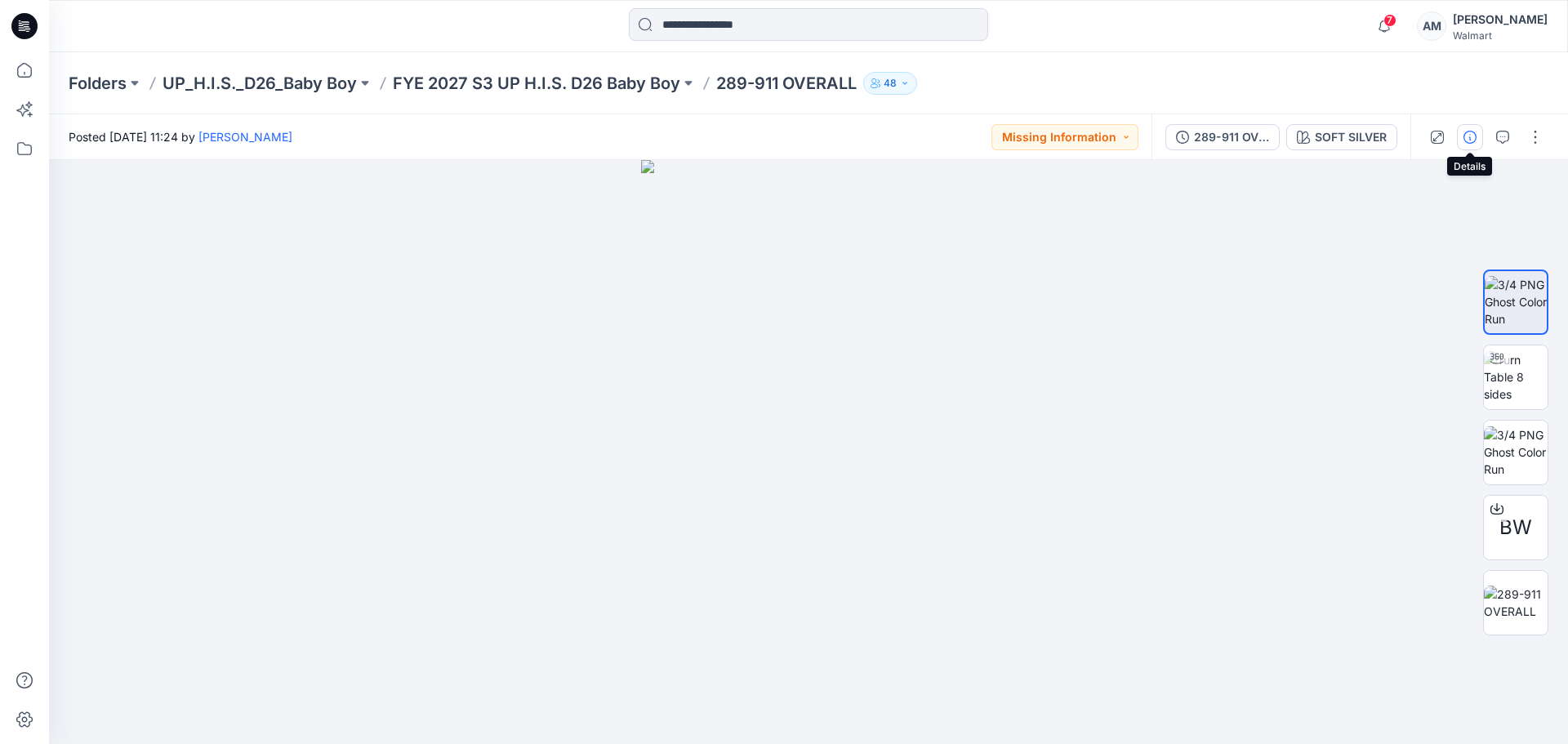
click at [1469, 140] on icon "button" at bounding box center [1470, 138] width 13 height 13
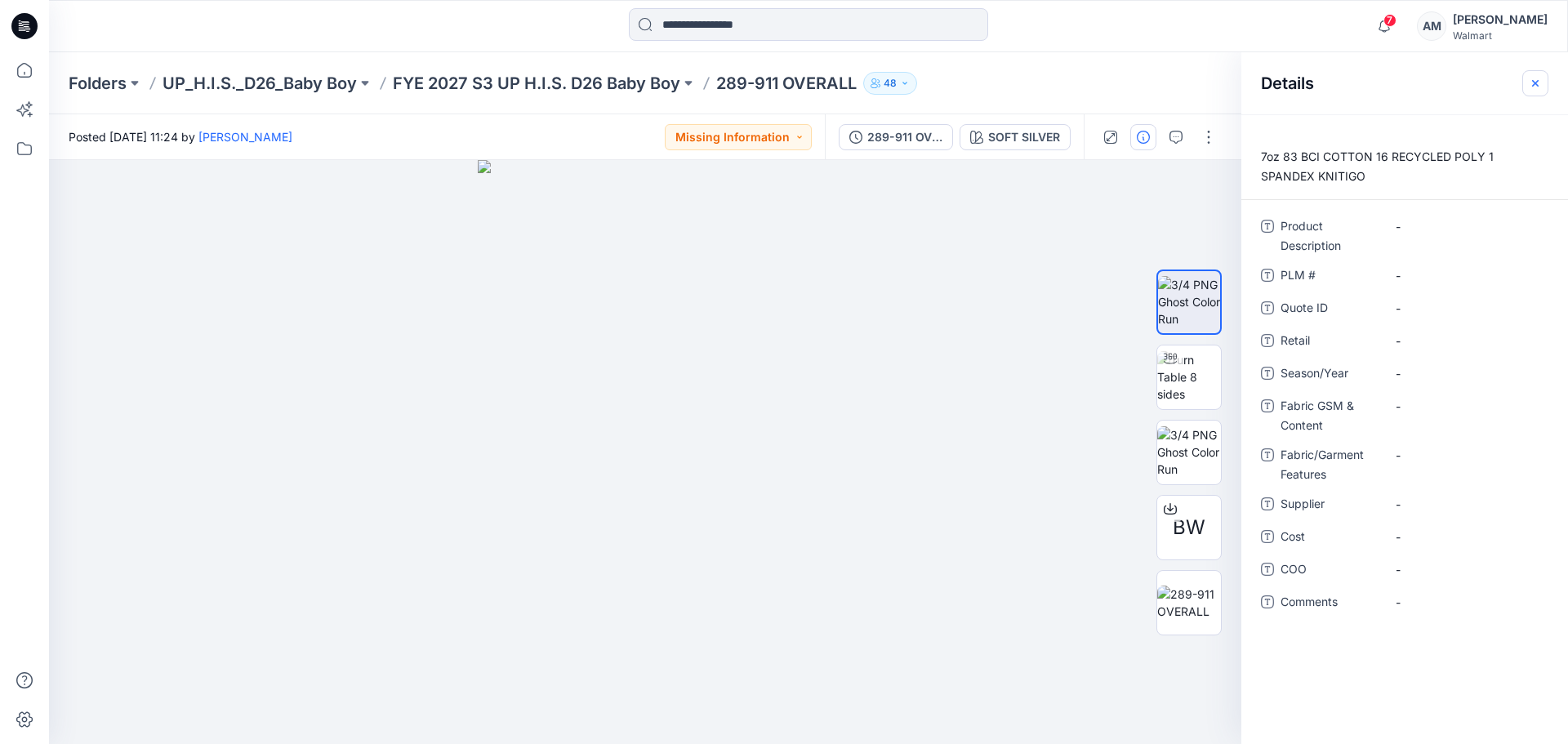
click at [1533, 84] on icon "button" at bounding box center [1536, 84] width 13 height 13
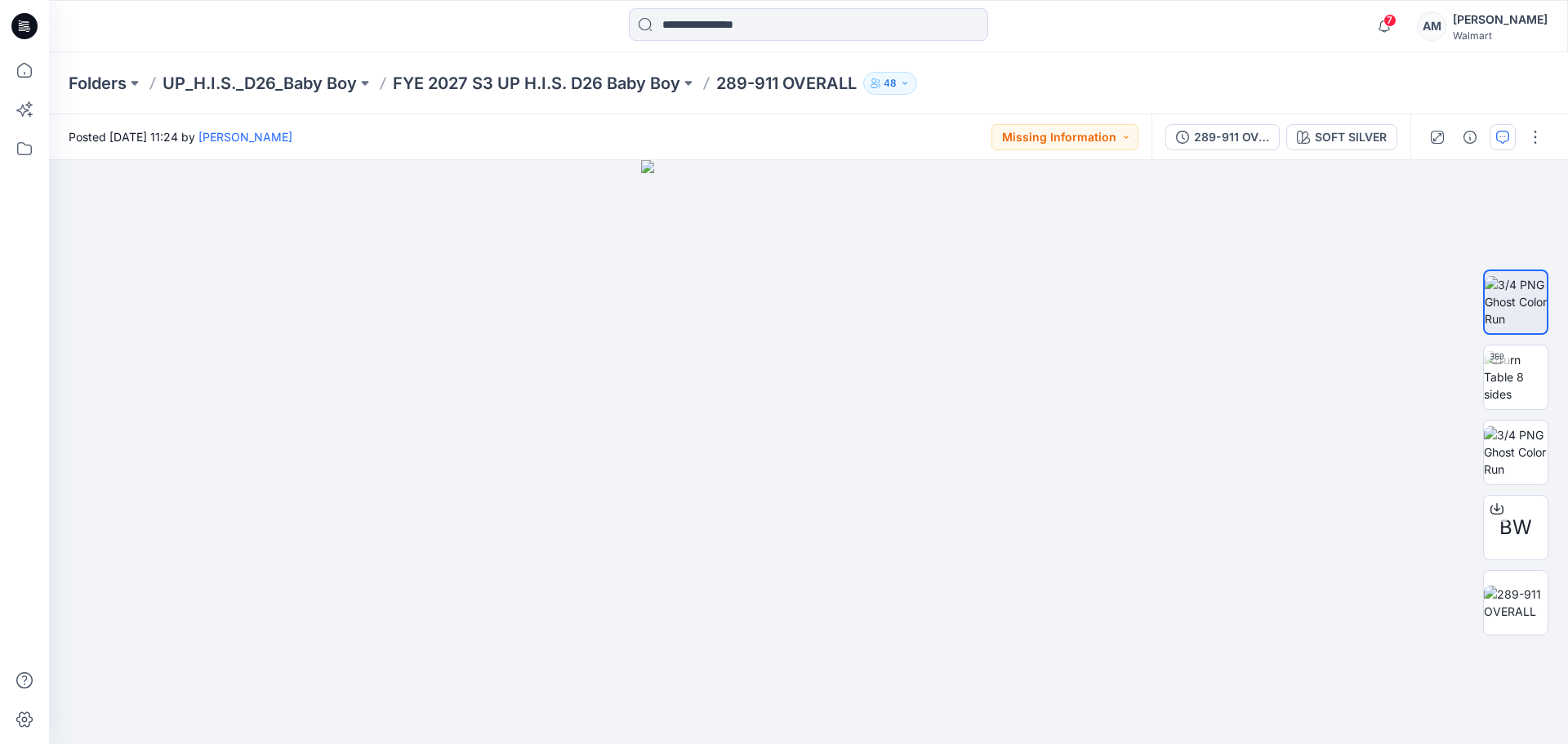
click at [1506, 140] on icon "button" at bounding box center [1503, 138] width 13 height 13
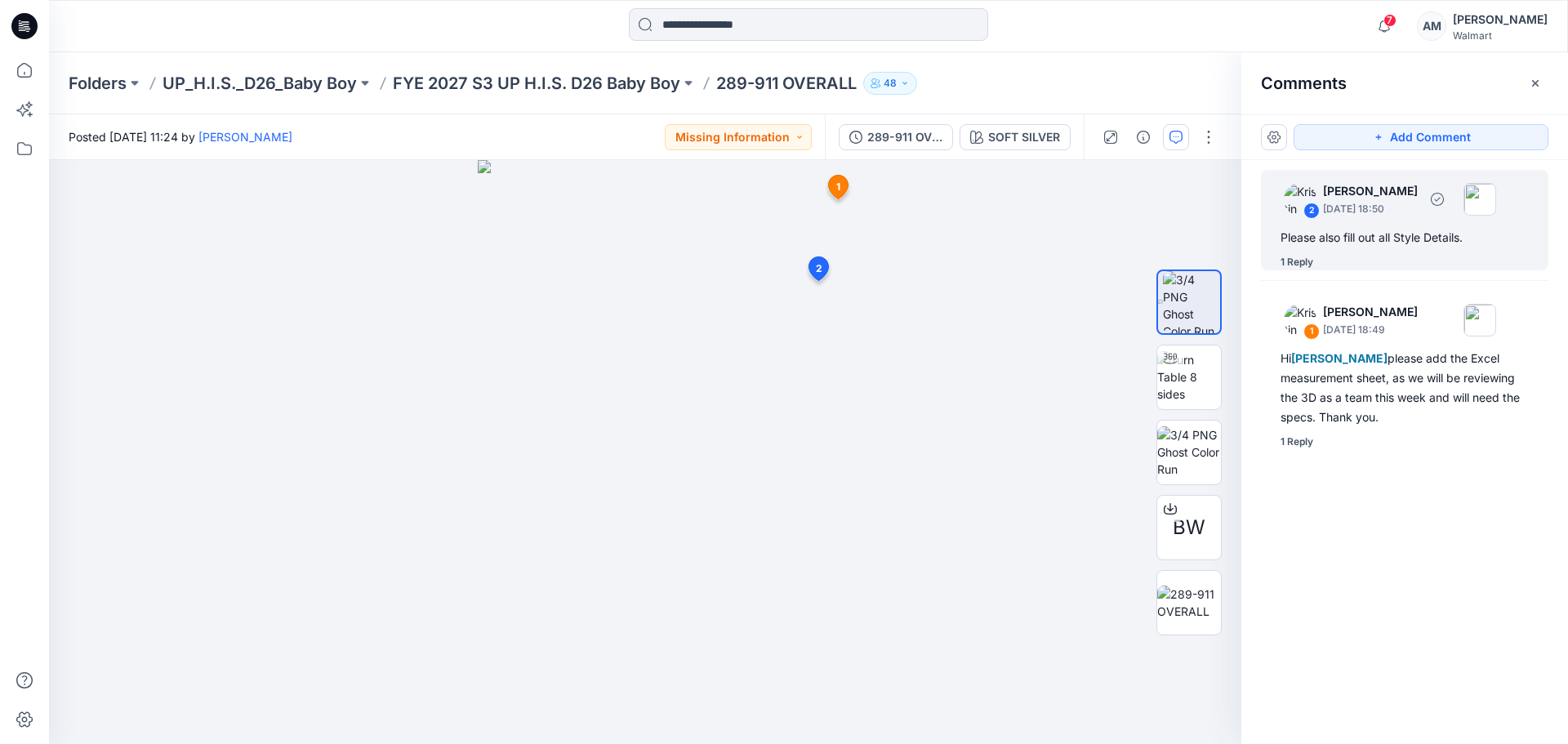
click at [1305, 259] on div "1 Reply" at bounding box center [1297, 262] width 32 height 16
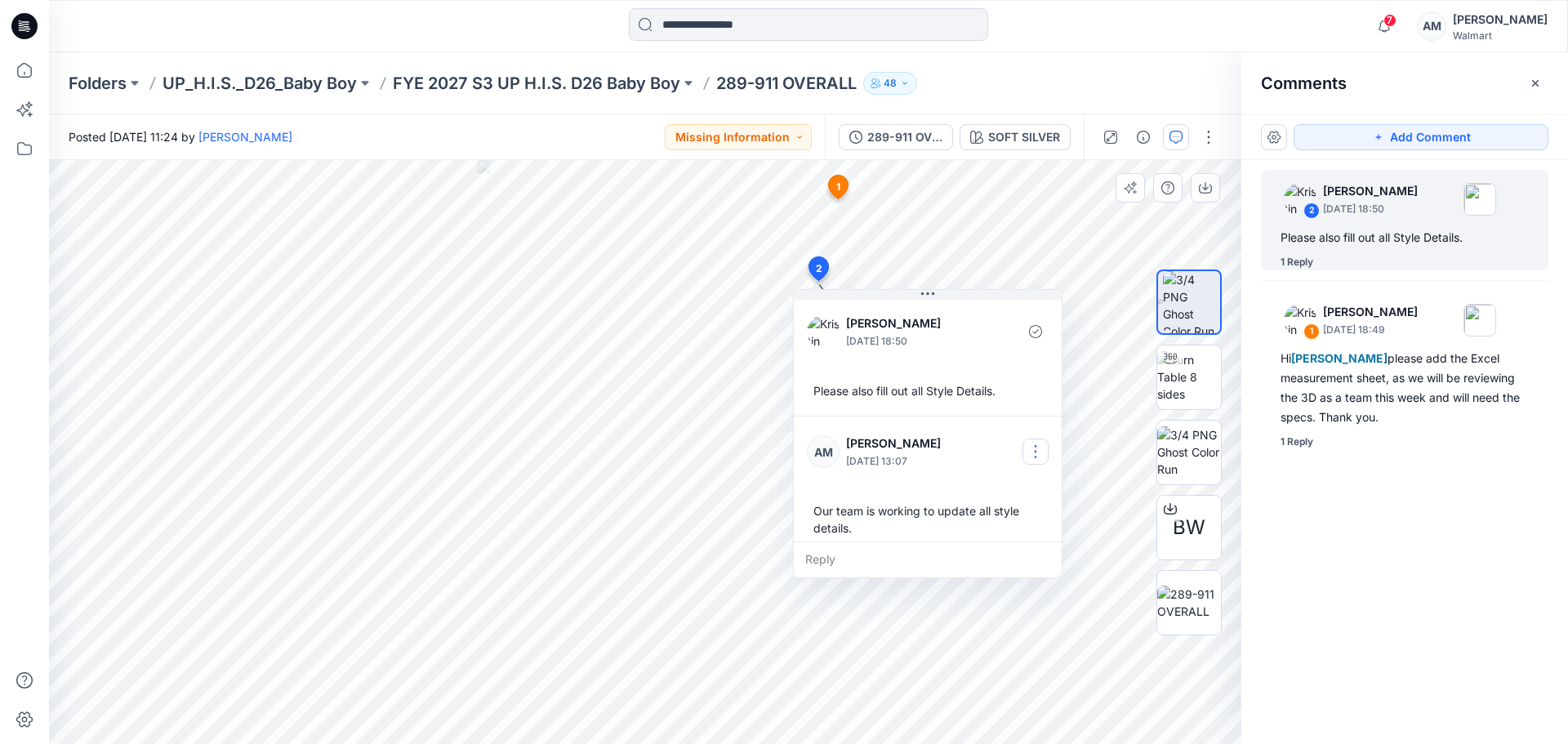
click at [1027, 447] on button "button" at bounding box center [1036, 452] width 27 height 27
click at [1011, 495] on p "Edit comment" at bounding box center [1039, 491] width 73 height 17
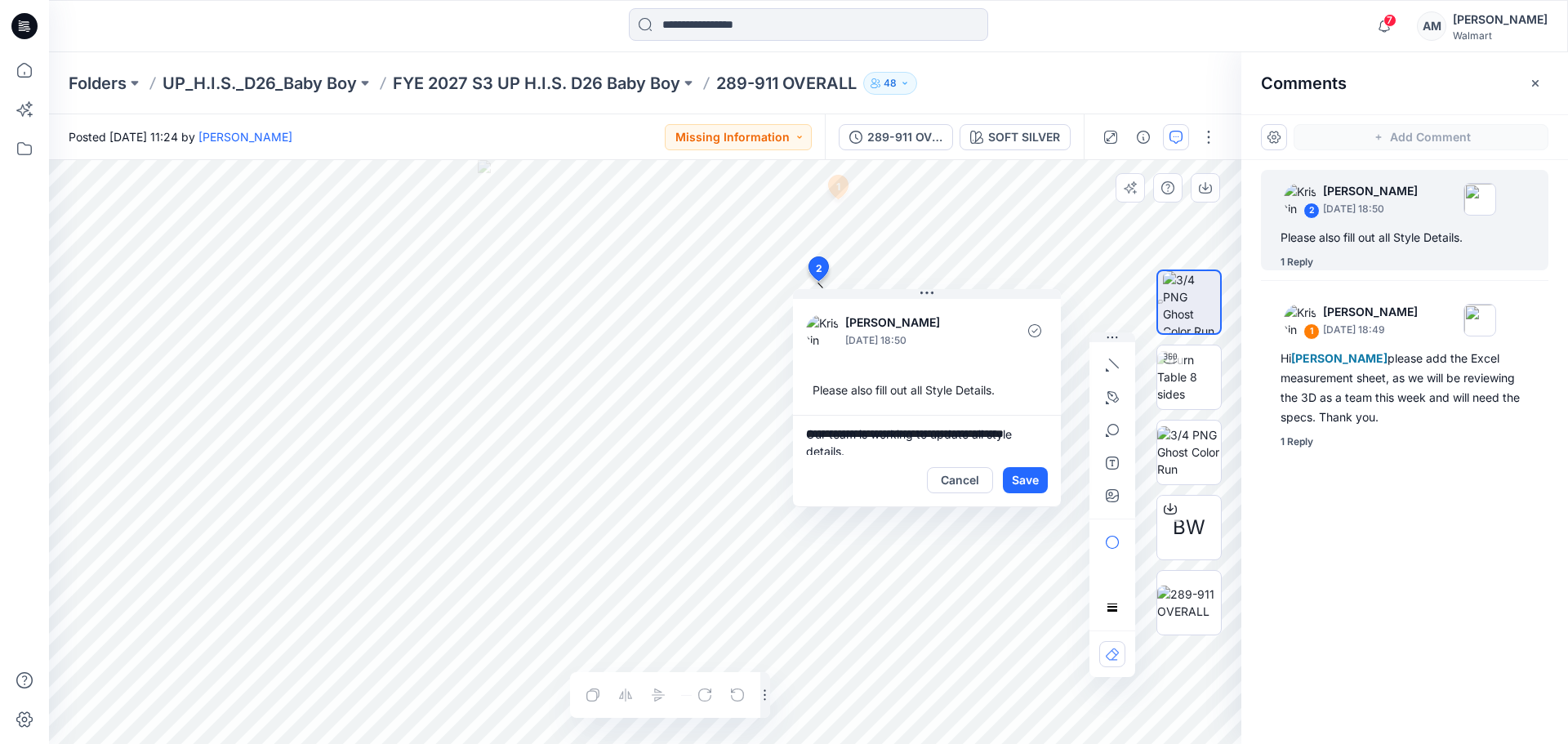
scroll to position [3, 0]
type textarea "*"
type textarea "**********"
click at [1031, 474] on button "Save" at bounding box center [1024, 480] width 45 height 27
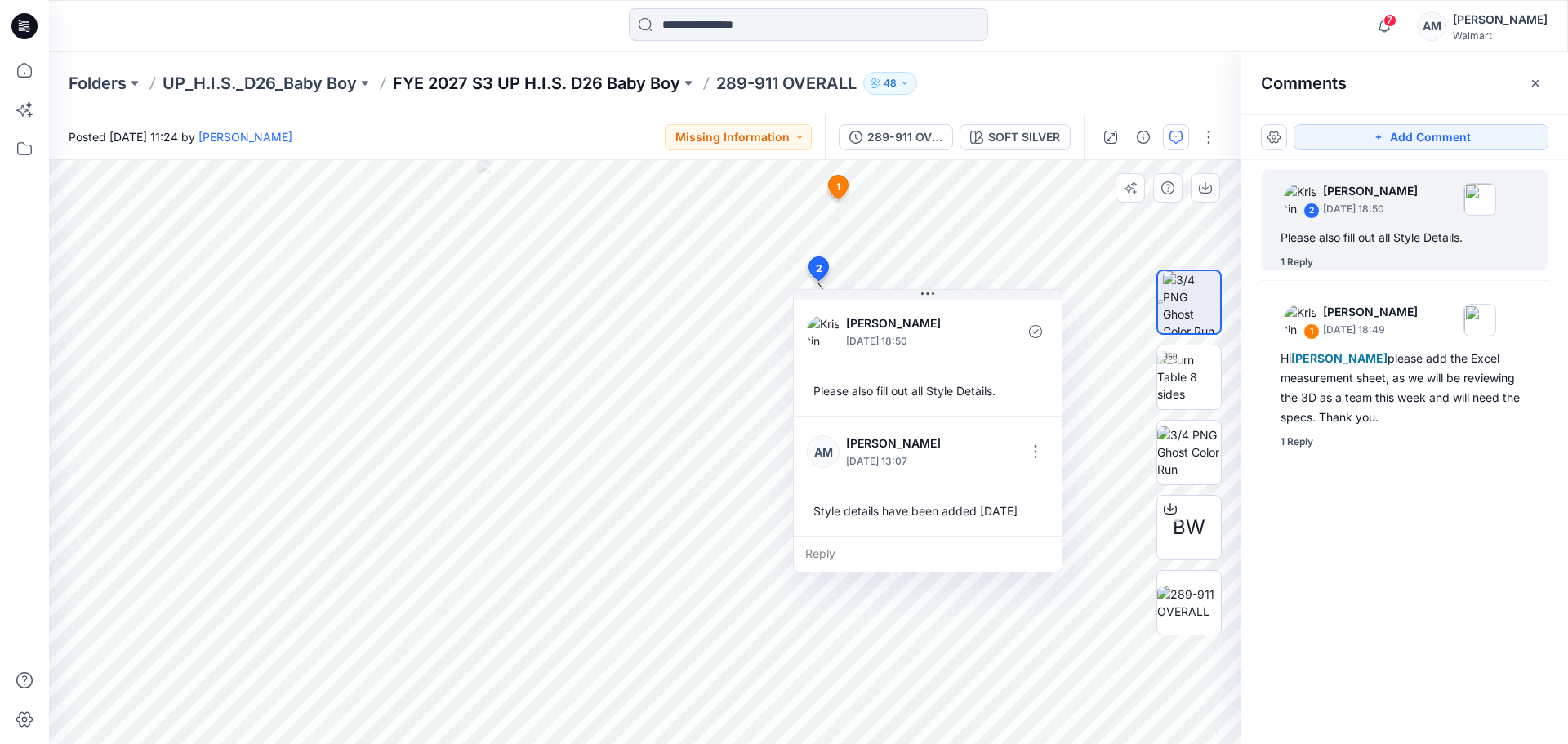
click at [569, 79] on p "FYE 2027 S3 UP H.I.S. D26 Baby Boy" at bounding box center [536, 84] width 287 height 23
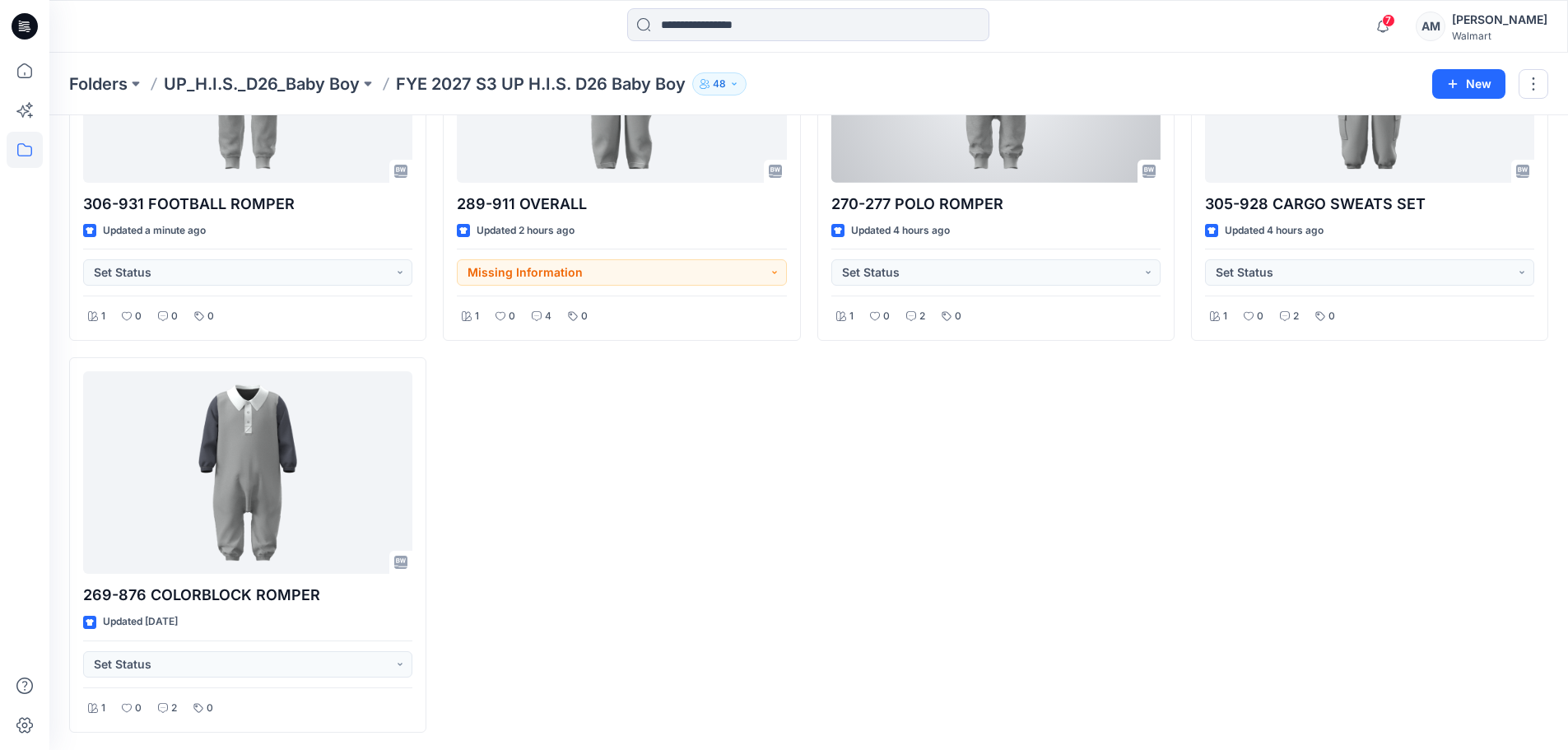
scroll to position [222, 0]
